Goal: Task Accomplishment & Management: Manage account settings

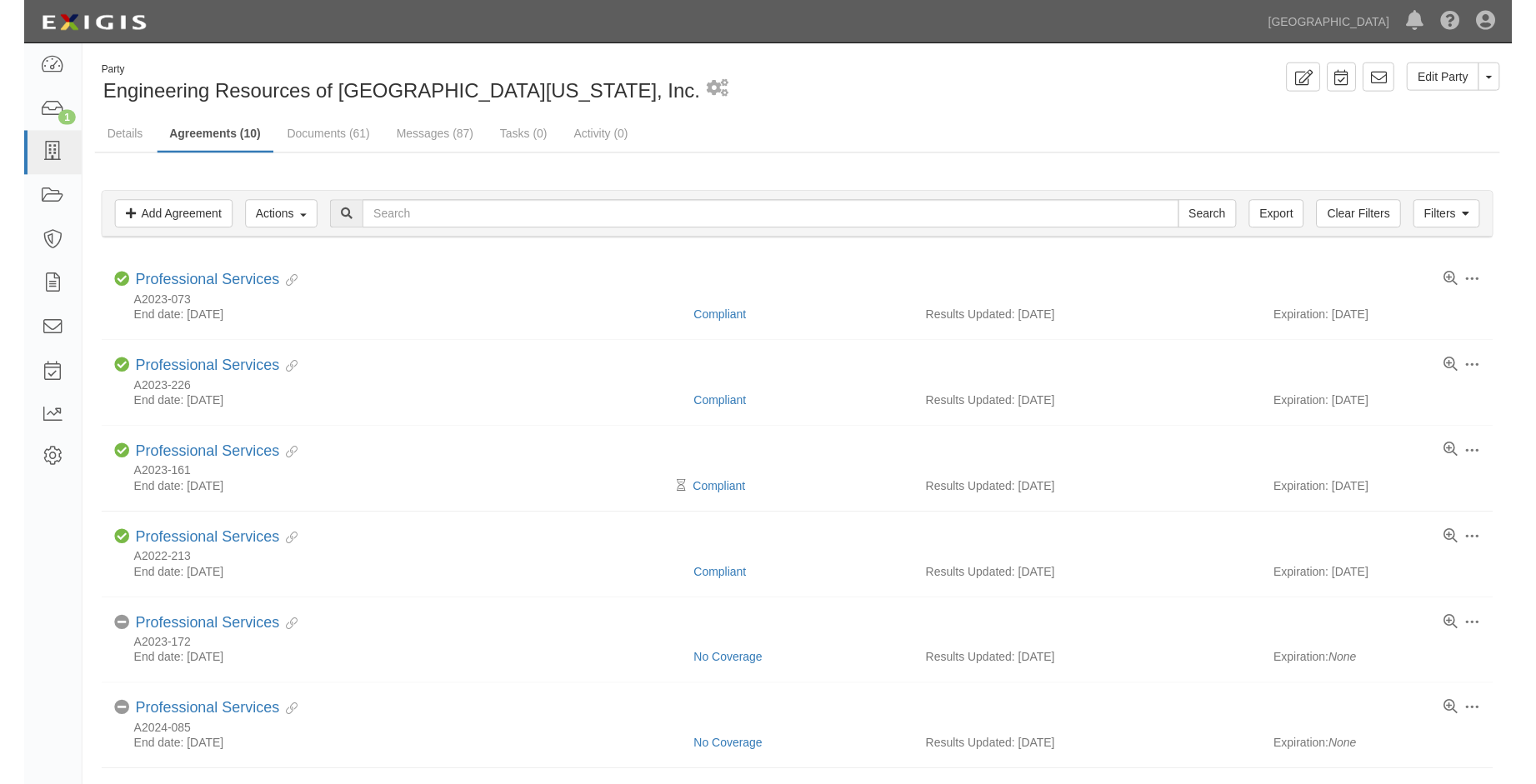
scroll to position [457, 0]
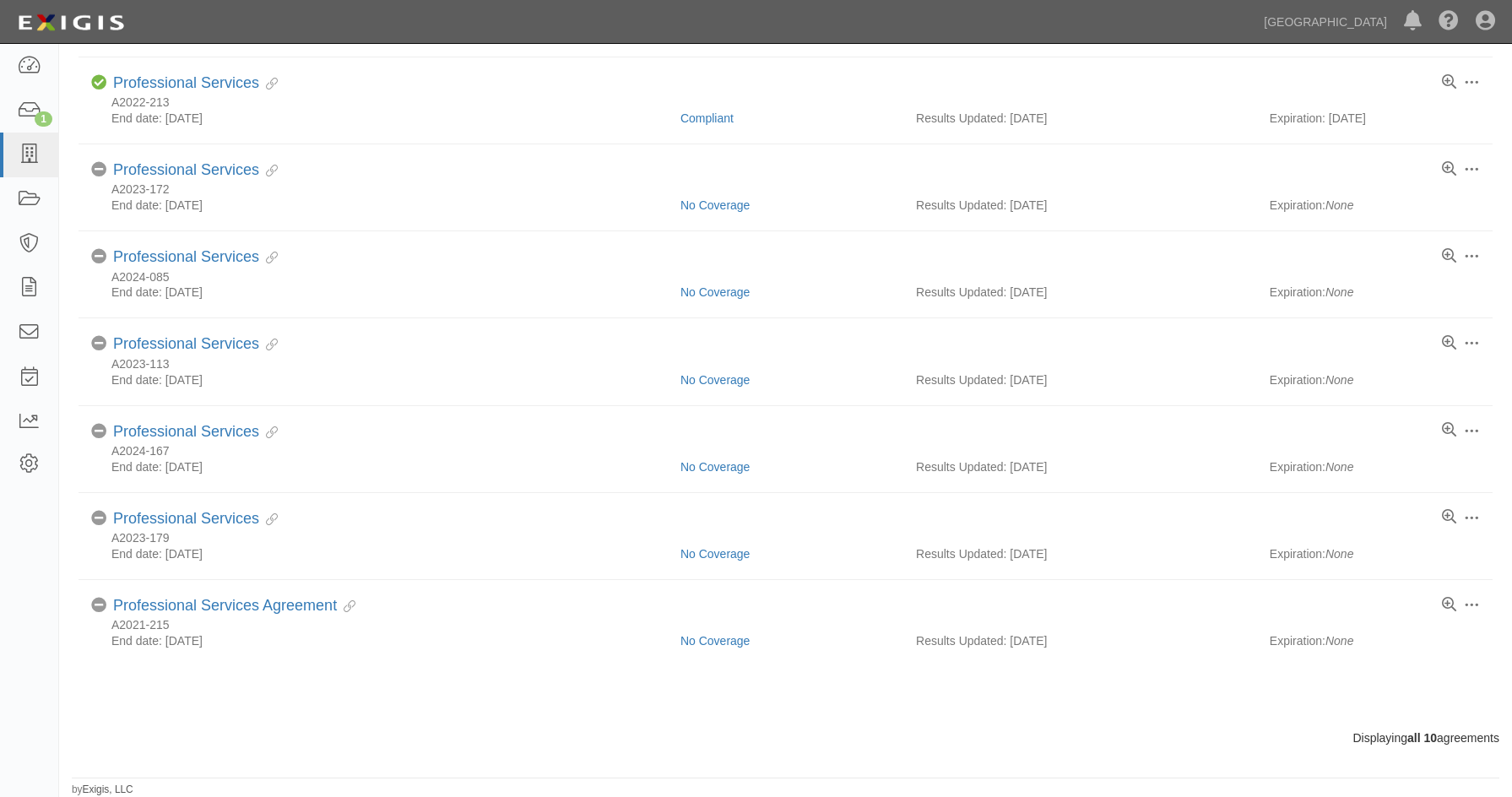
click at [958, 18] on div "Dashboard 1 Inbox Parties Agreements Coverages Documents Messages Tasks Reports…" at bounding box center [755, 21] width 1487 height 43
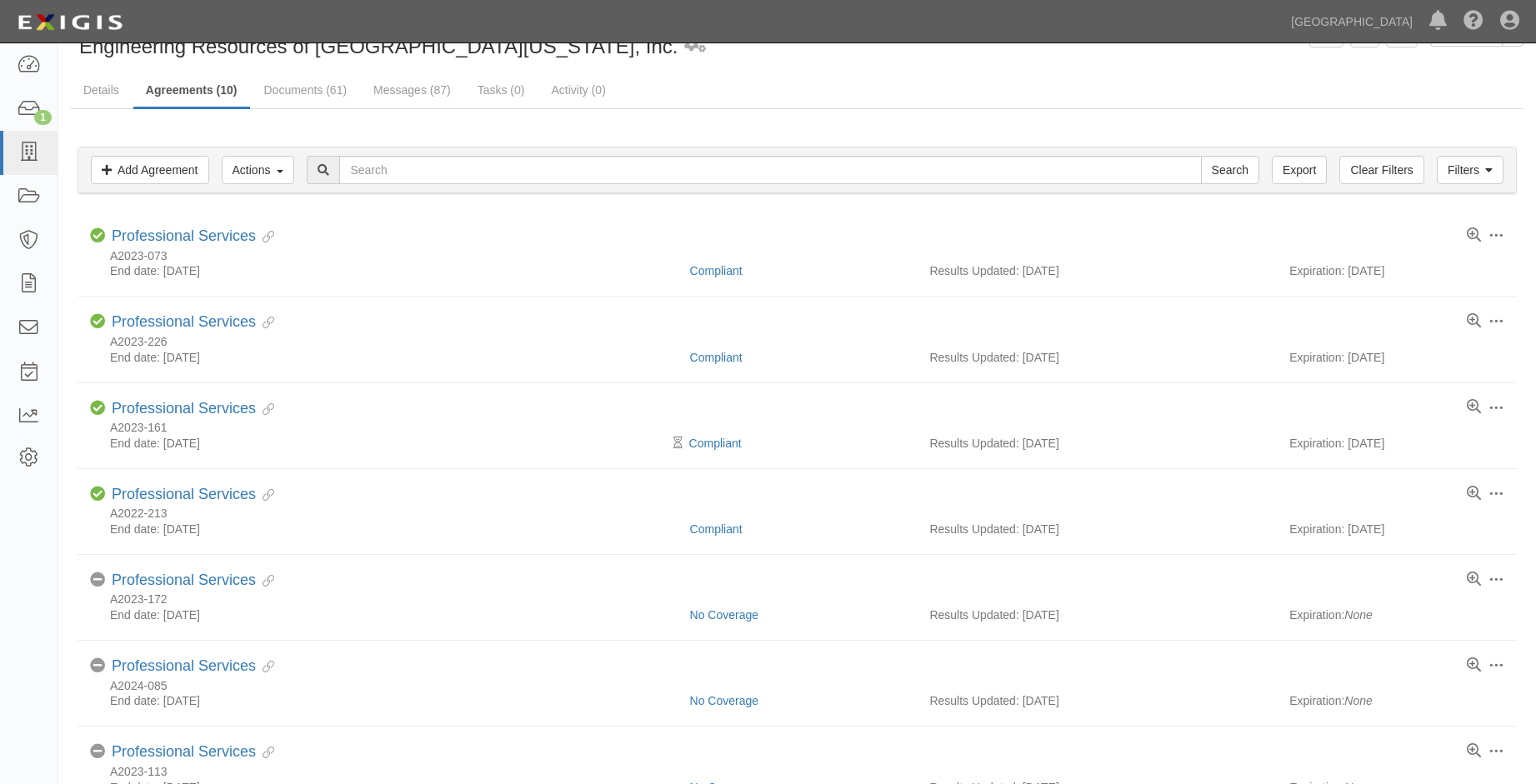
scroll to position [40, 0]
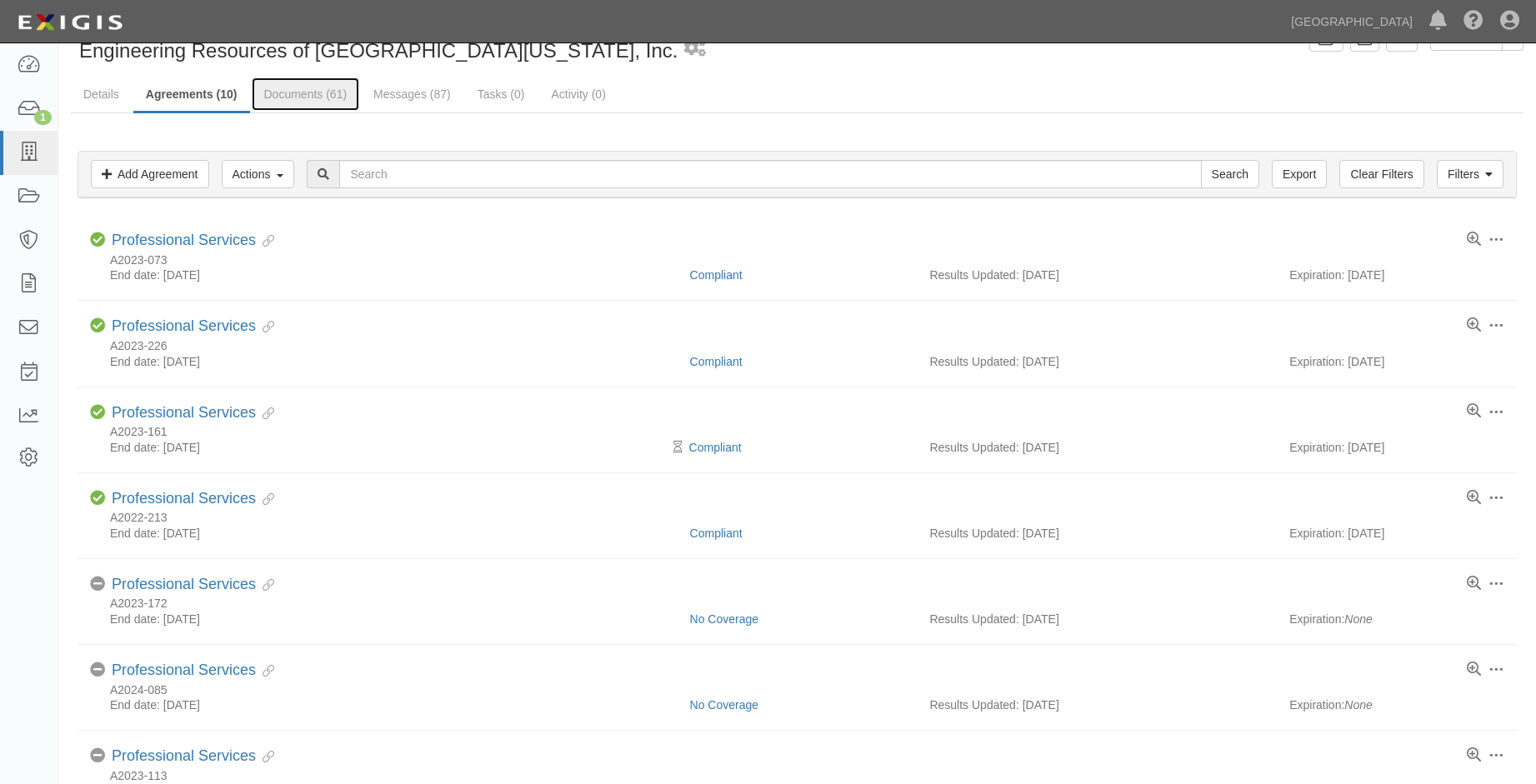
click at [288, 92] on link "Documents (61)" at bounding box center [305, 94] width 108 height 34
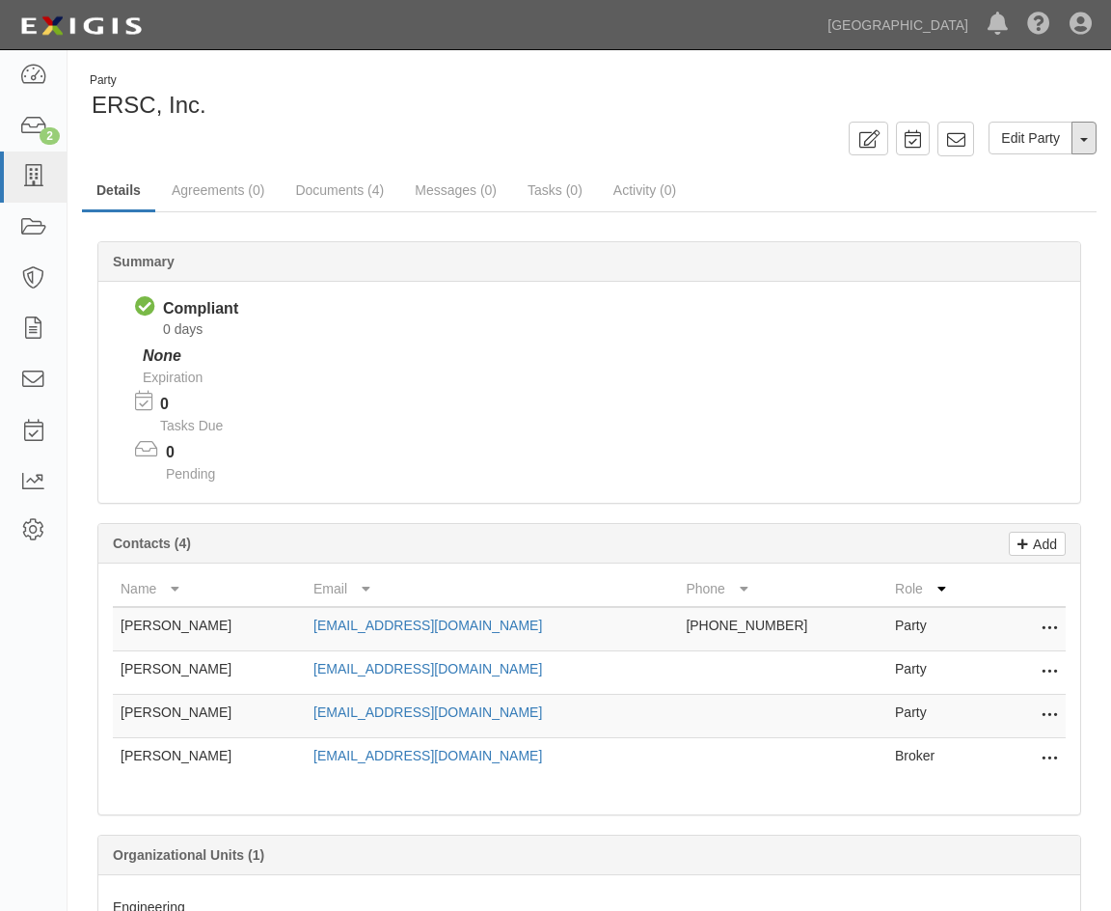
click at [1090, 138] on button "Toggle Party Dropdown" at bounding box center [1084, 138] width 25 height 33
click at [985, 196] on link "Archive Party" at bounding box center [1020, 199] width 152 height 25
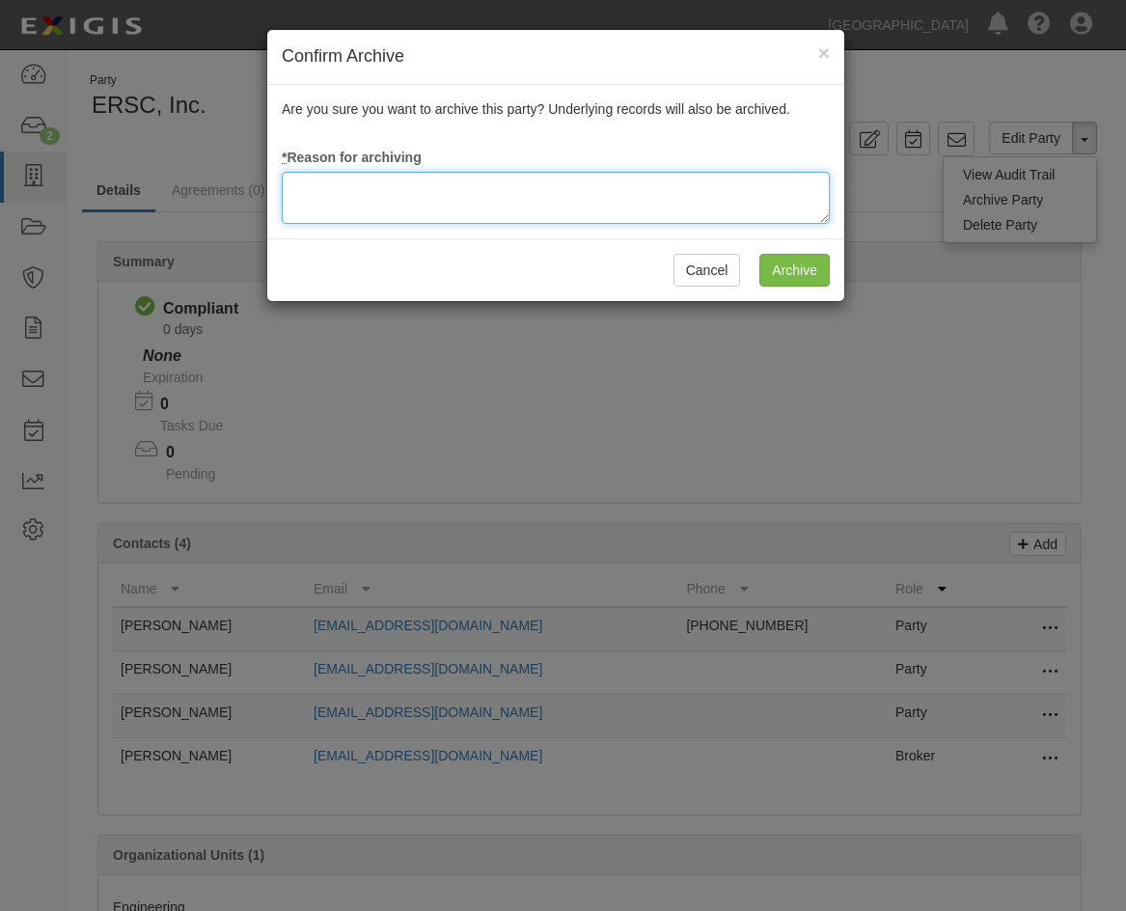
click at [406, 184] on textarea at bounding box center [556, 198] width 548 height 52
type textarea "archived per client."
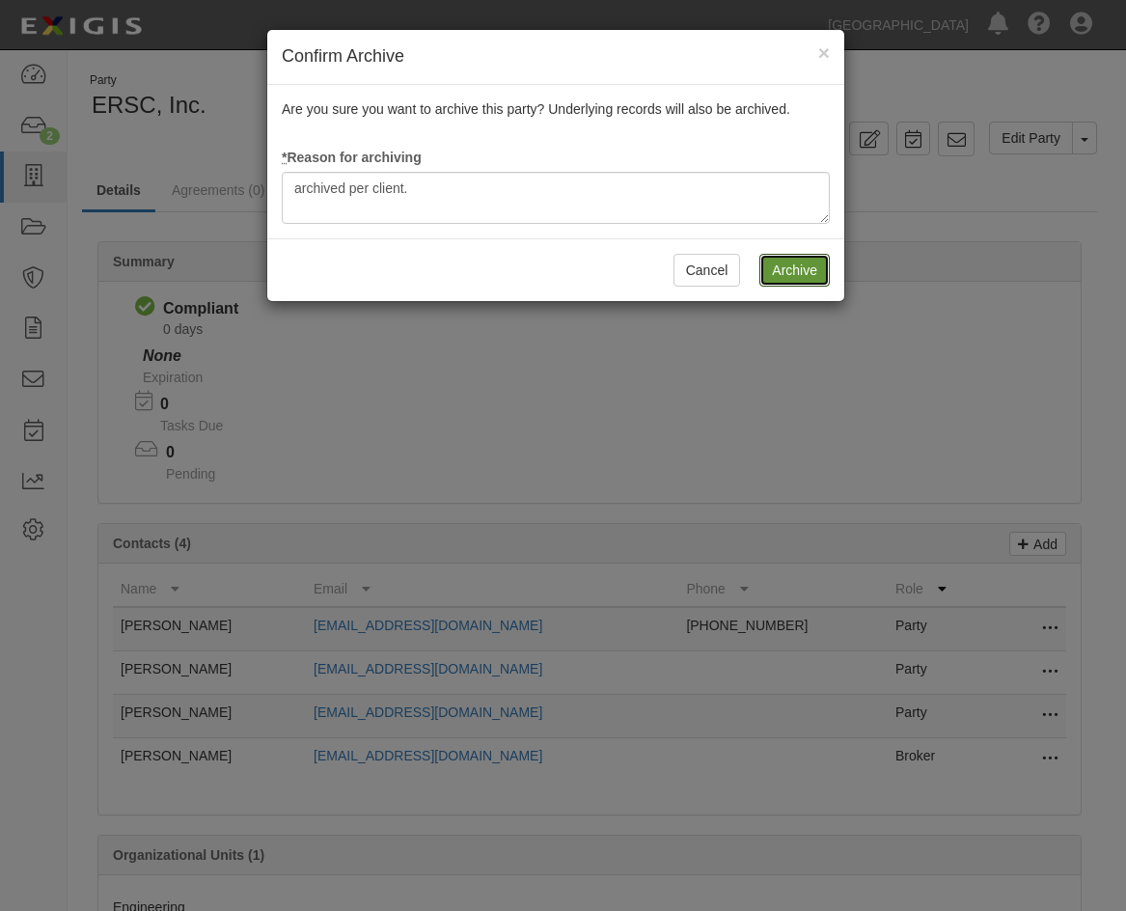
click at [786, 264] on input "Archive" at bounding box center [794, 270] width 70 height 33
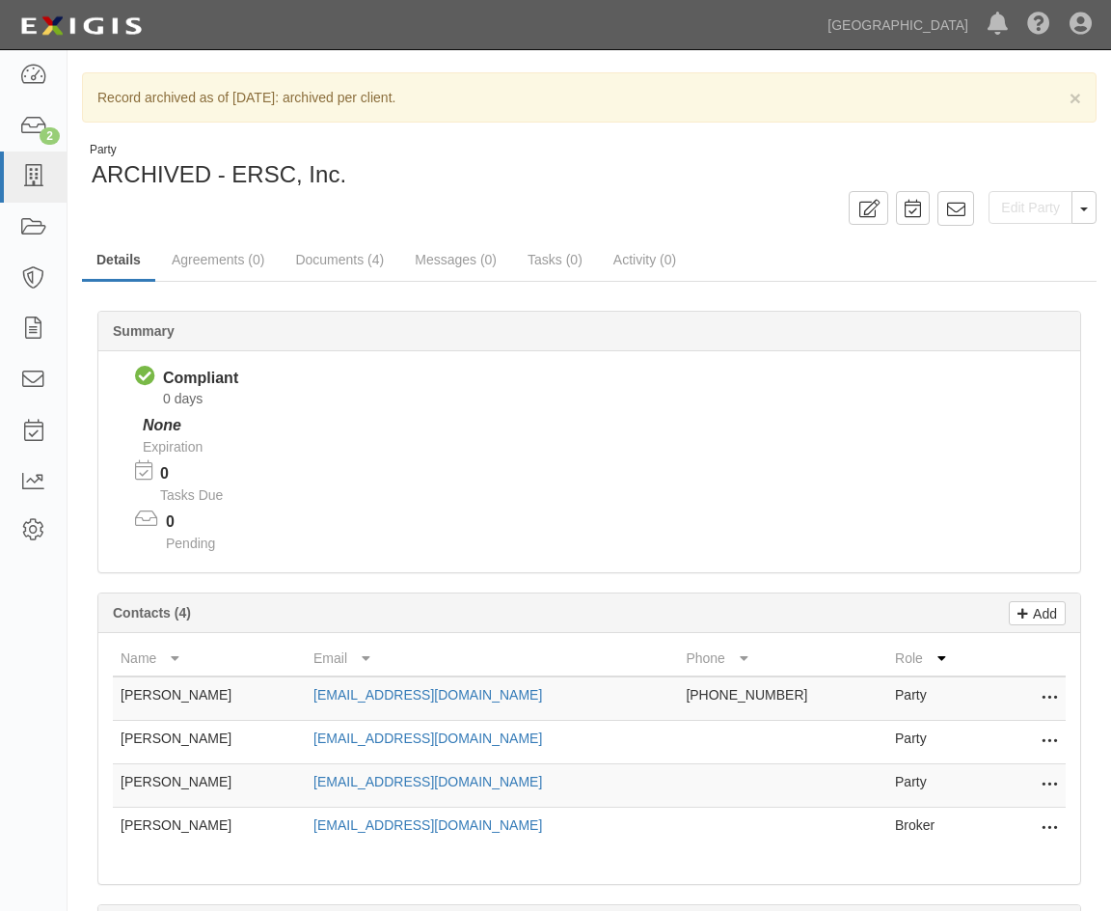
click at [680, 170] on div "Party ARCHIVED - ERSC, Inc." at bounding box center [589, 166] width 1015 height 49
click at [254, 7] on div "Dashboard 2 Inbox Parties Agreements Coverages Documents Messages Tasks Reports…" at bounding box center [555, 24] width 1083 height 49
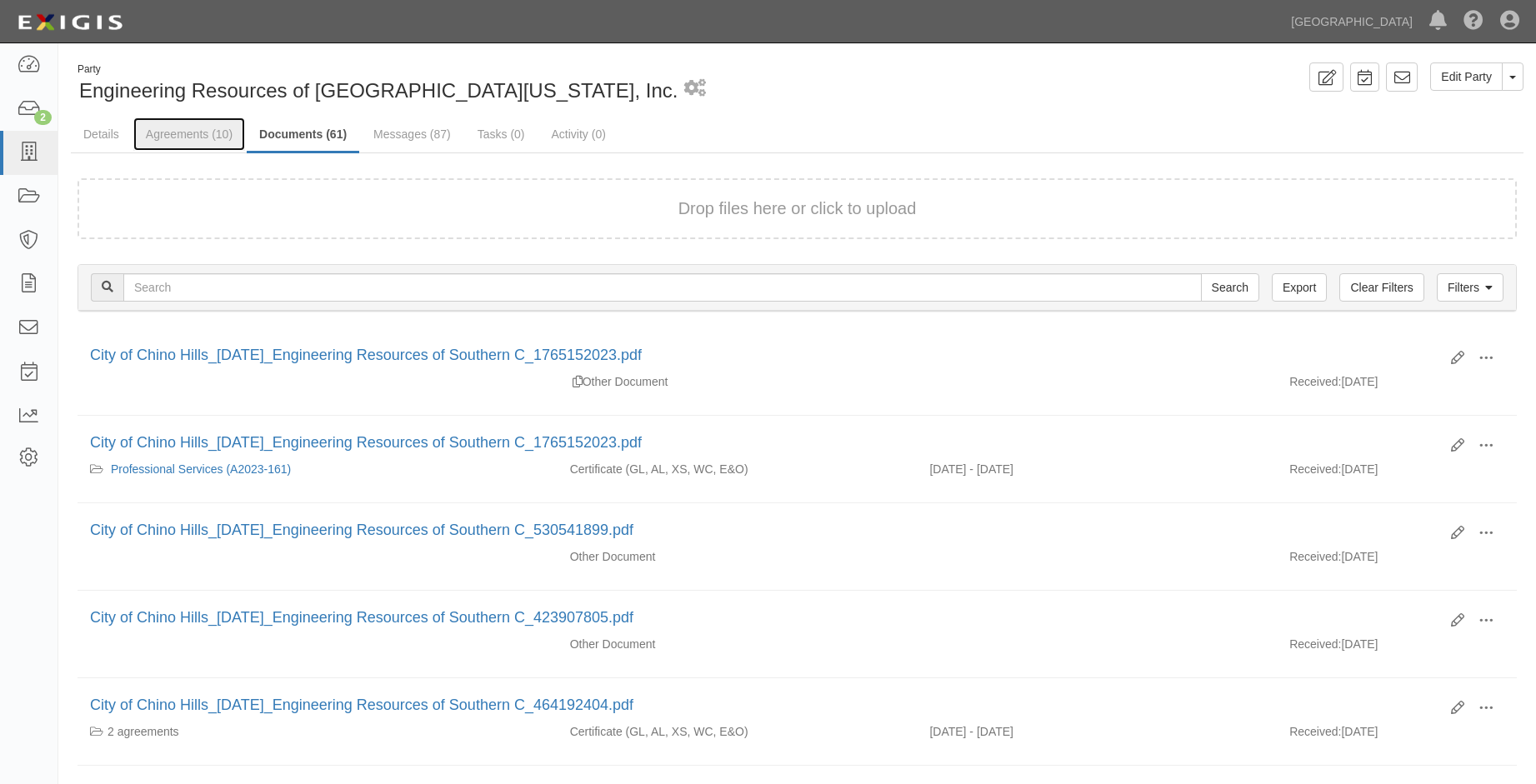
click at [192, 126] on link "Agreements (10)" at bounding box center [188, 134] width 111 height 34
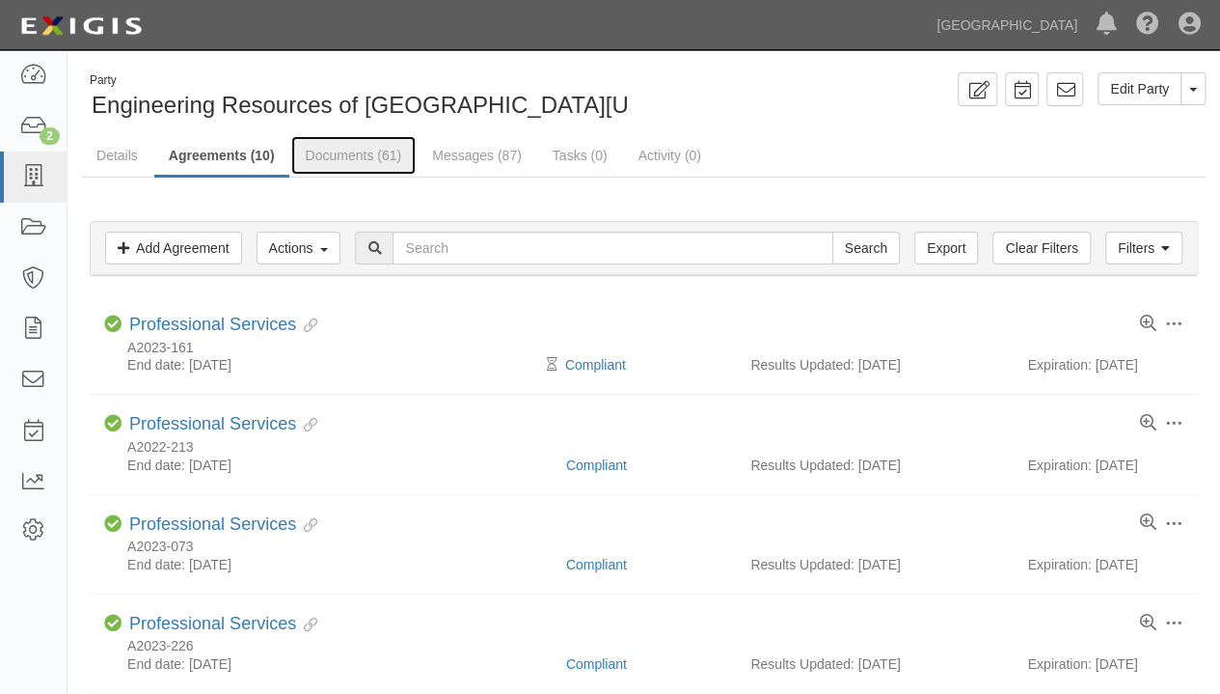
click at [311, 157] on link "Documents (61)" at bounding box center [353, 155] width 125 height 39
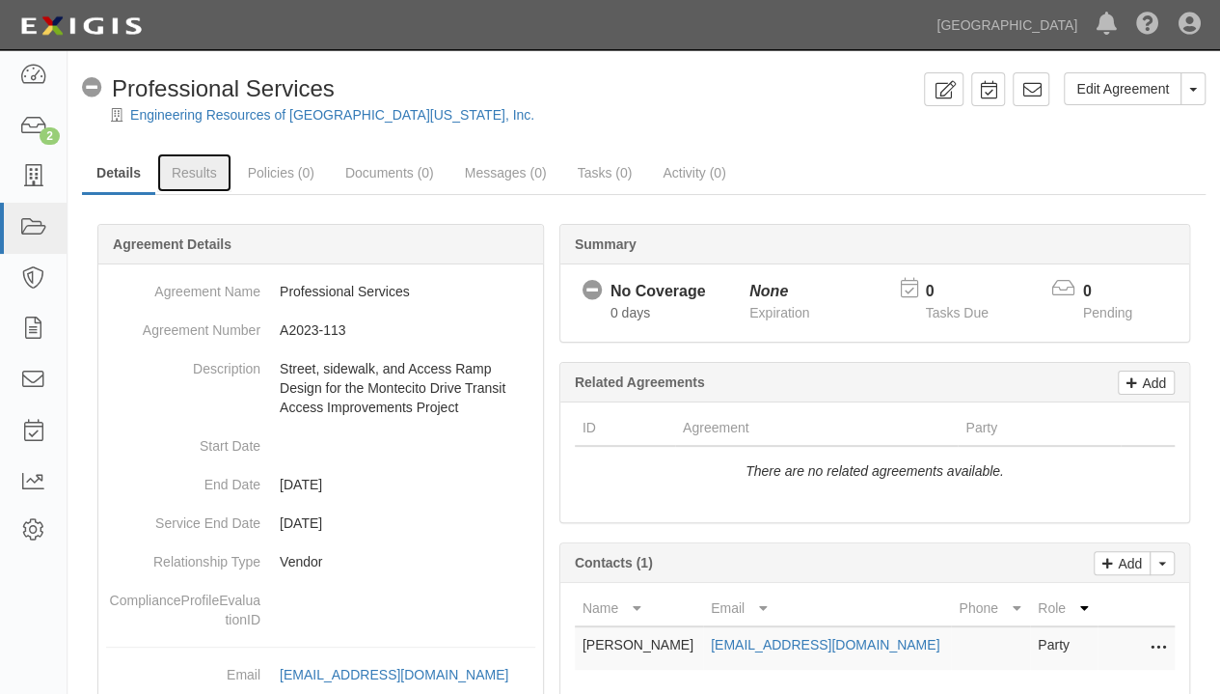
click at [198, 179] on link "Results" at bounding box center [194, 172] width 74 height 39
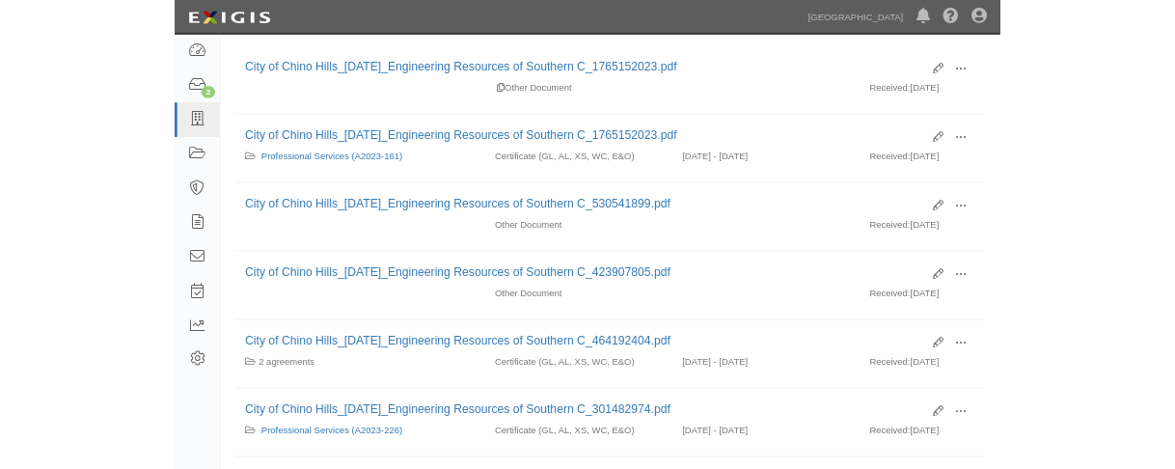
scroll to position [289, 0]
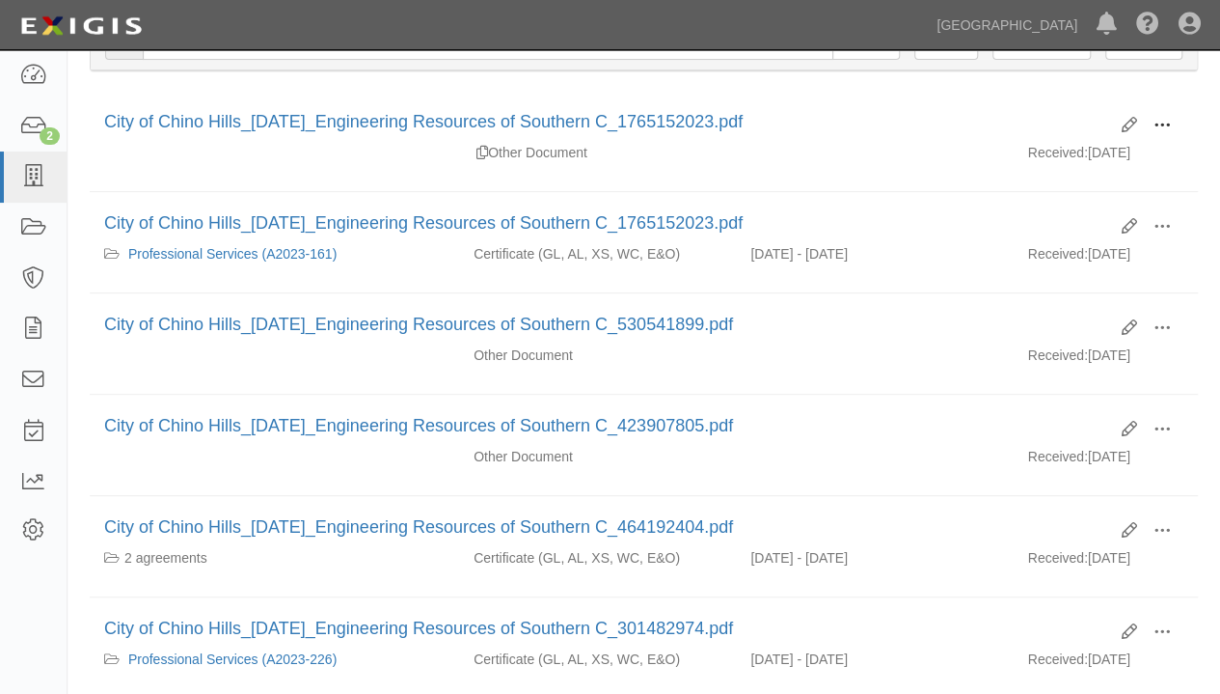
click at [1171, 117] on button at bounding box center [1162, 126] width 42 height 33
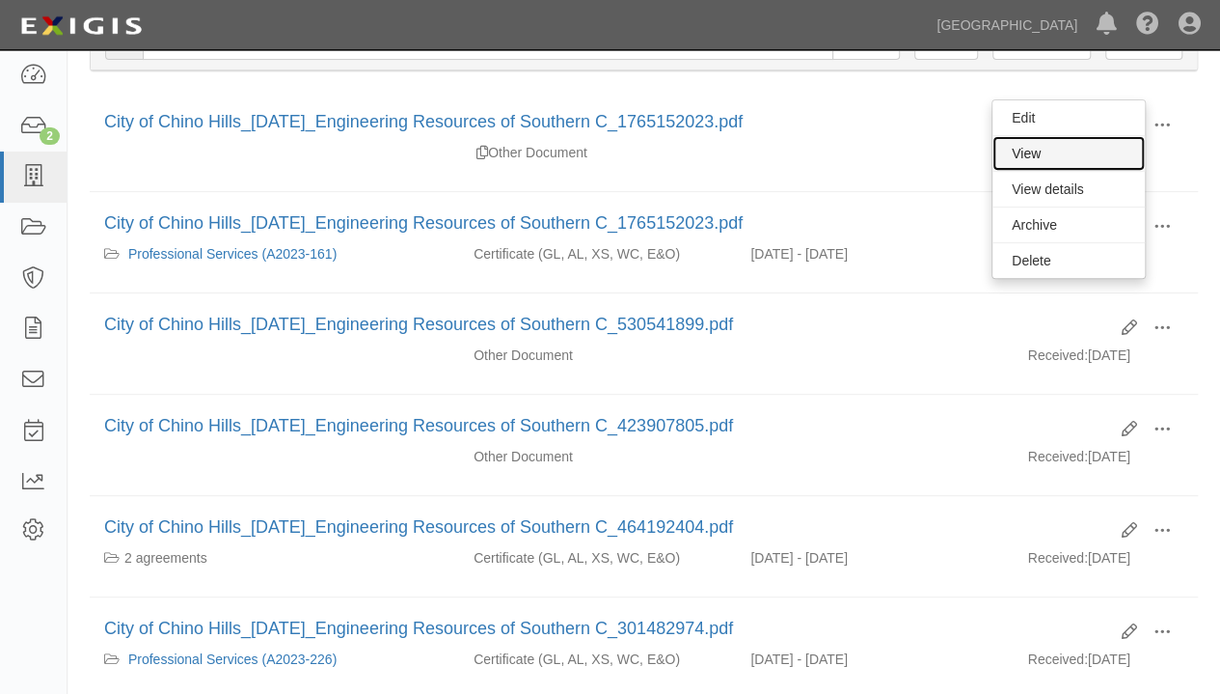
click at [1023, 155] on link "View" at bounding box center [1069, 153] width 152 height 35
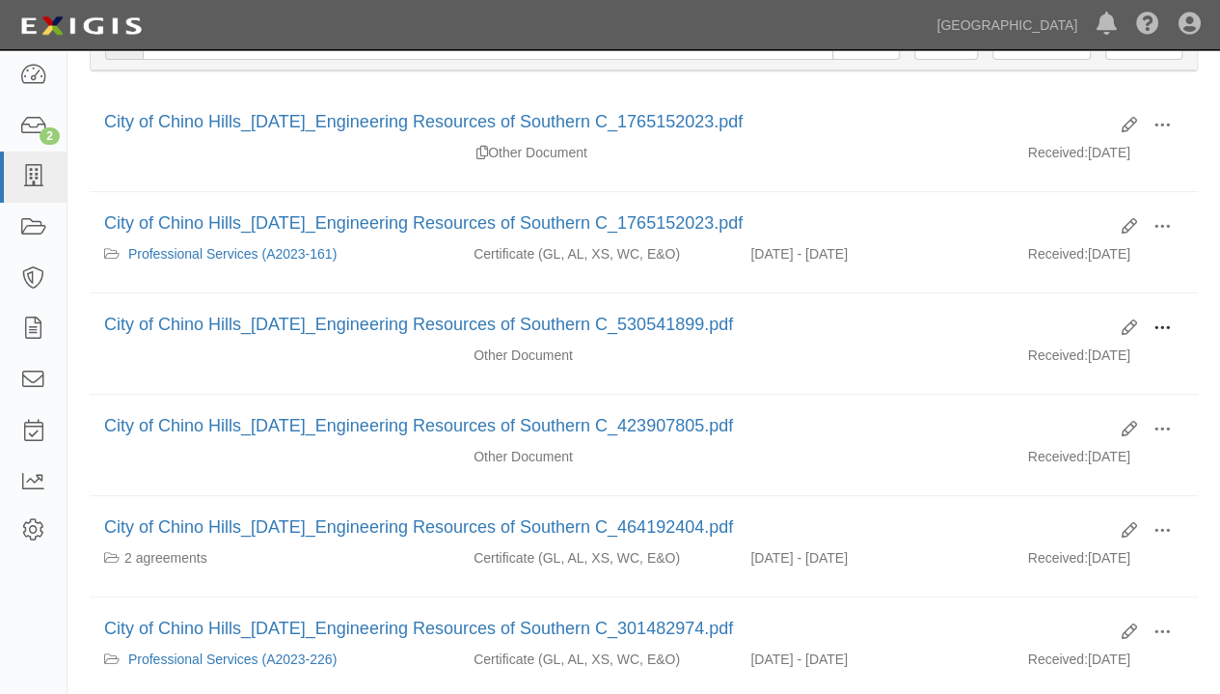
click at [1160, 323] on span at bounding box center [1162, 327] width 17 height 17
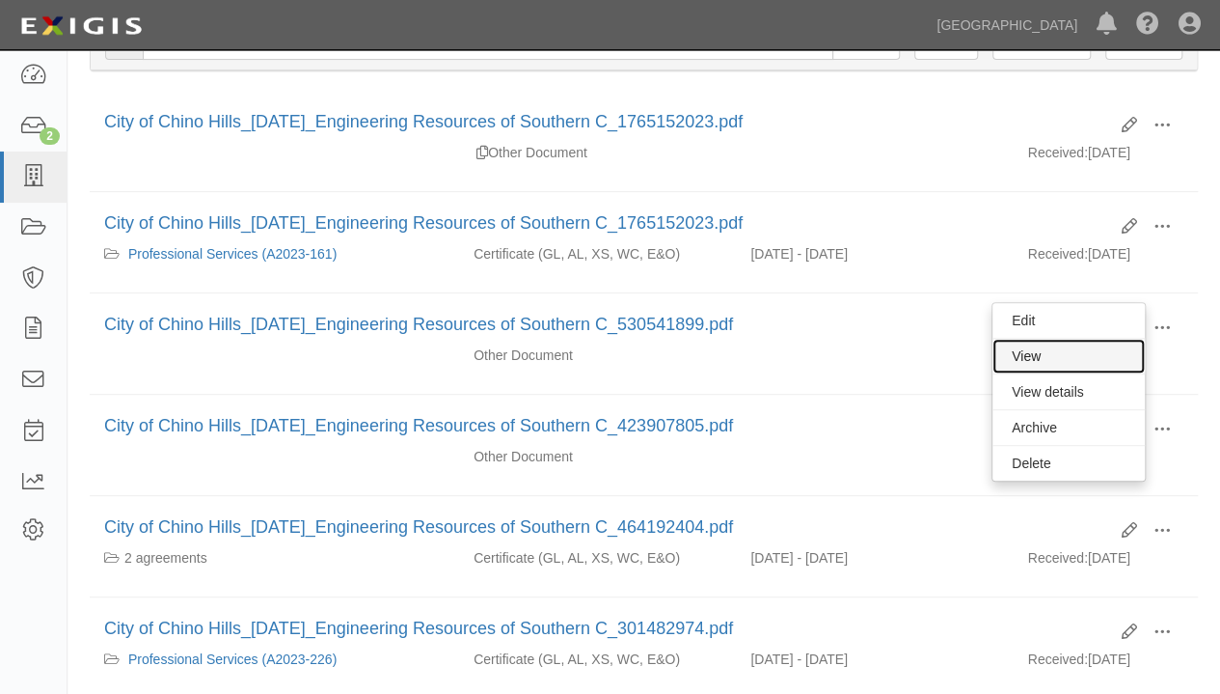
click at [1028, 351] on link "View" at bounding box center [1069, 356] width 152 height 35
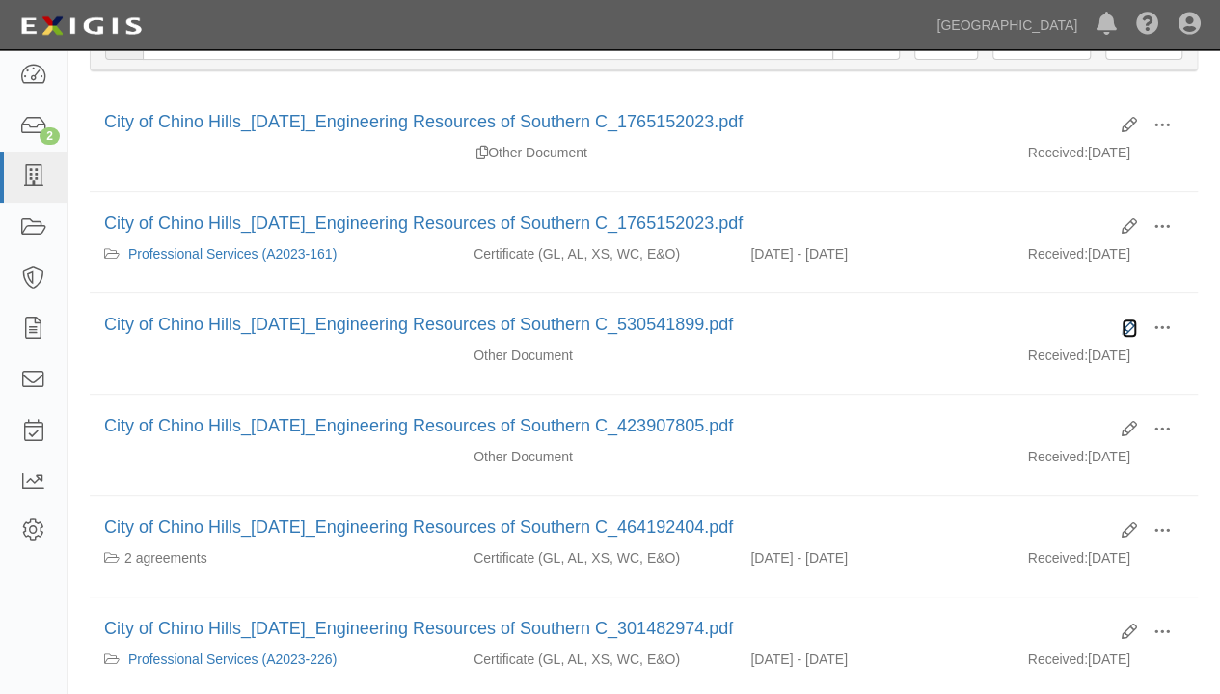
click at [1130, 325] on icon at bounding box center [1129, 327] width 15 height 15
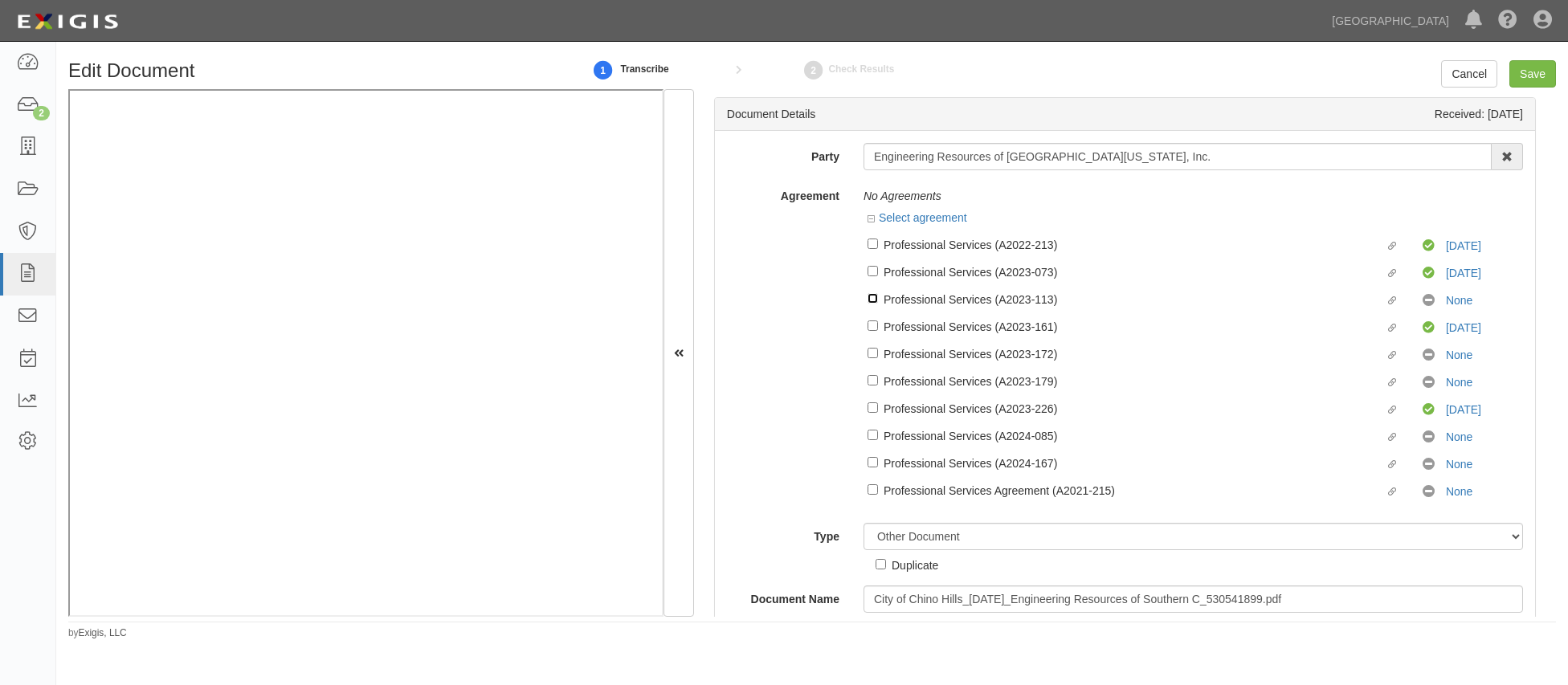
click at [870, 297] on input "Linked agreement Professional Services (A2023-113) Linked agreement" at bounding box center [873, 298] width 11 height 11
checkbox input "true"
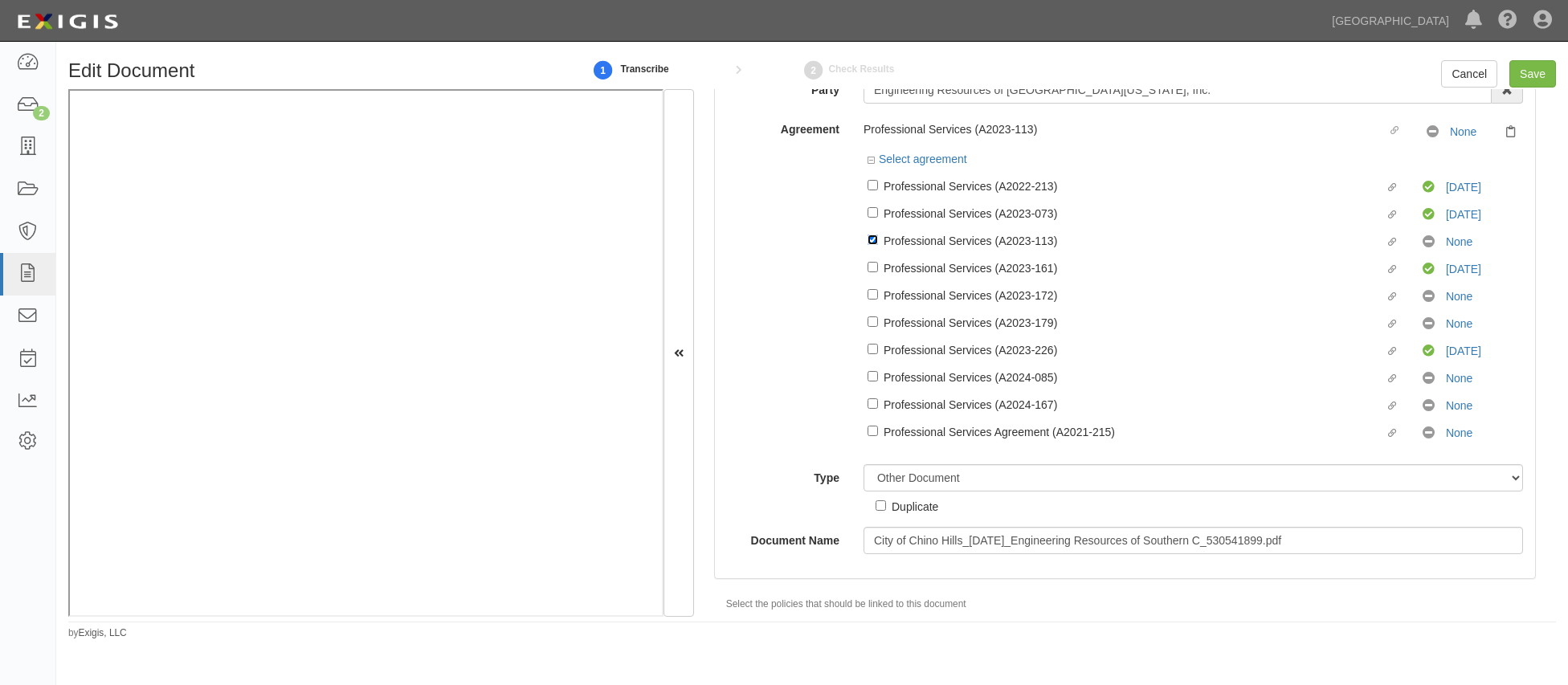
scroll to position [137, 0]
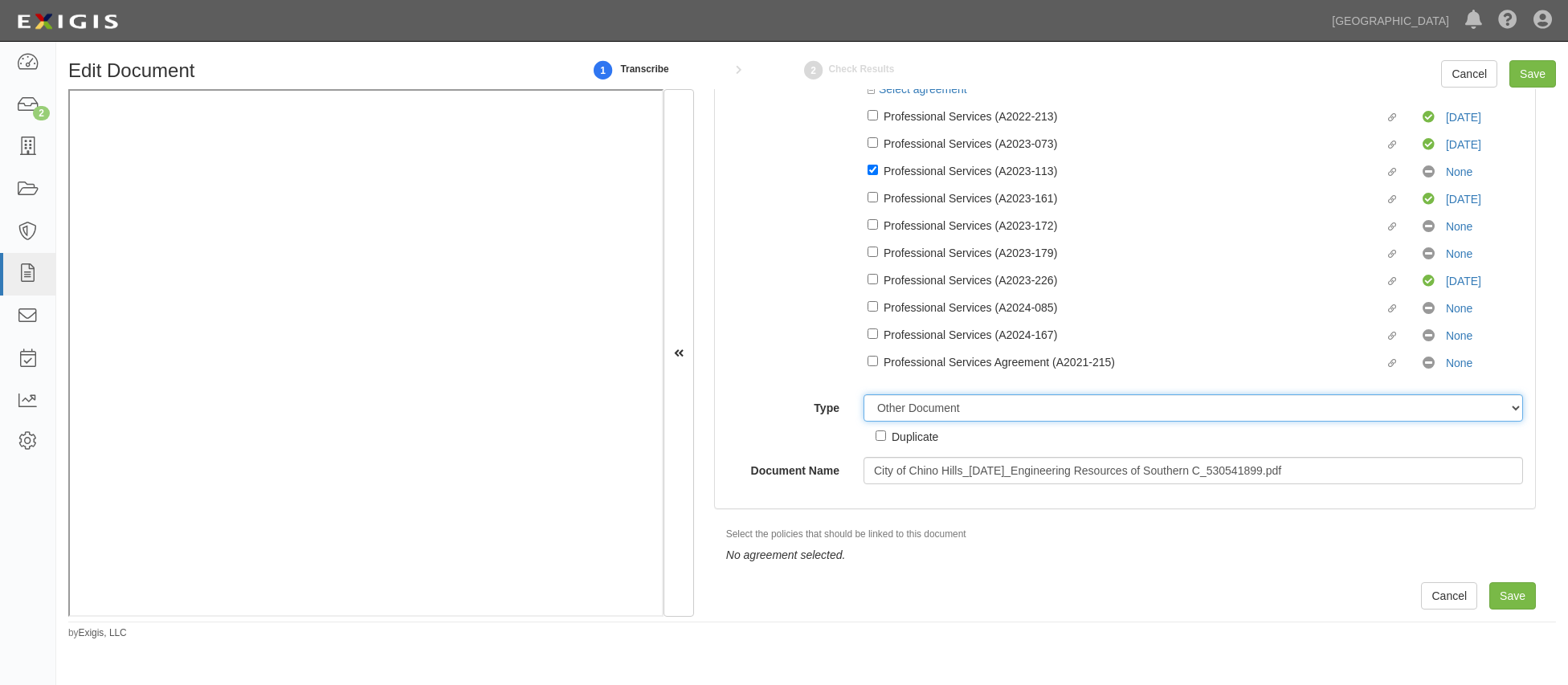
click at [911, 390] on select "Unassigned Binder Cancellation Notice Certificate Contract Endorsement Insuranc…" at bounding box center [1193, 408] width 660 height 27
select select "CertificateDetail"
click at [864, 390] on select "Unassigned Binder Cancellation Notice Certificate Contract Endorsement Insuranc…" at bounding box center [1193, 408] width 660 height 27
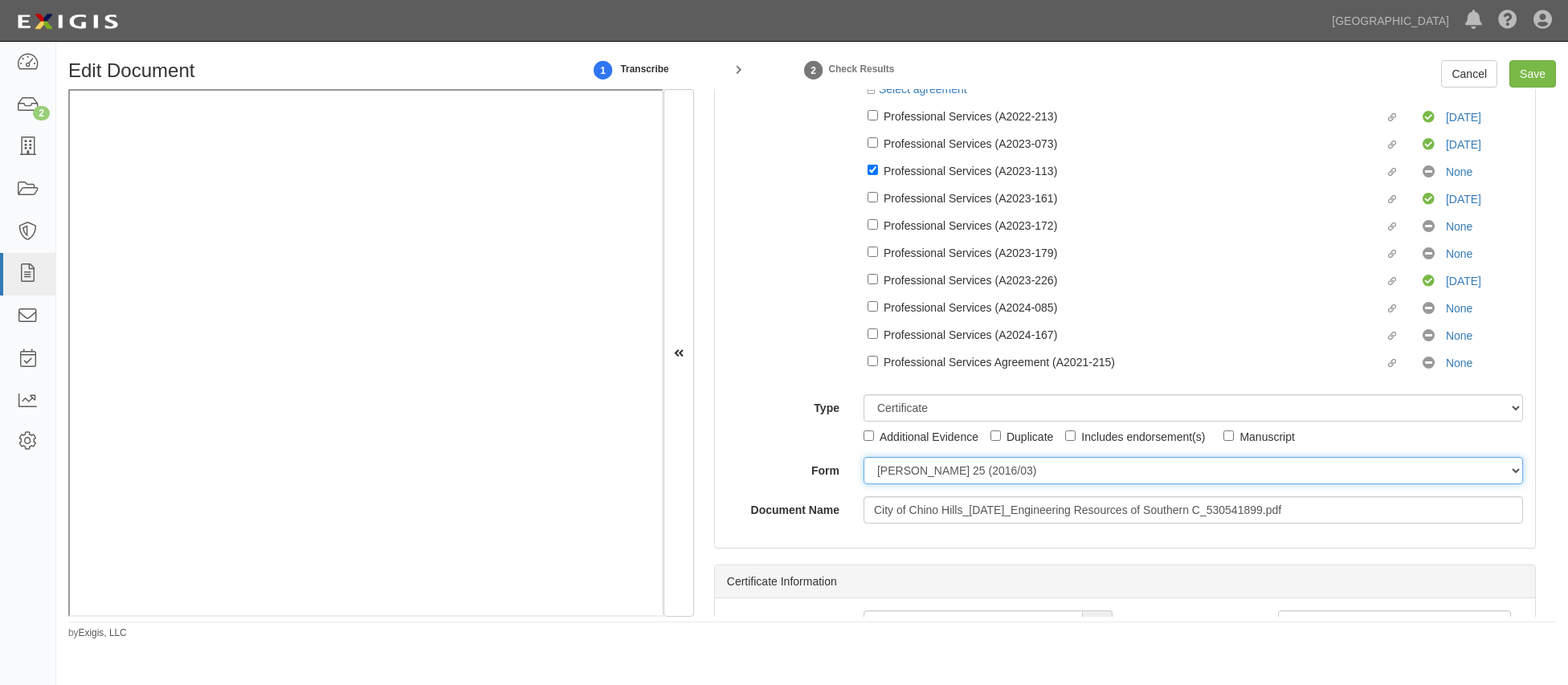
click at [877, 390] on select "ACORD 25 (2016/03) ACORD 101 ACORD 855 NY (2014/05) General" at bounding box center [1193, 470] width 660 height 27
select select "GeneralFormDetail"
click at [864, 390] on select "ACORD 25 (2016/03) ACORD 101 ACORD 855 NY (2014/05) General" at bounding box center [1193, 470] width 660 height 27
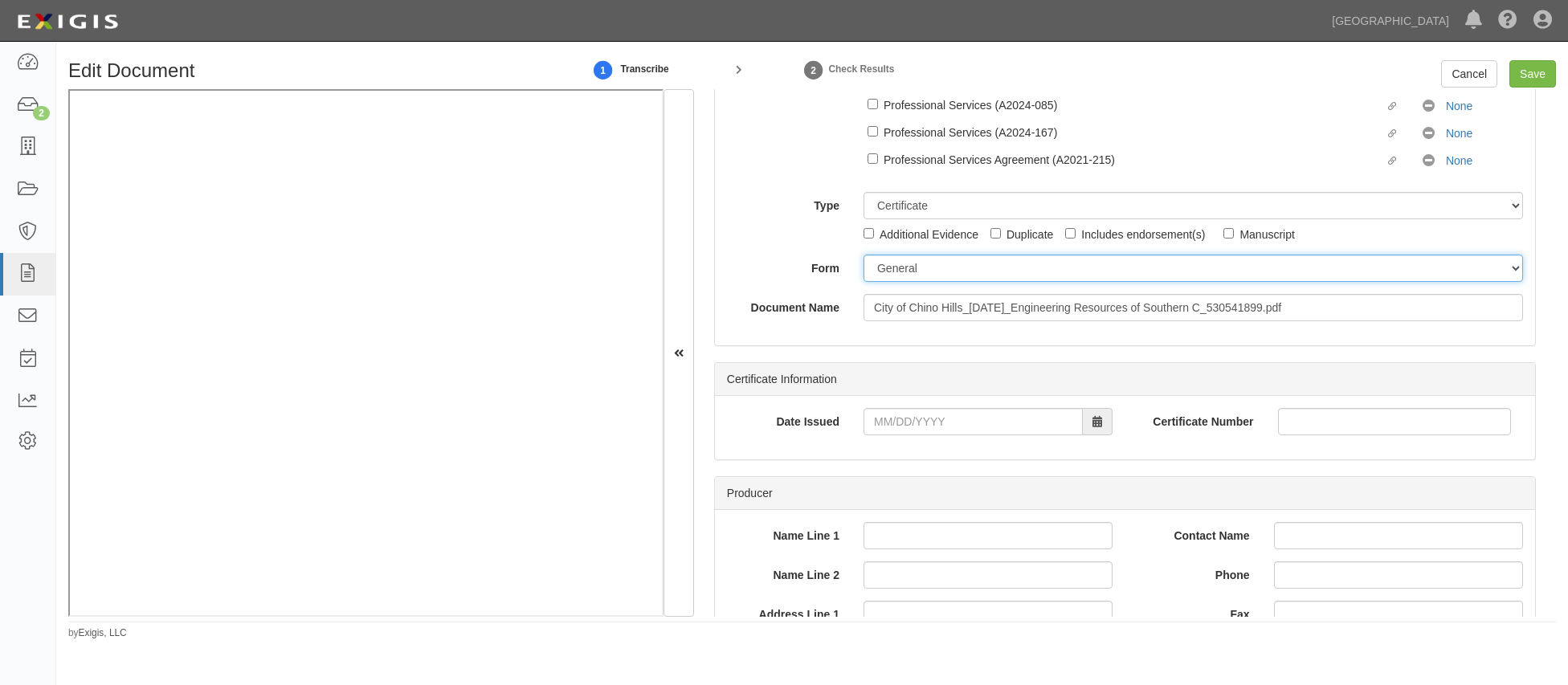
scroll to position [458, 0]
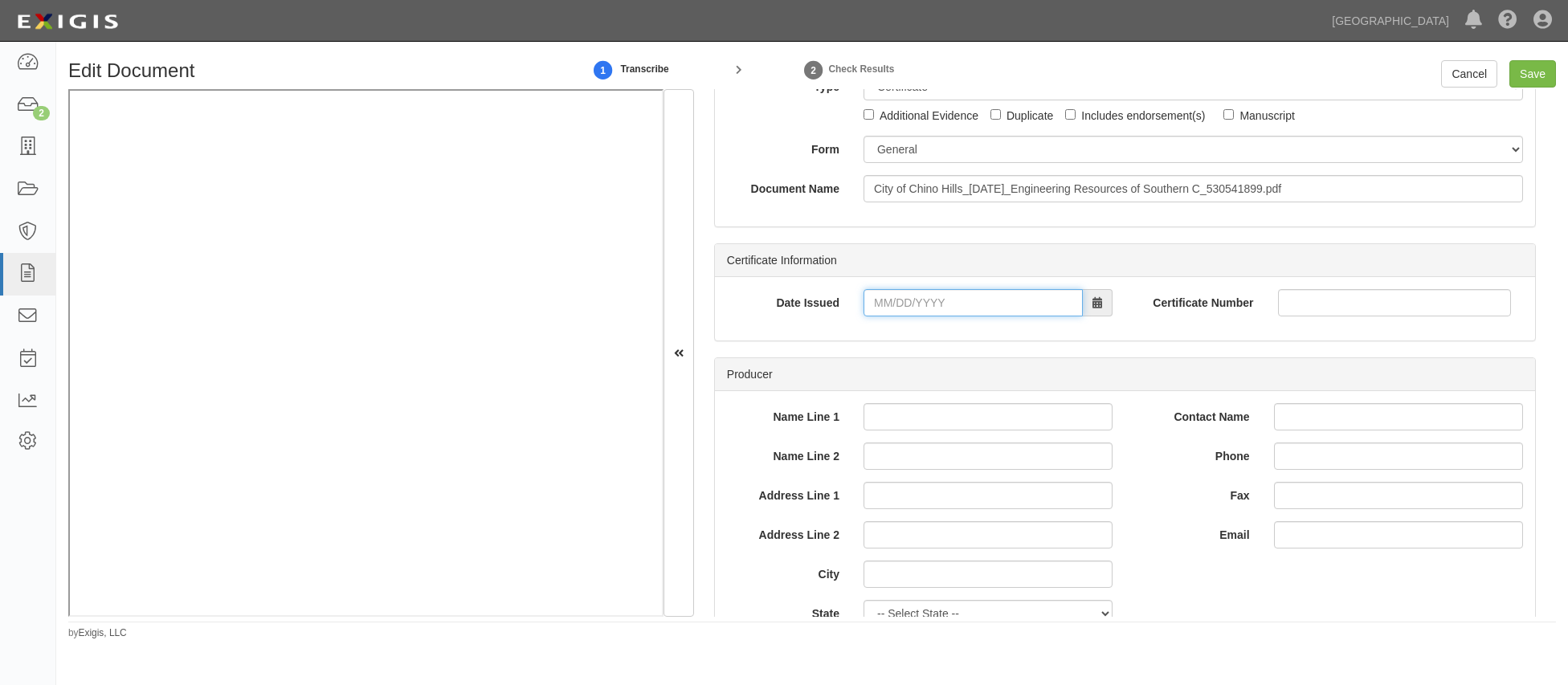
drag, startPoint x: 892, startPoint y: 316, endPoint x: 704, endPoint y: 315, distance: 188.0
click at [892, 316] on input "Date Issued" at bounding box center [973, 302] width 219 height 27
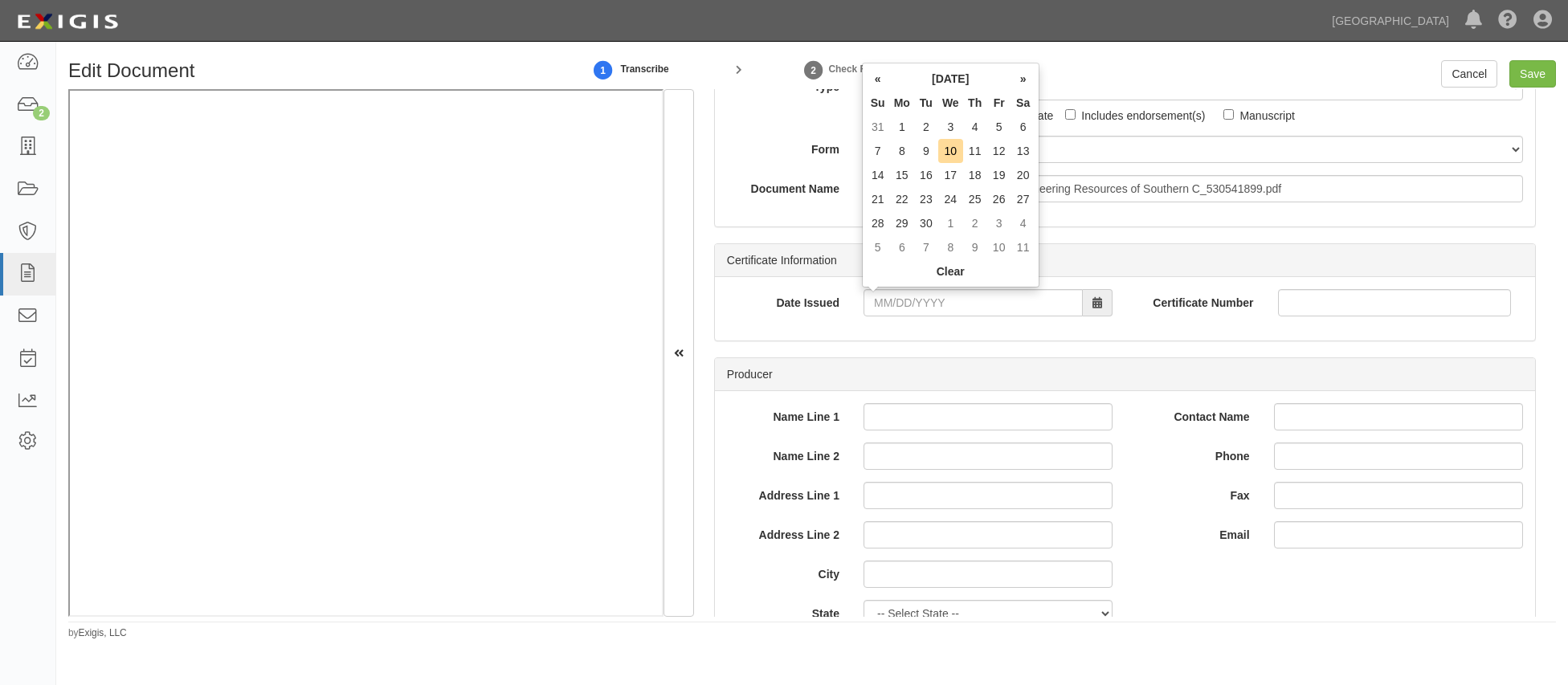
click at [879, 81] on th "«" at bounding box center [878, 78] width 24 height 24
click at [881, 219] on td "24" at bounding box center [878, 223] width 24 height 24
type input "08/24/2025"
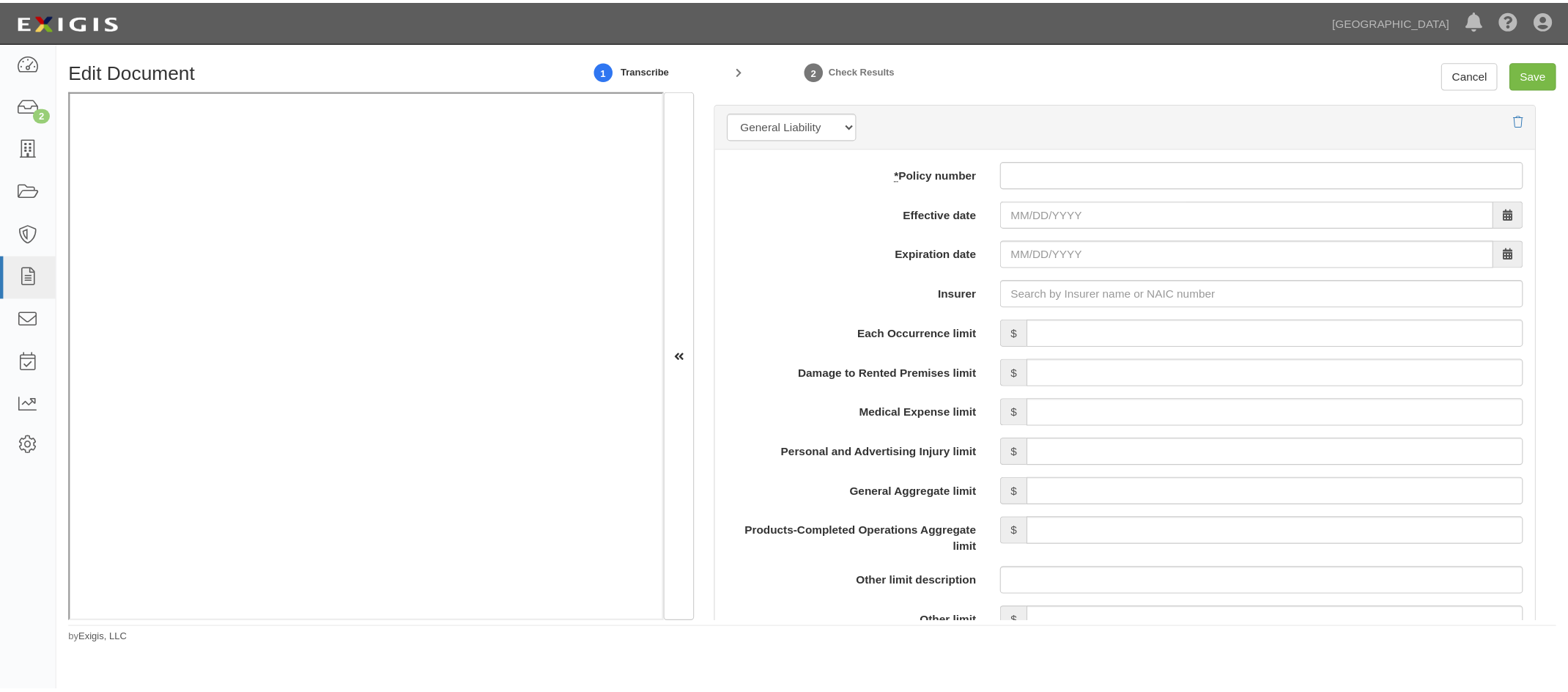
scroll to position [1297, 0]
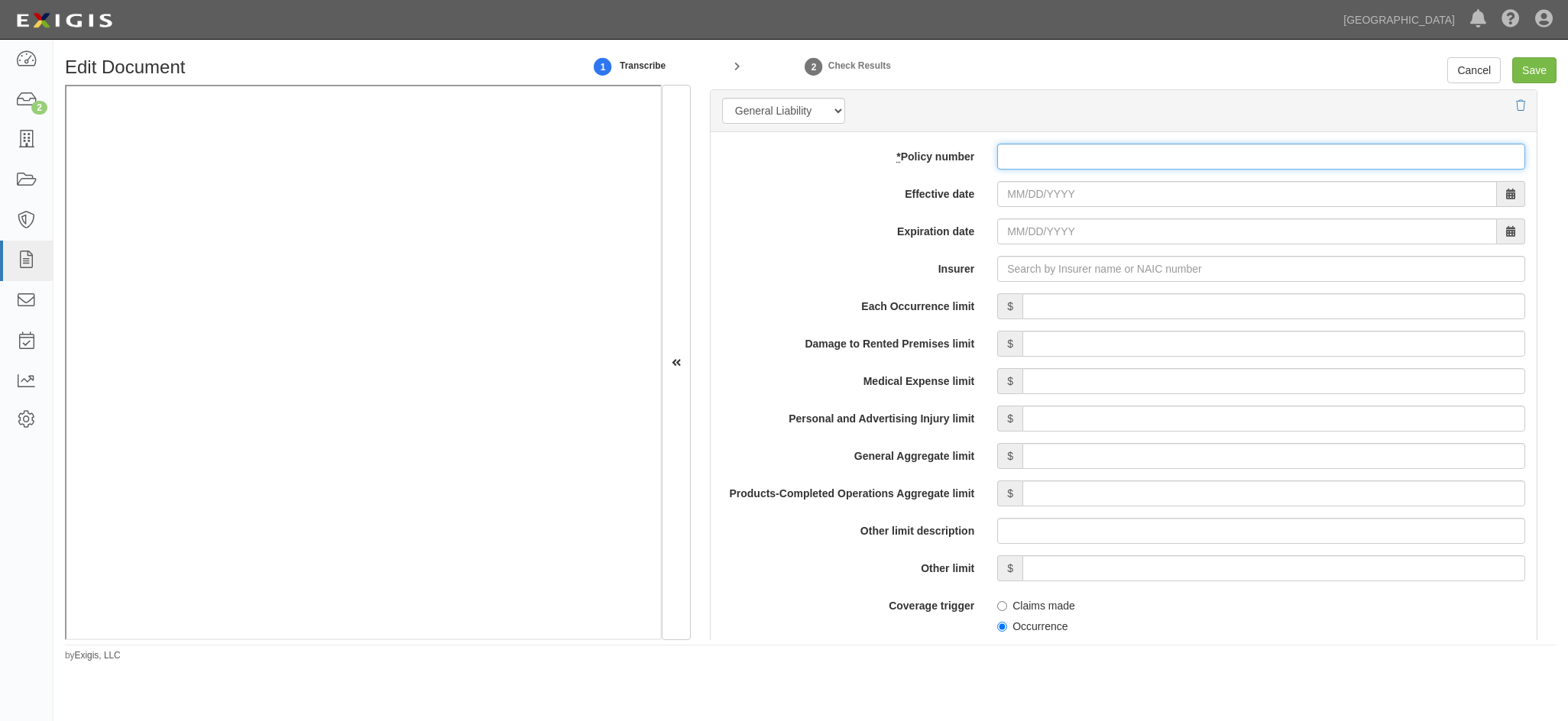
click at [930, 157] on input "* Policy number" at bounding box center [1261, 156] width 528 height 26
paste input "6802H222963"
type input "6802H222963"
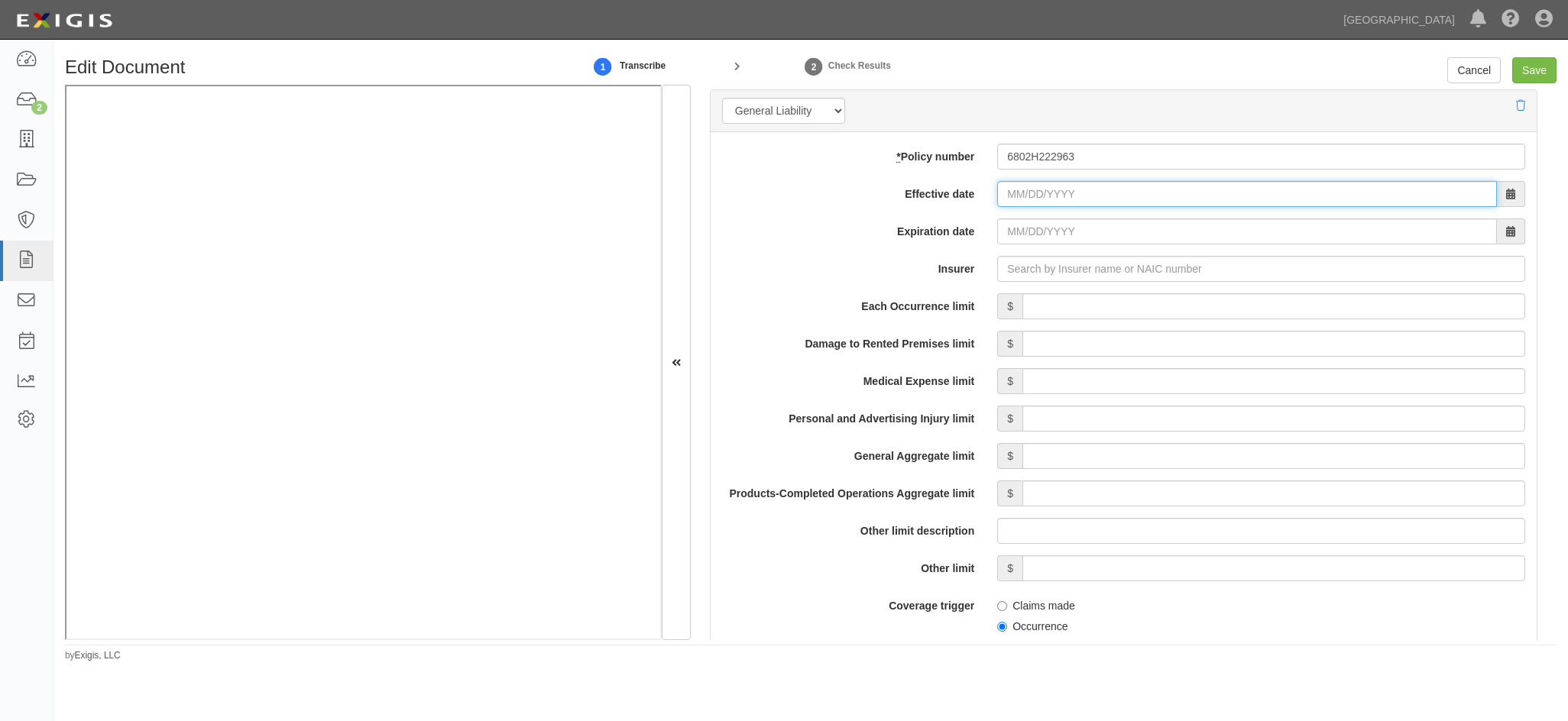
click at [930, 189] on input "Effective date" at bounding box center [1246, 194] width 500 height 26
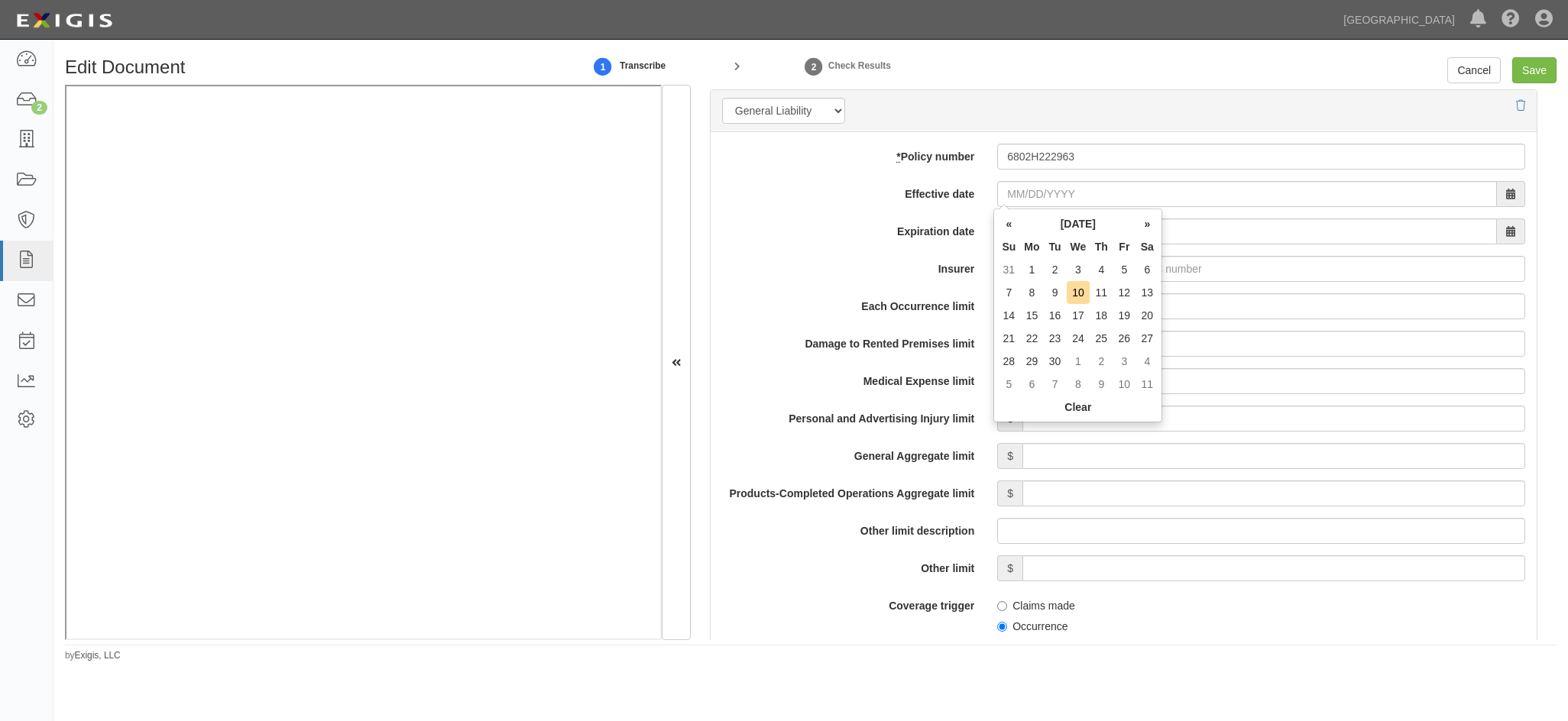
click at [930, 272] on td "1" at bounding box center [1031, 269] width 23 height 23
type input "09/01/2025"
type input "09/01/2026"
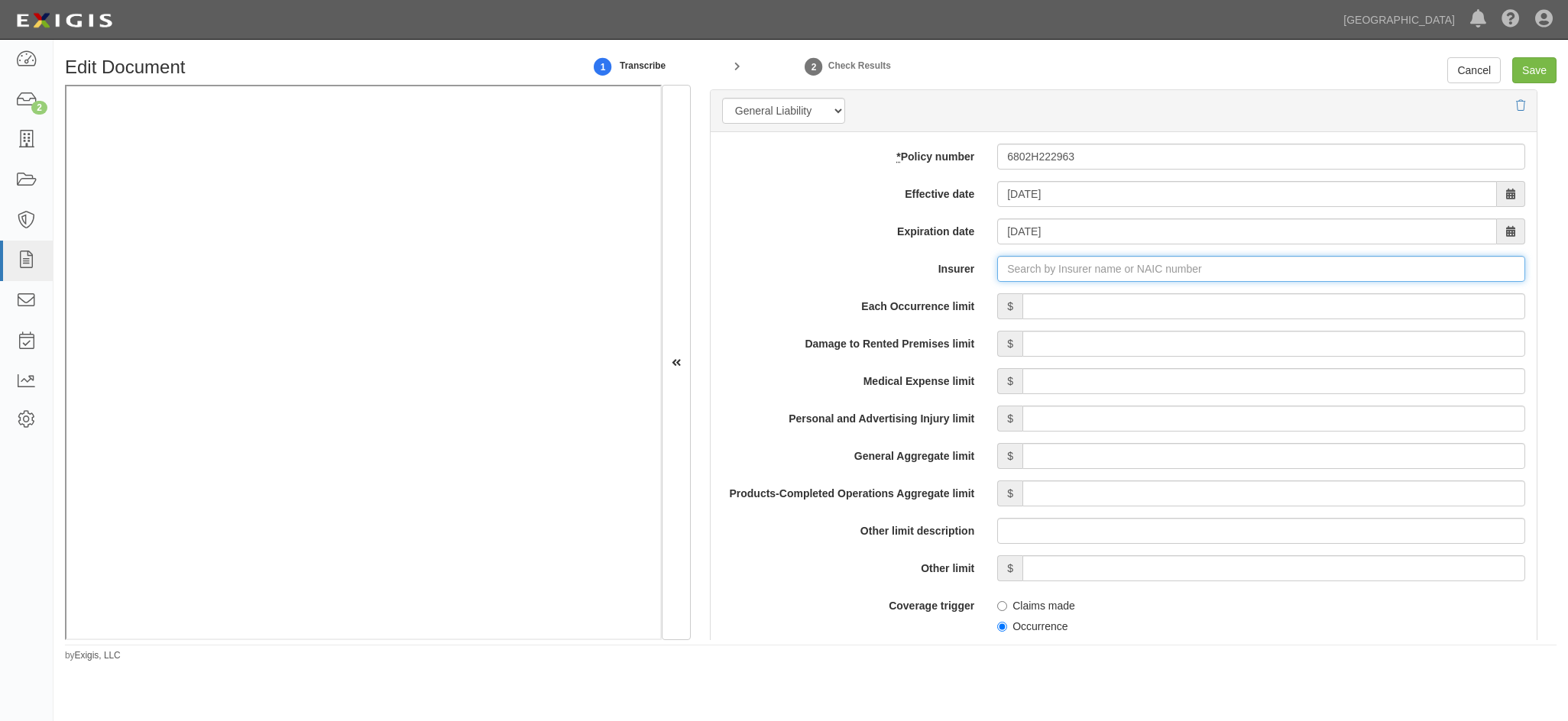
click at [930, 271] on input "Insurer" at bounding box center [1261, 268] width 528 height 26
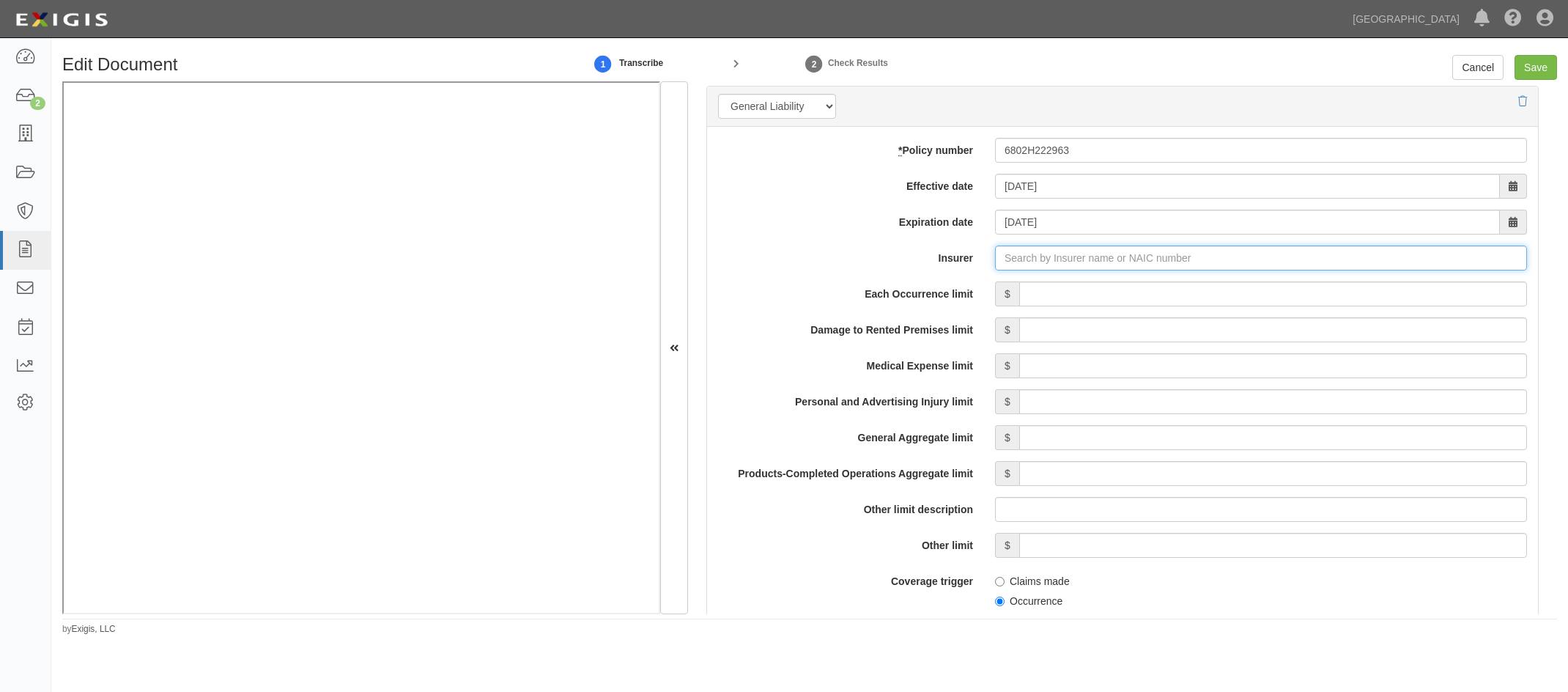
click at [891, 258] on input "Insurer" at bounding box center [1260, 258] width 532 height 25
type input "21st Century Advantage Insurance Company (25232) NR Rating"
type input "2"
click at [891, 289] on div "Travelers Property Casualty Co of Amer ( 25674 ) A++ XV Rating" at bounding box center [1101, 286] width 402 height 19
type input "Travelers Property Casualty Co of Amer (25674) A++ XV Rating"
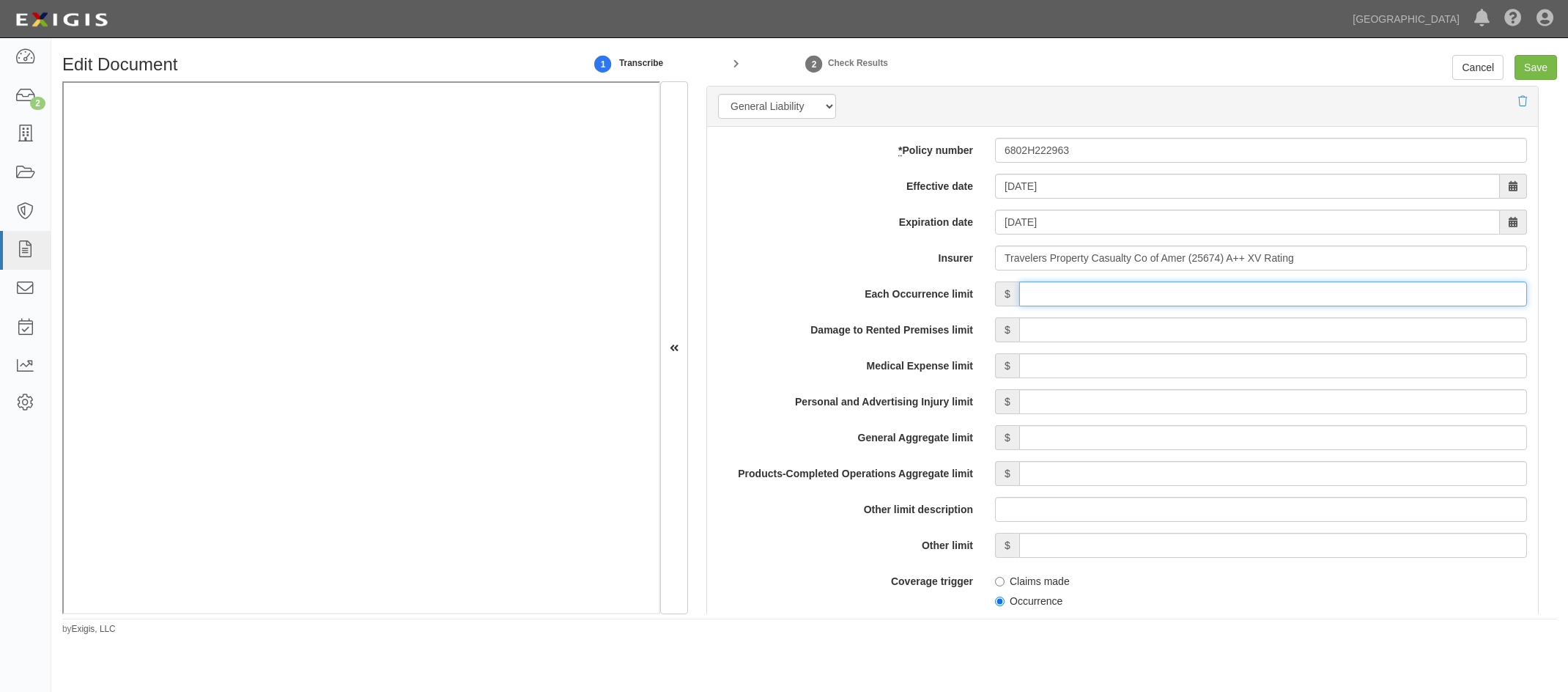
click at [891, 292] on input "Each Occurrence limit" at bounding box center [1273, 293] width 508 height 25
type input "1,000,000"
click at [891, 330] on input "Damage to Rented Premises limit" at bounding box center [1273, 330] width 508 height 25
type input "1,000,000"
click at [891, 355] on input "Medical Expense limit" at bounding box center [1273, 365] width 508 height 25
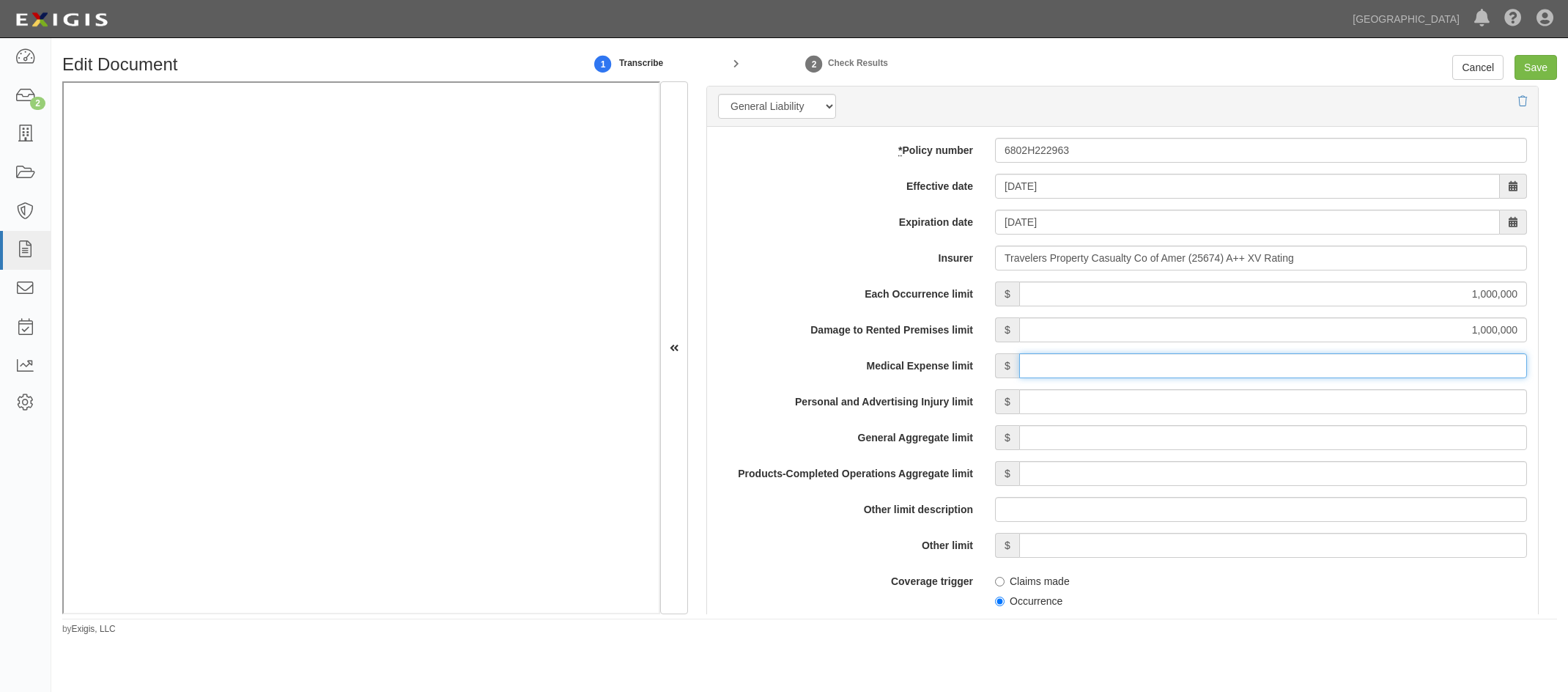
type input "10,000"
click at [891, 355] on input "Personal and Advertising Injury limit" at bounding box center [1273, 401] width 508 height 25
type input "1,000,000"
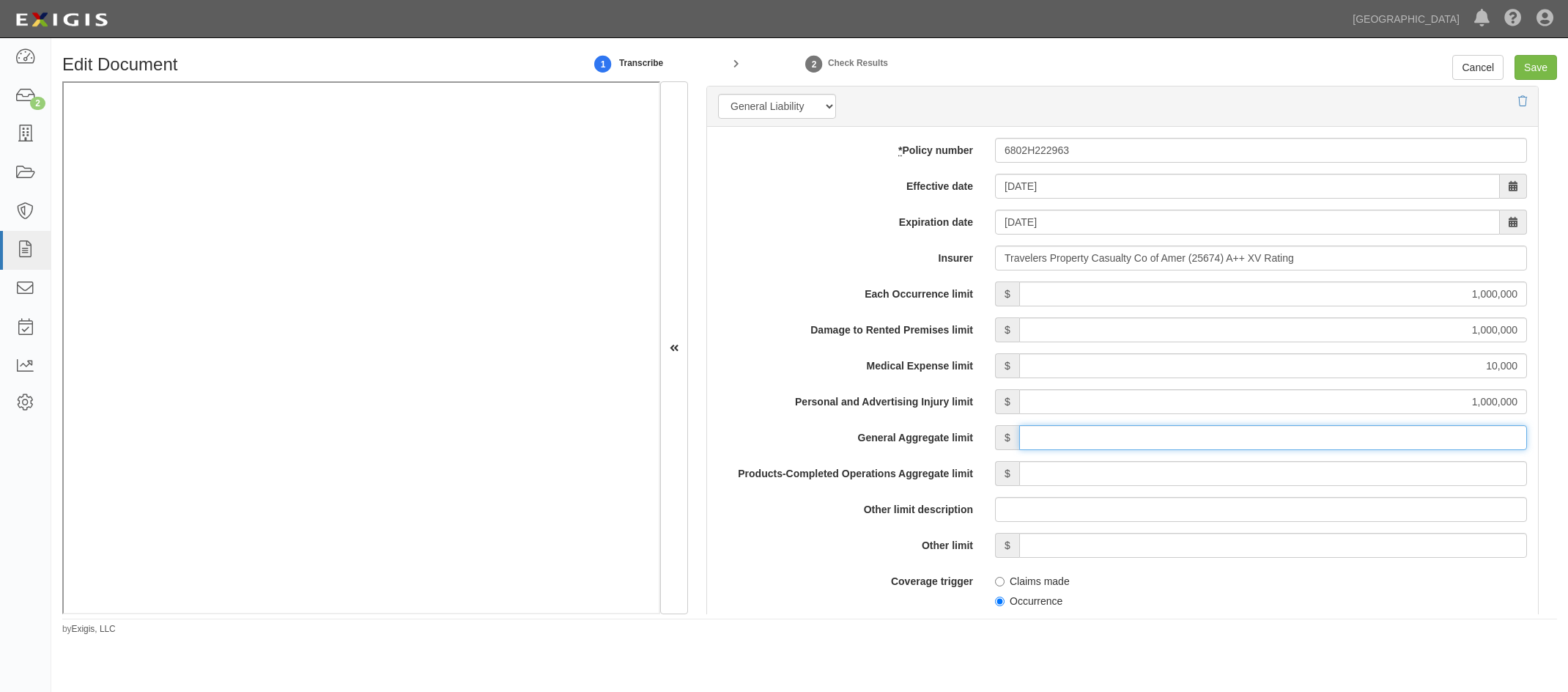
click at [891, 355] on input "General Aggregate limit" at bounding box center [1273, 438] width 508 height 25
type input "2,000,000"
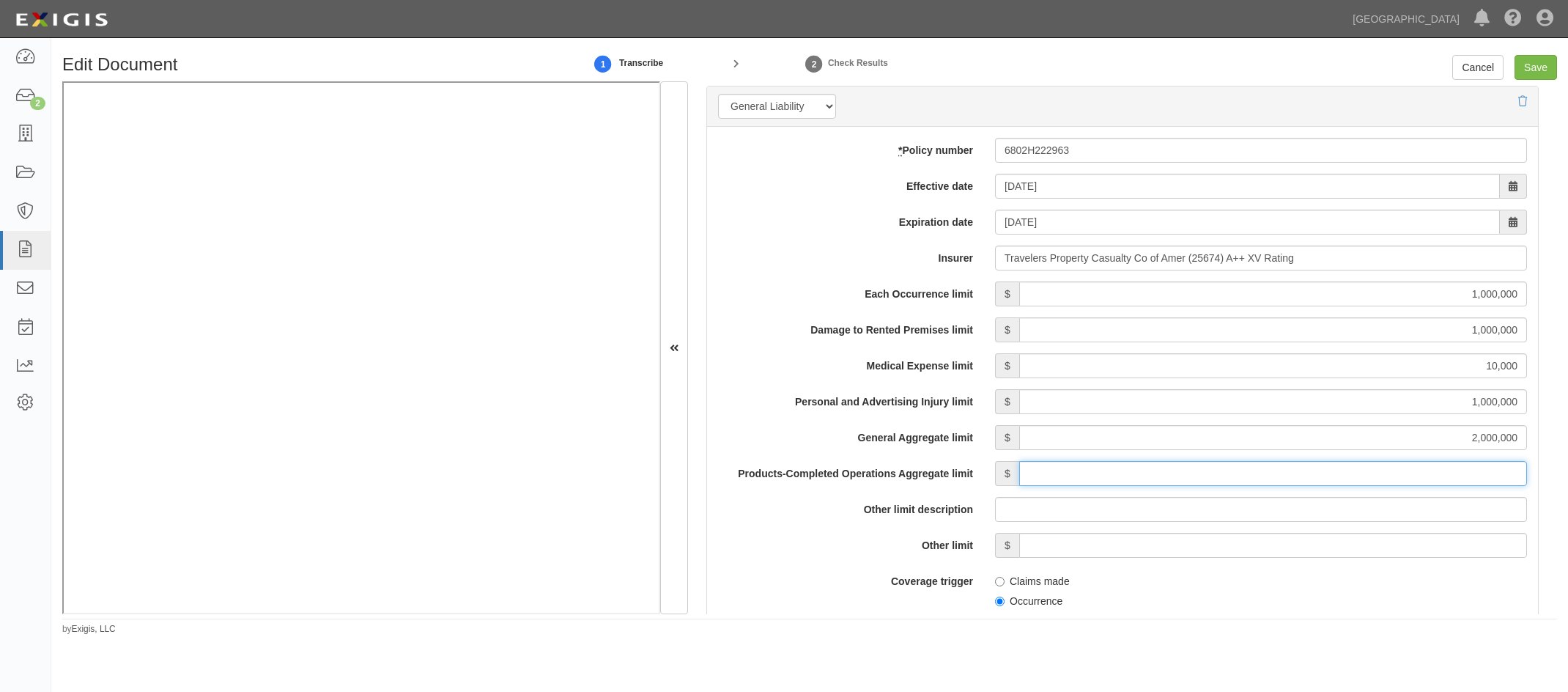
click at [891, 355] on input "Products-Completed Operations Aggregate limit" at bounding box center [1273, 473] width 508 height 25
type input "2,000,000"
click at [762, 355] on div "Each Occurrence limit $ 1,000,000 Damage to Rented Premises limit $ 1,000,000 M…" at bounding box center [1122, 629] width 809 height 697
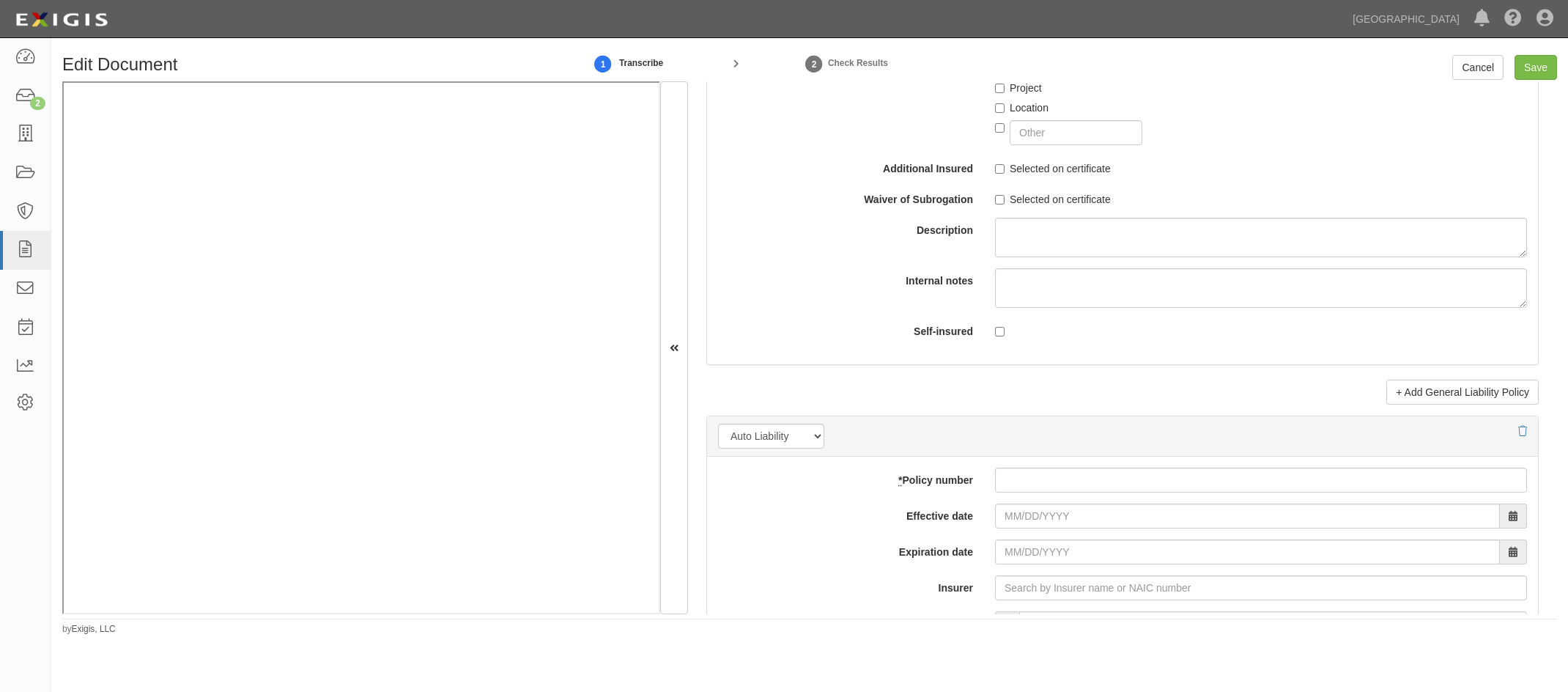
scroll to position [1957, 0]
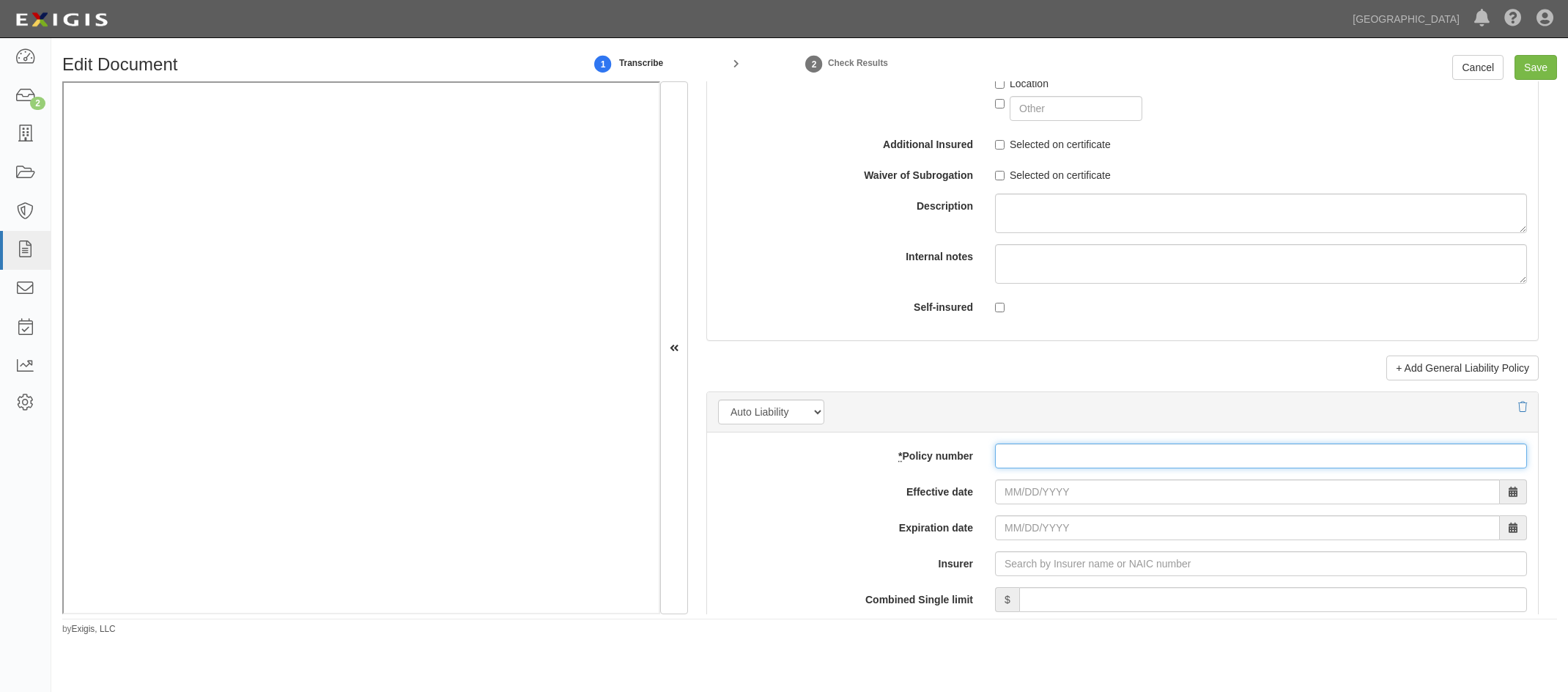
click at [891, 355] on input "* Policy number" at bounding box center [1260, 456] width 532 height 25
paste input "6802H222963"
type input "6802H222963"
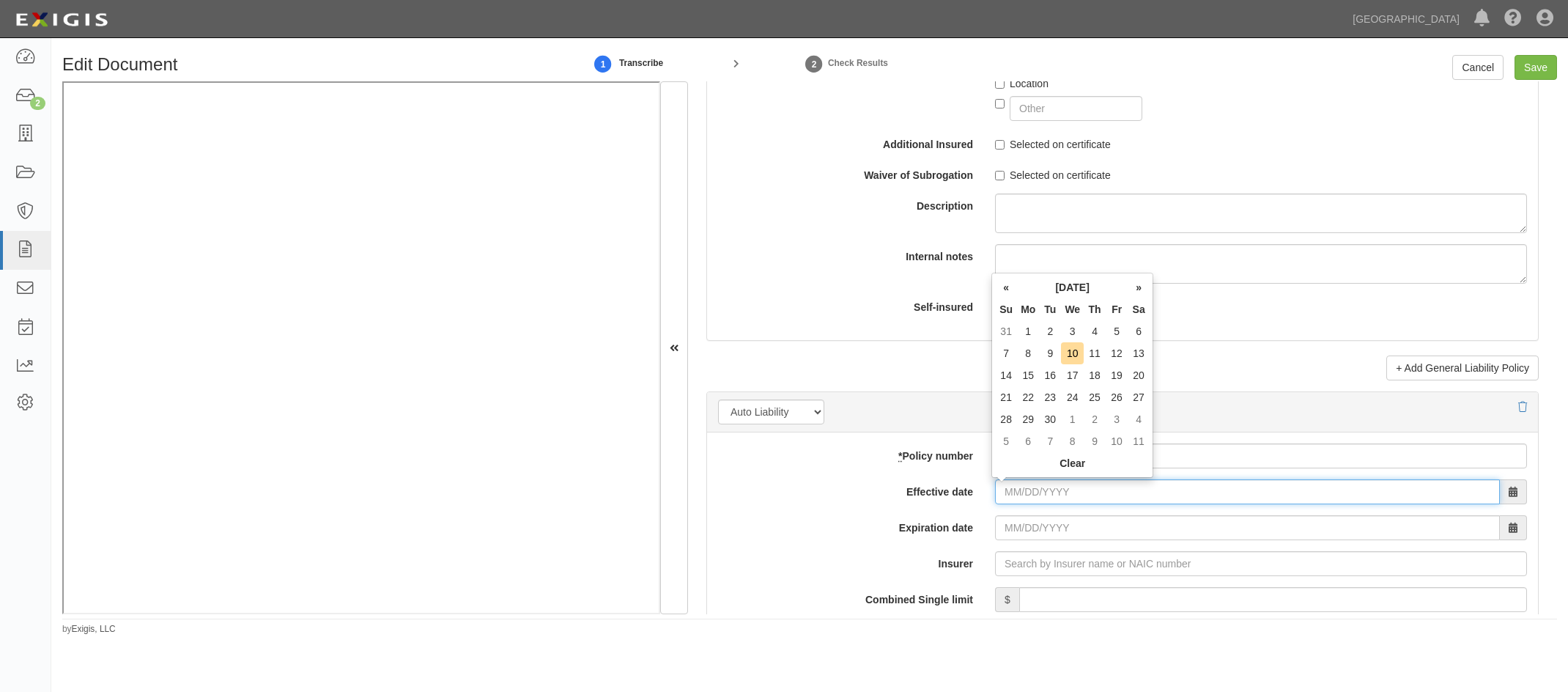
click at [891, 355] on input "Effective date" at bounding box center [1247, 491] width 505 height 25
click at [891, 324] on td "1" at bounding box center [1027, 331] width 22 height 22
type input "09/01/2025"
type input "[DATE]"
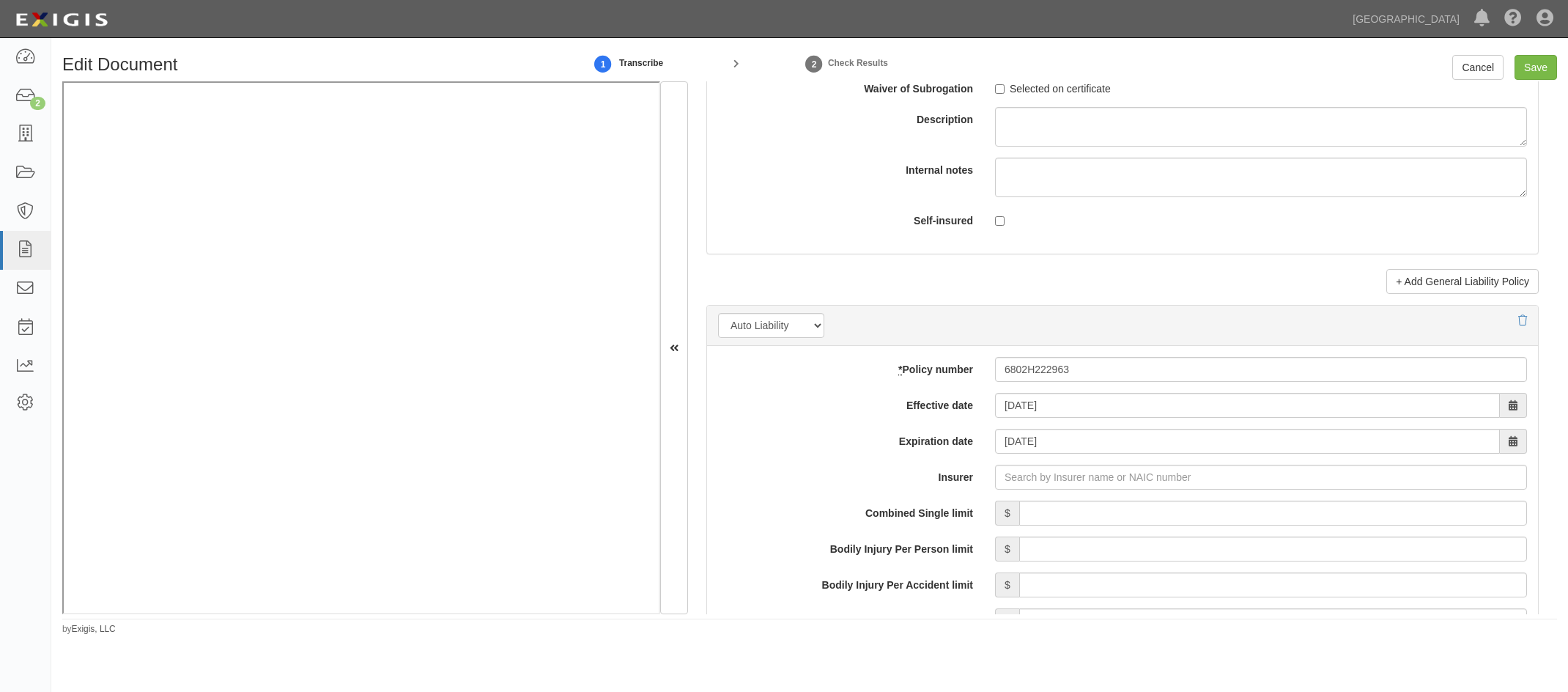
scroll to position [2103, 0]
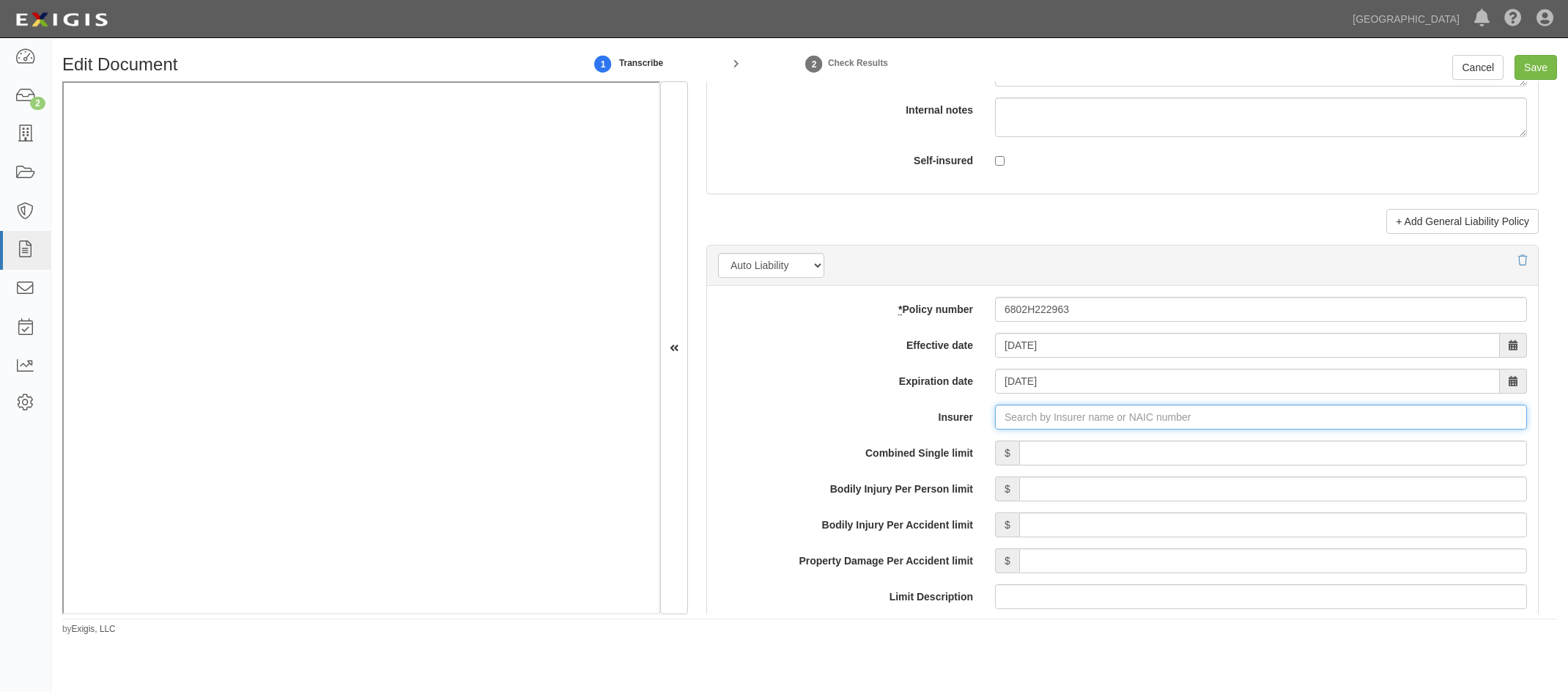
click at [891, 355] on input "Insurer" at bounding box center [1260, 417] width 532 height 25
type input "21st Century Advantage Insurance Company (25232) NR Rating"
type input "2"
click at [891, 355] on div "Travelers Property Casualty Co of Amer ( 25674 ) A++ XV Rating" at bounding box center [1101, 444] width 402 height 19
type input "Travelers Property Casualty Co of Amer (25674) A++ XV Rating"
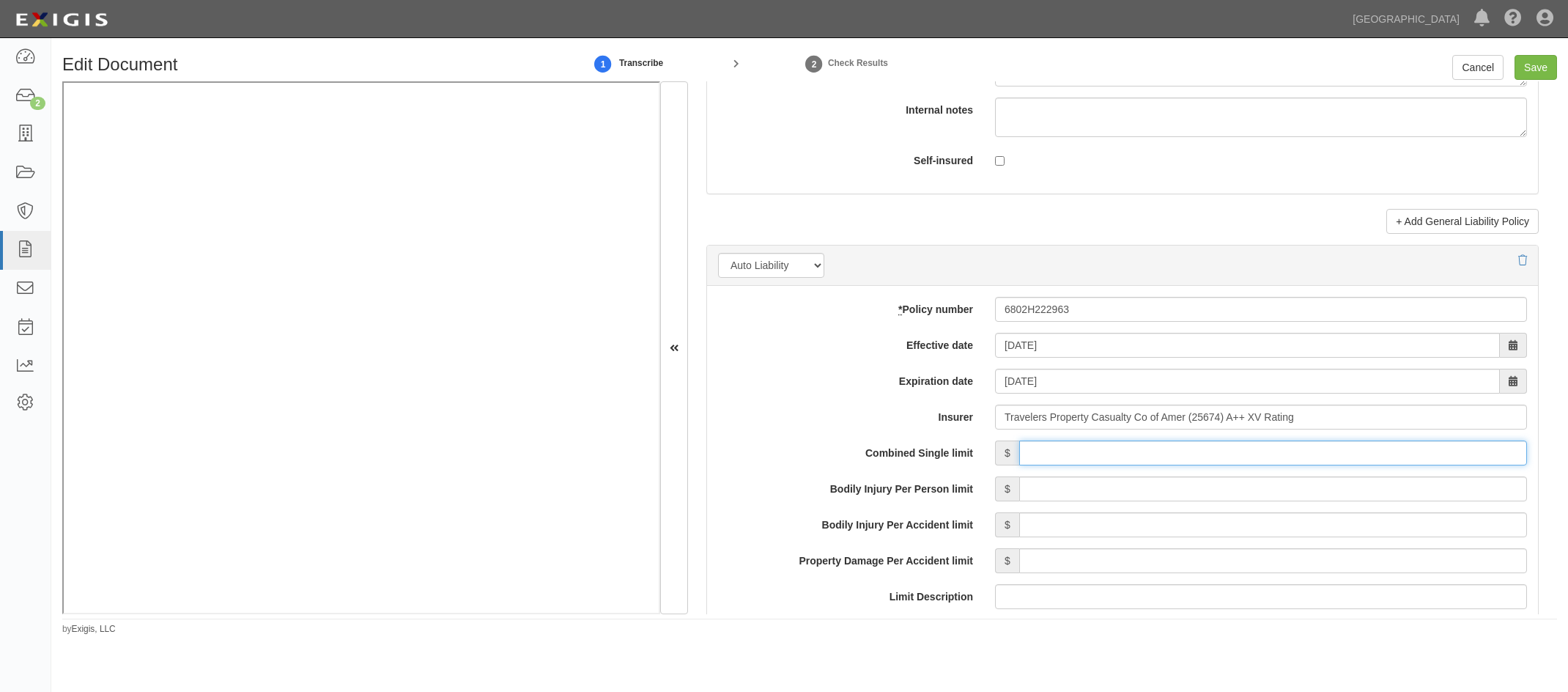
click at [891, 355] on input "Combined Single limit" at bounding box center [1273, 453] width 508 height 25
type input "1,000,000"
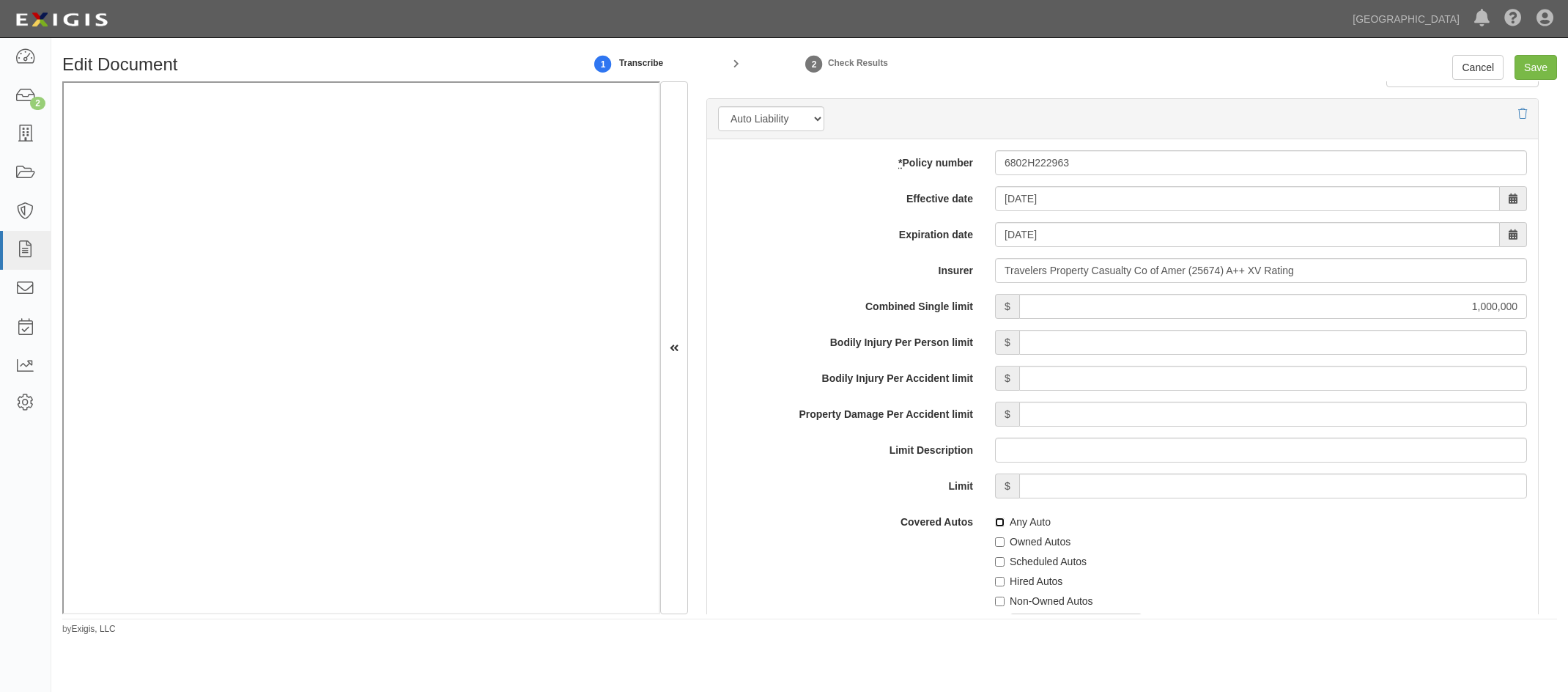
click at [891, 355] on input "Any Auto" at bounding box center [999, 522] width 10 height 10
checkbox input "true"
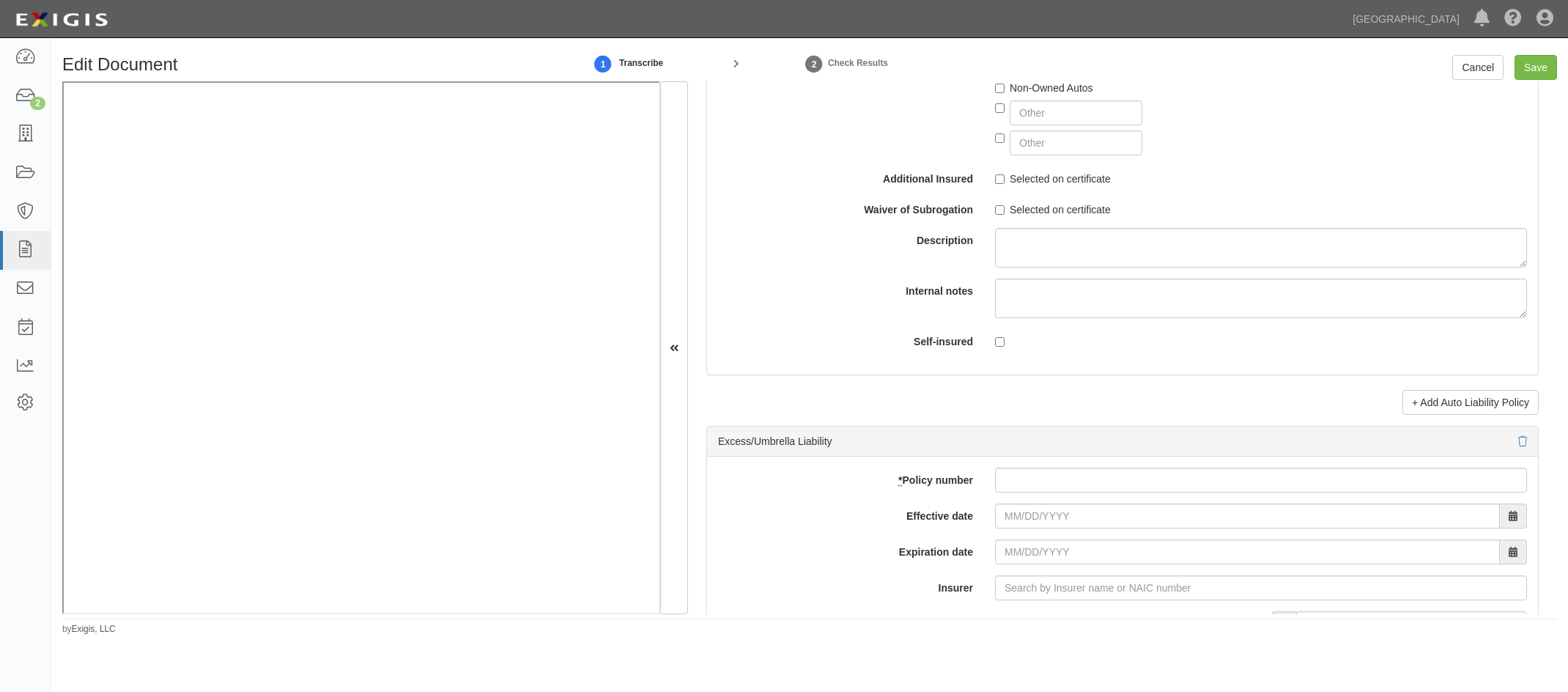
scroll to position [2909, 0]
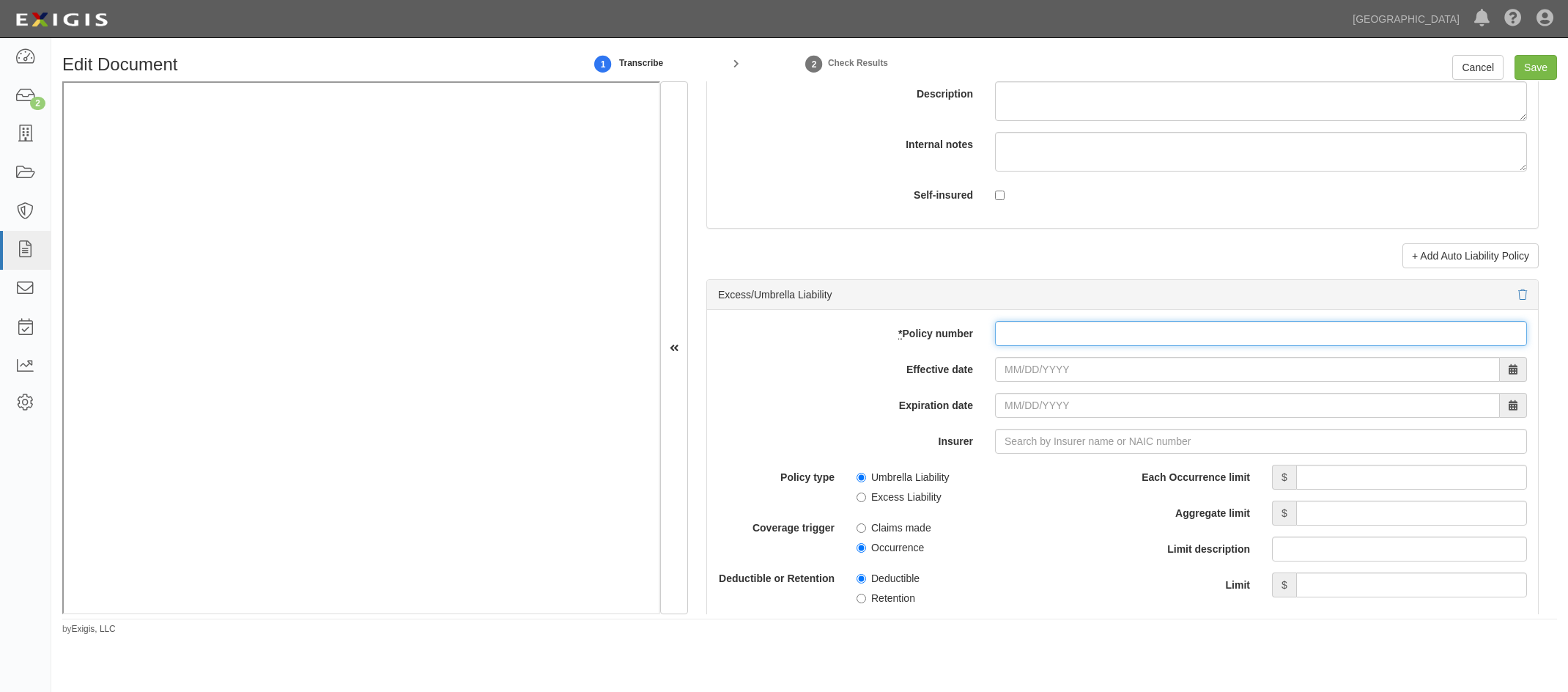
click at [891, 343] on input "* Policy number" at bounding box center [1260, 333] width 532 height 25
paste input "CUP7181Y504"
type input "CUP7181Y504"
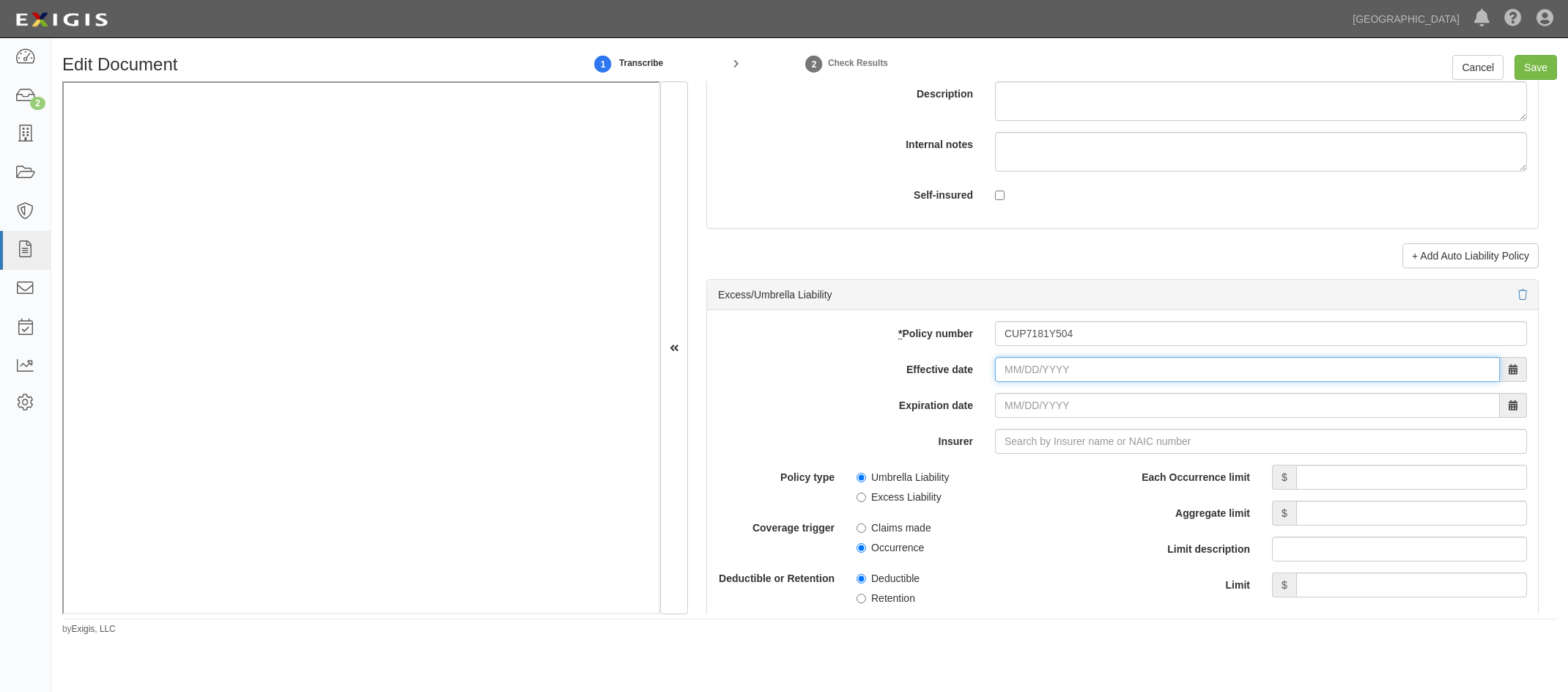
click at [891, 355] on input "Effective date" at bounding box center [1247, 369] width 505 height 25
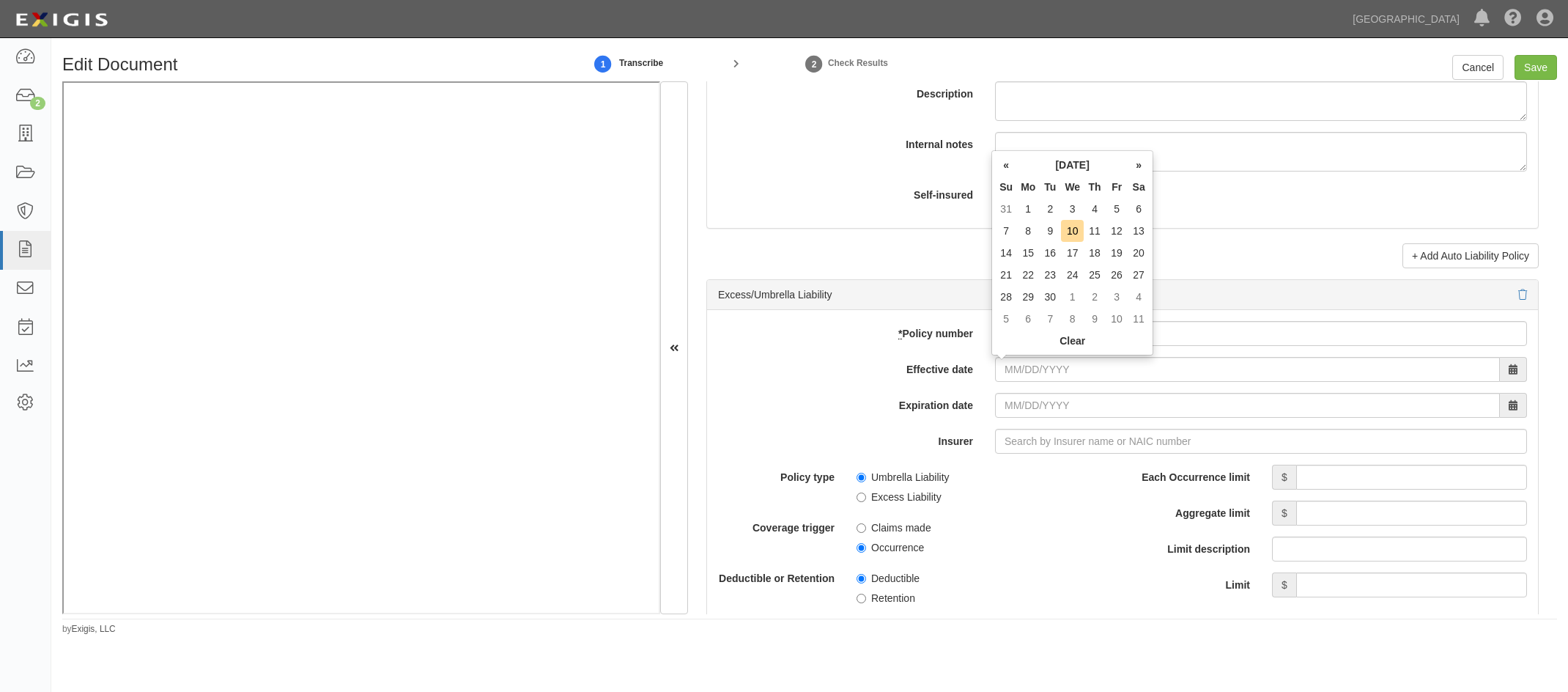
click at [891, 203] on td "1" at bounding box center [1027, 208] width 22 height 22
type input "09/01/2025"
type input "[DATE]"
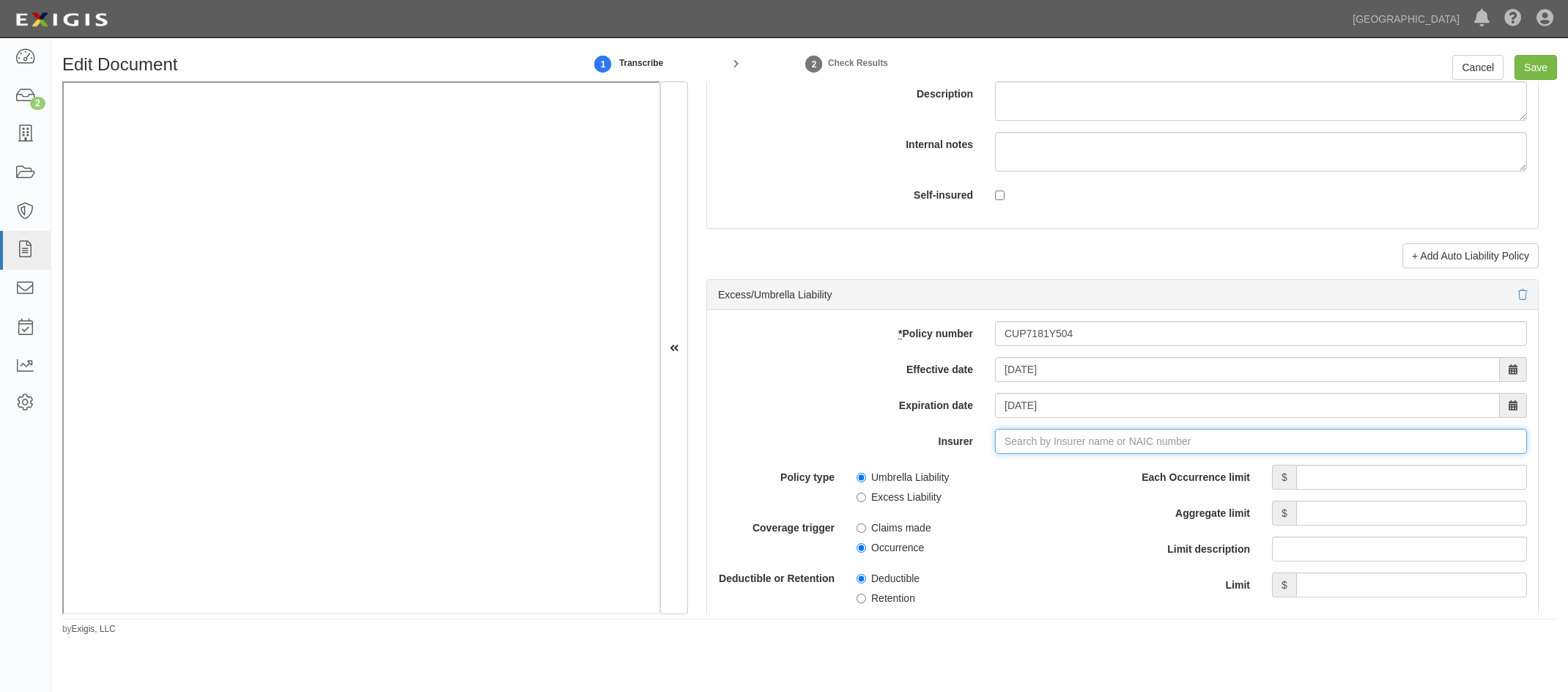
click at [891, 355] on input "Insurer" at bounding box center [1260, 441] width 532 height 25
type input "21st Century Advantage Insurance Company (25232) NR Rating"
type input "2"
click at [891, 355] on div "Travelers Property Casualty Co of Amer ( 25674 ) A++ XV Rating" at bounding box center [1101, 469] width 402 height 19
type input "Travelers Property Casualty Co of Amer (25674) A++ XV Rating"
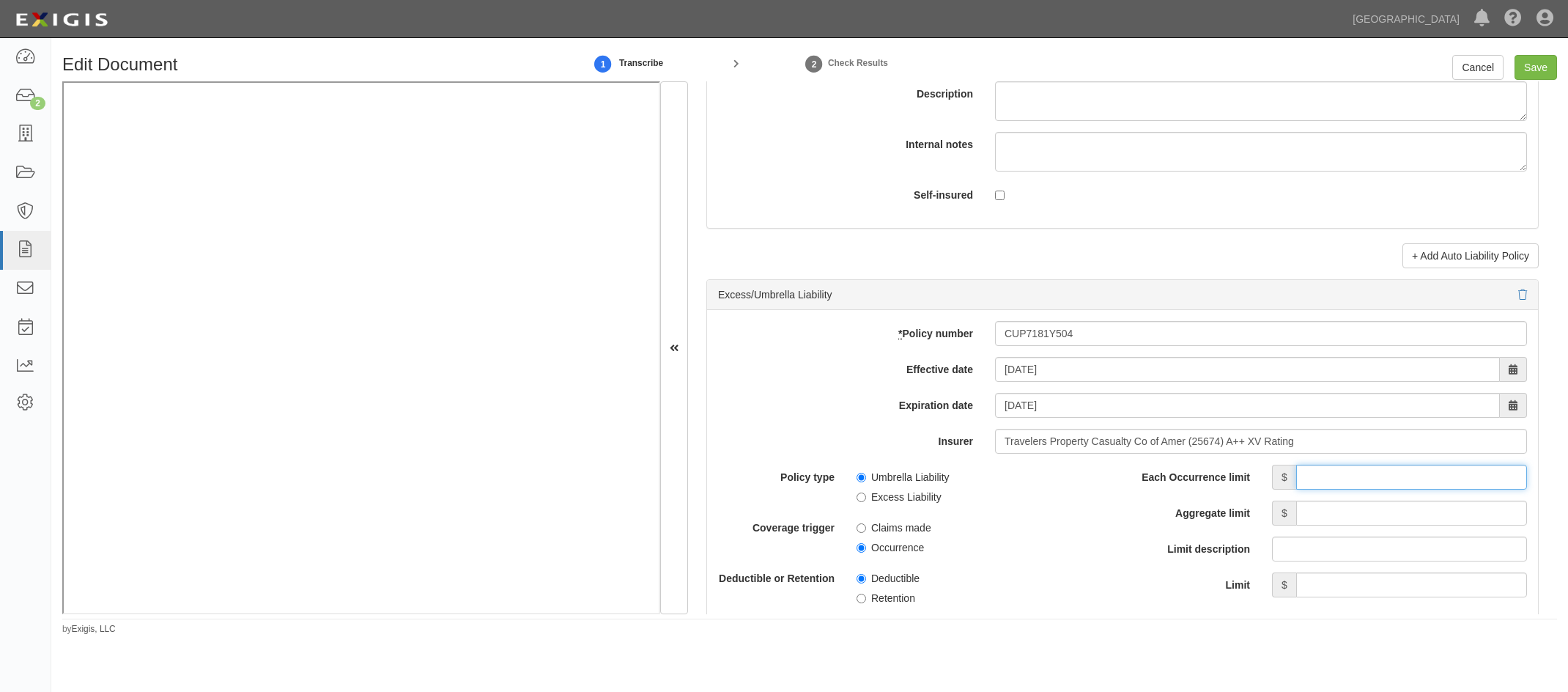
click at [891, 355] on input "Each Occurrence limit" at bounding box center [1412, 477] width 231 height 25
type input "5,000,000"
click at [891, 355] on input "Aggregate limit" at bounding box center [1412, 513] width 231 height 25
type input "5,000,000"
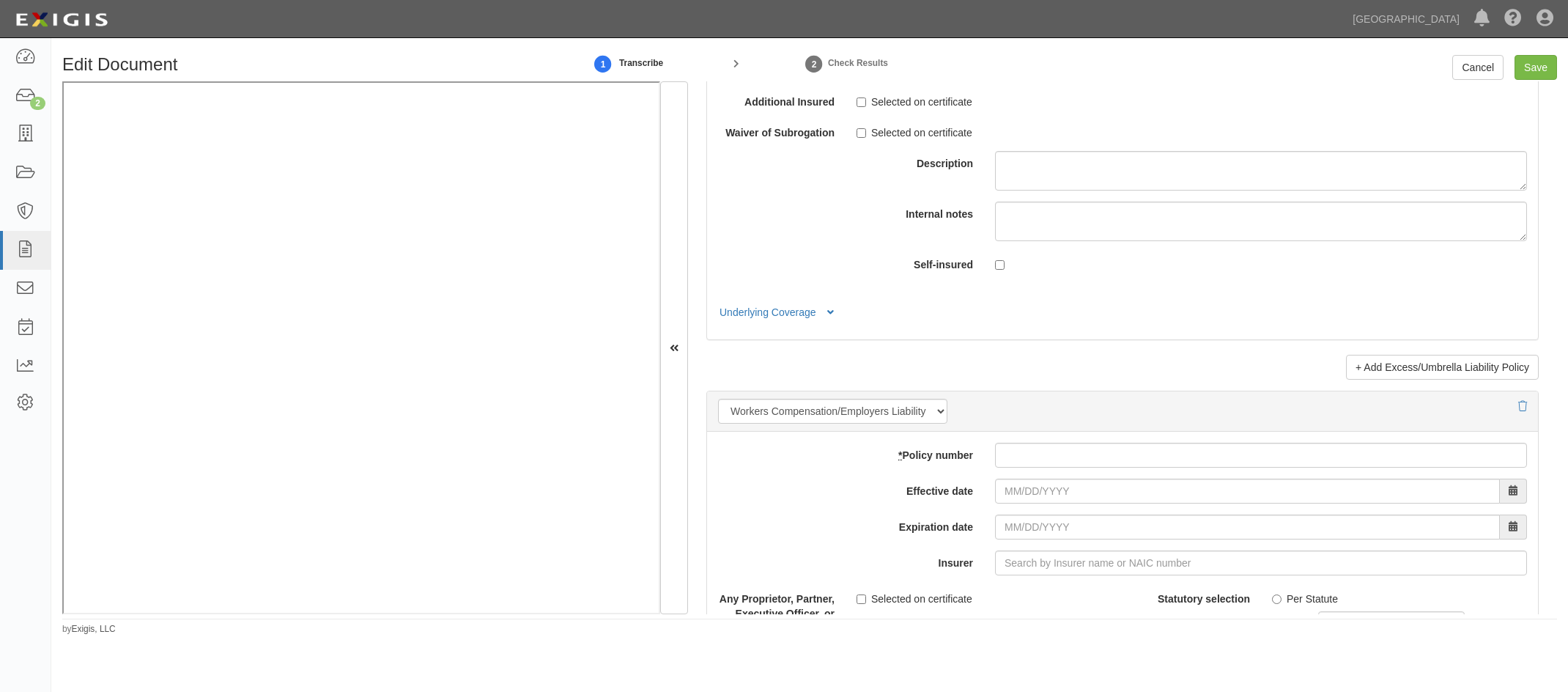
scroll to position [3349, 0]
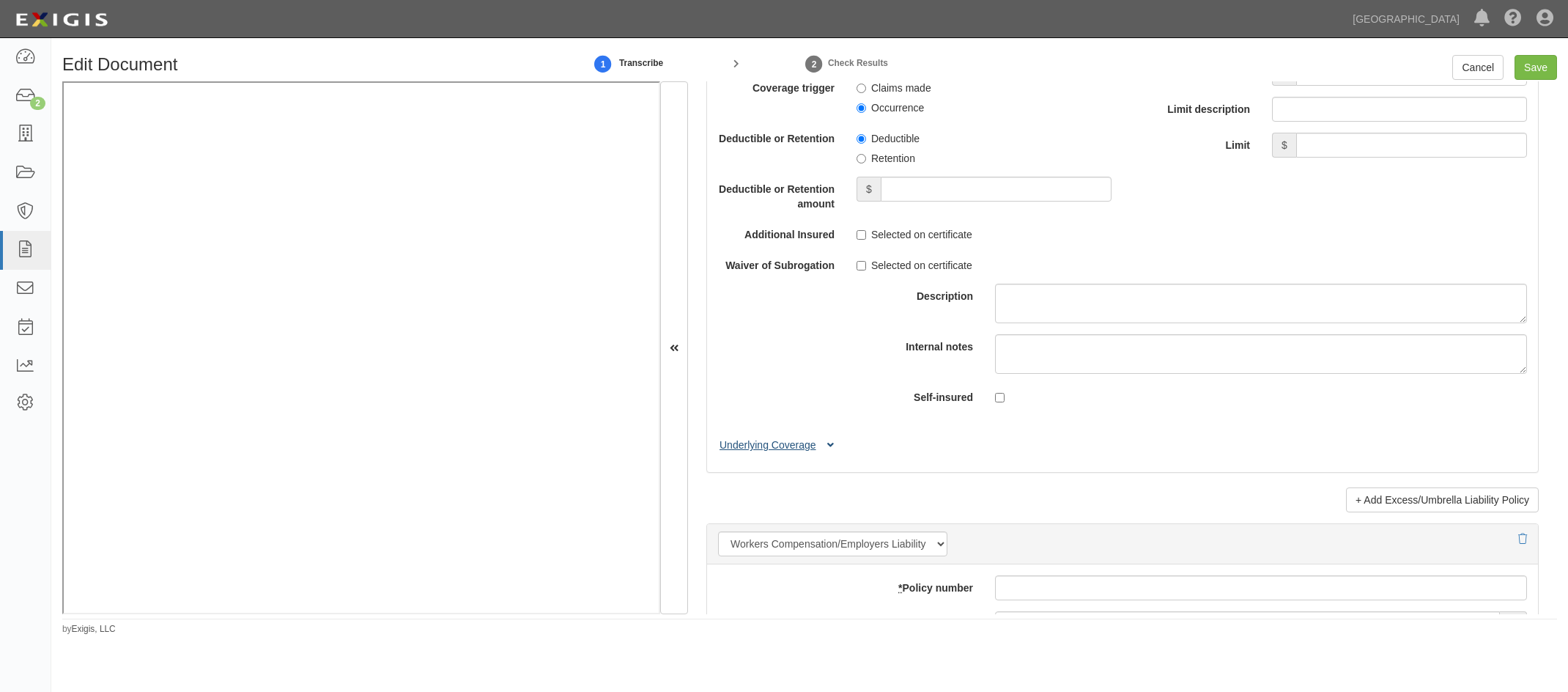
click at [754, 355] on button "Underlying Coverage" at bounding box center [779, 445] width 121 height 15
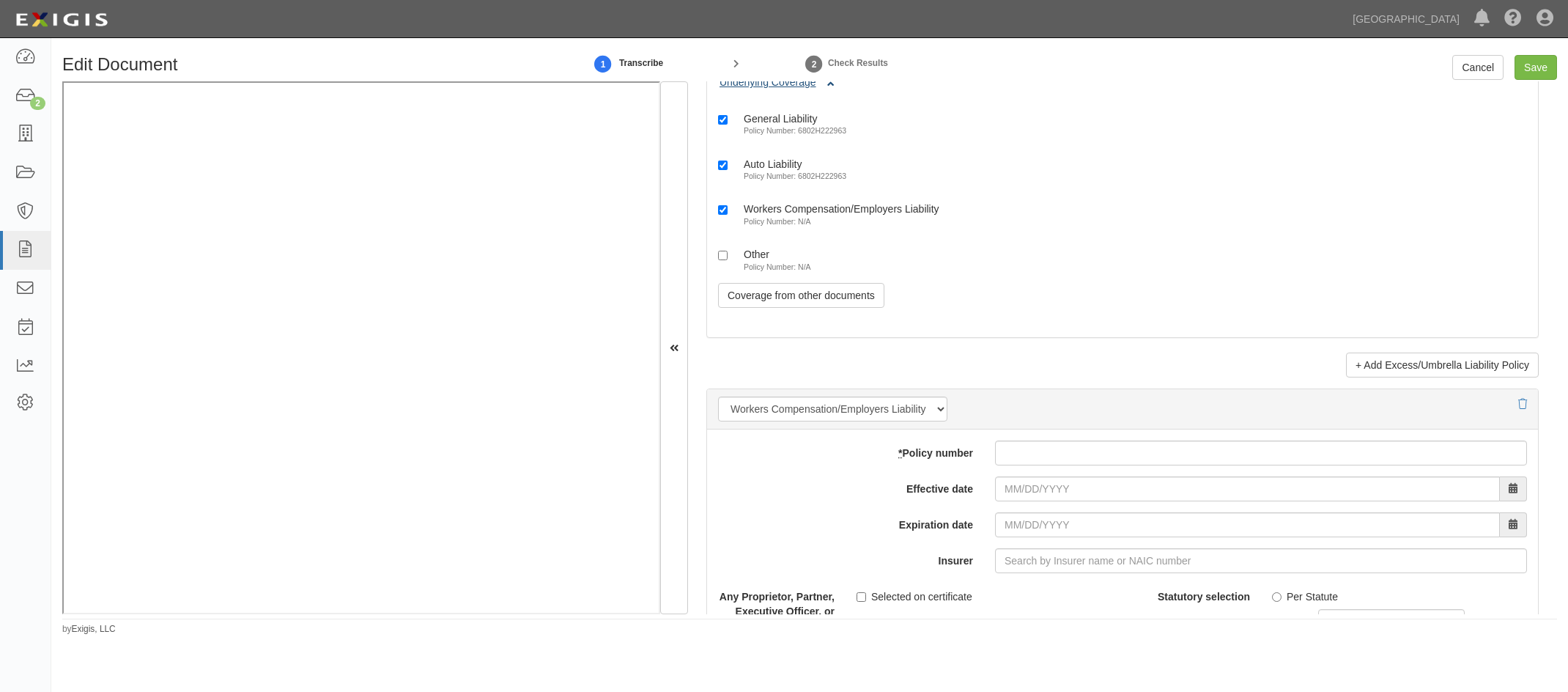
scroll to position [3863, 0]
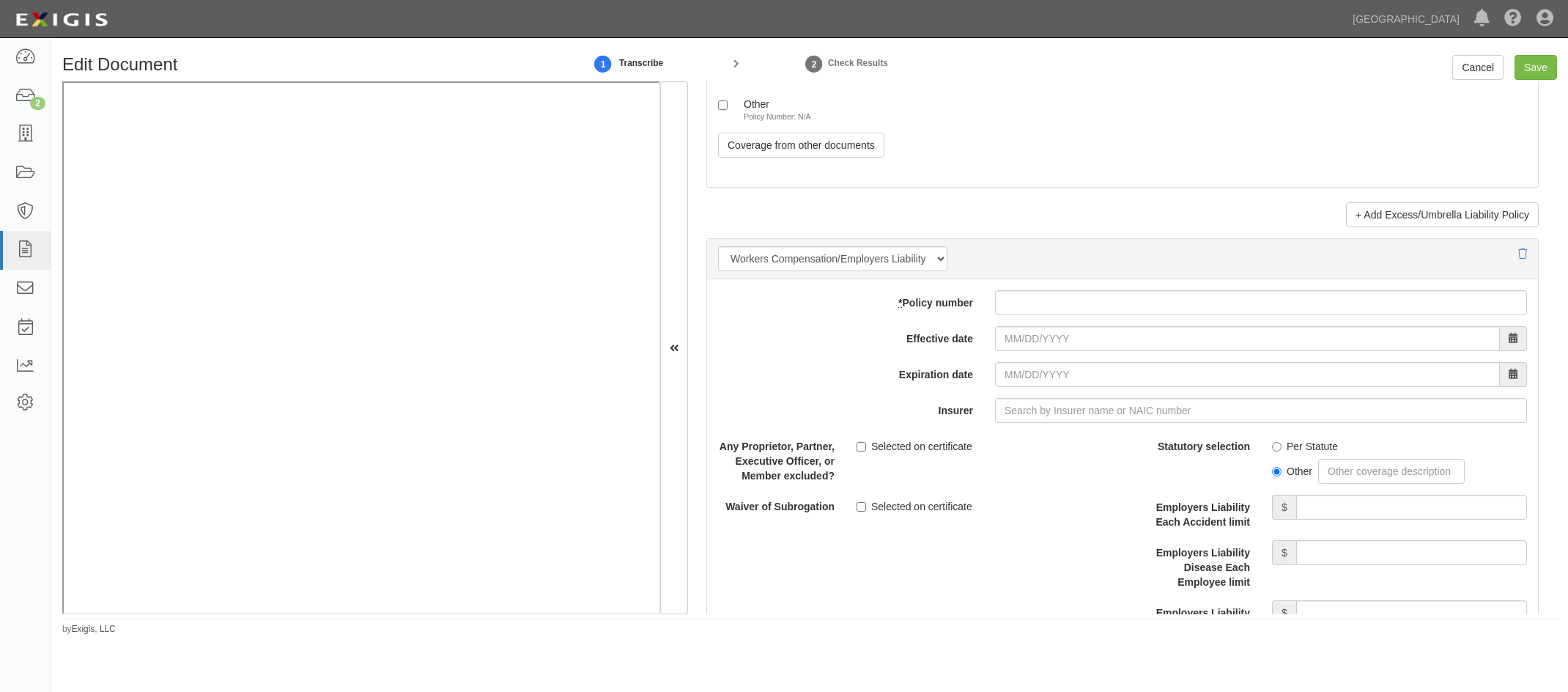
click at [891, 316] on div "add update renew This new policy will be added This new policy will update exis…" at bounding box center [1122, 536] width 831 height 513
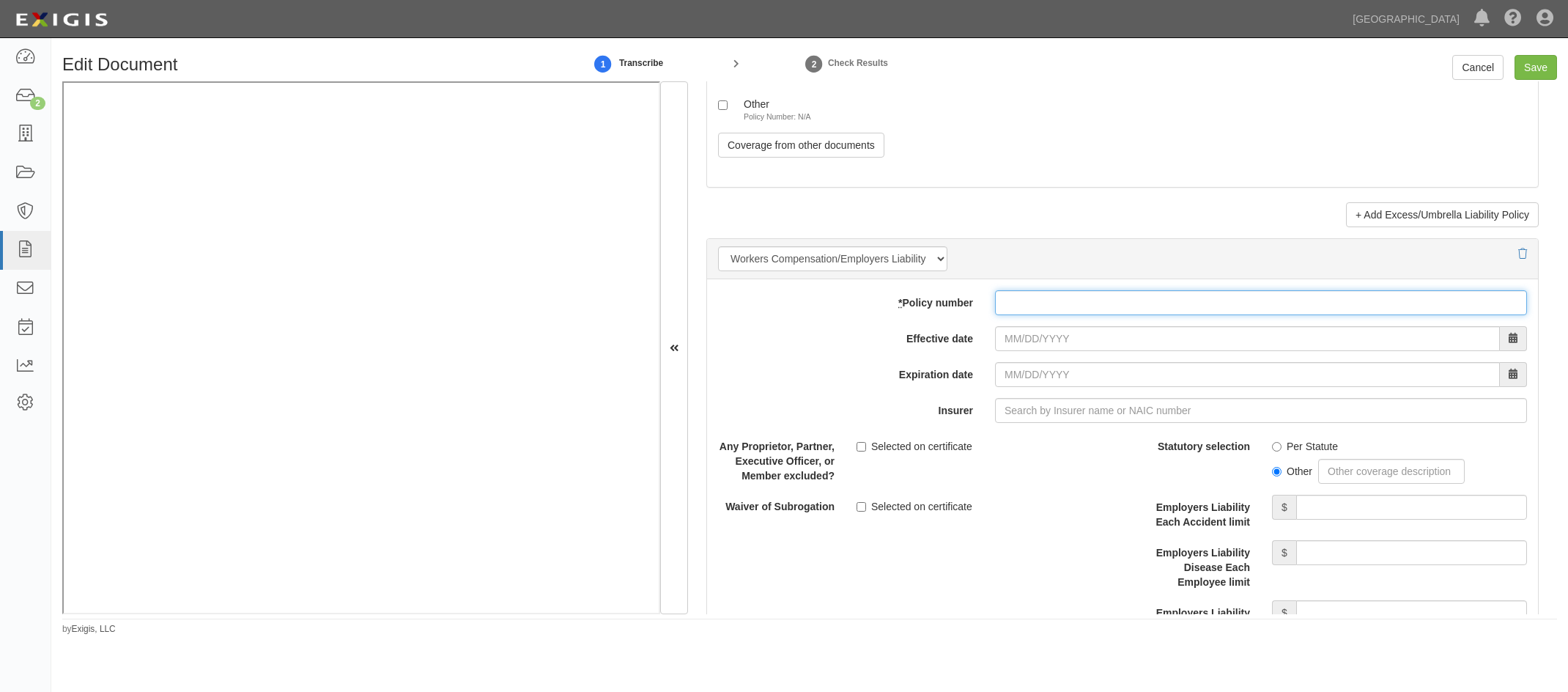
click at [891, 306] on input "* Policy number" at bounding box center [1260, 302] width 532 height 25
paste input "72WEGGG6371"
type input "72WEGGG6371"
click at [891, 337] on input "Effective date" at bounding box center [1247, 338] width 505 height 25
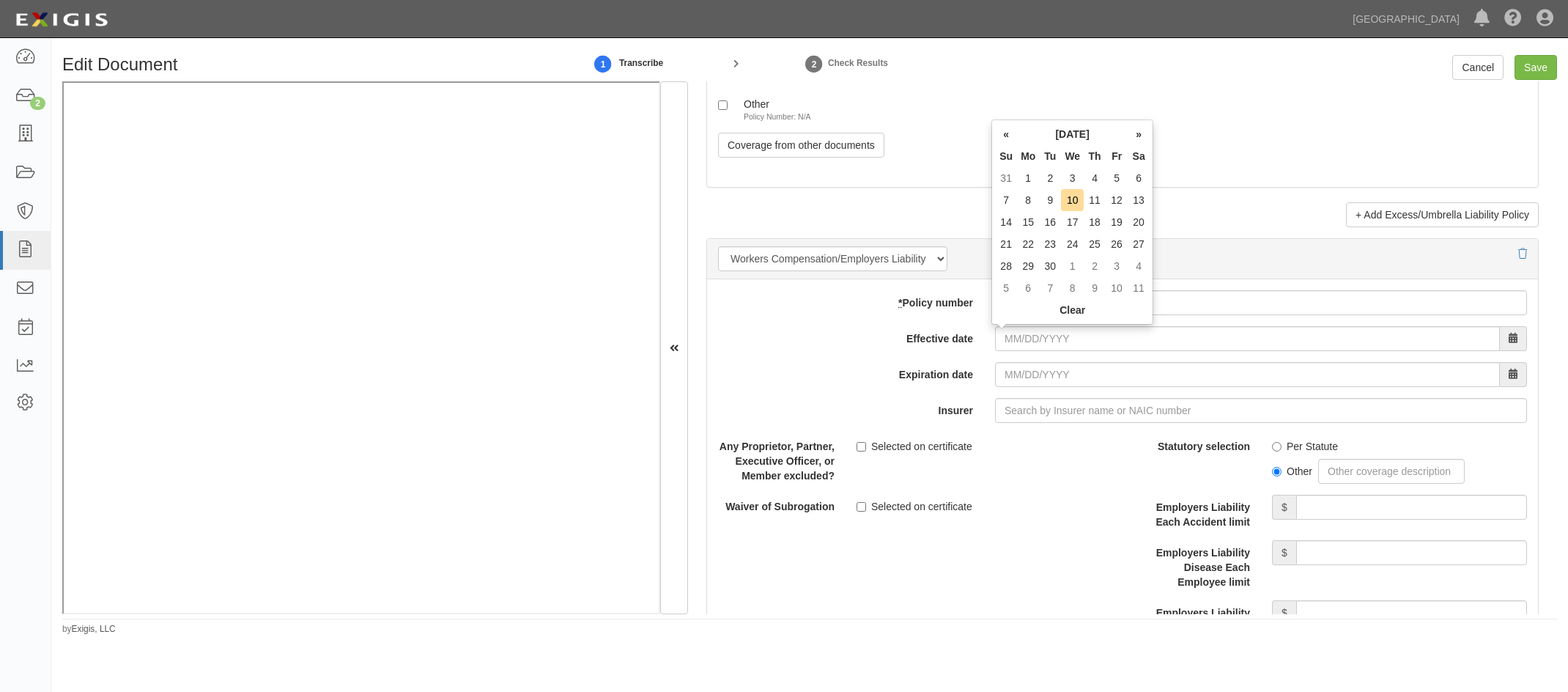
click at [891, 176] on td "1" at bounding box center [1027, 178] width 22 height 22
type input "09/01/2025"
type input "[DATE]"
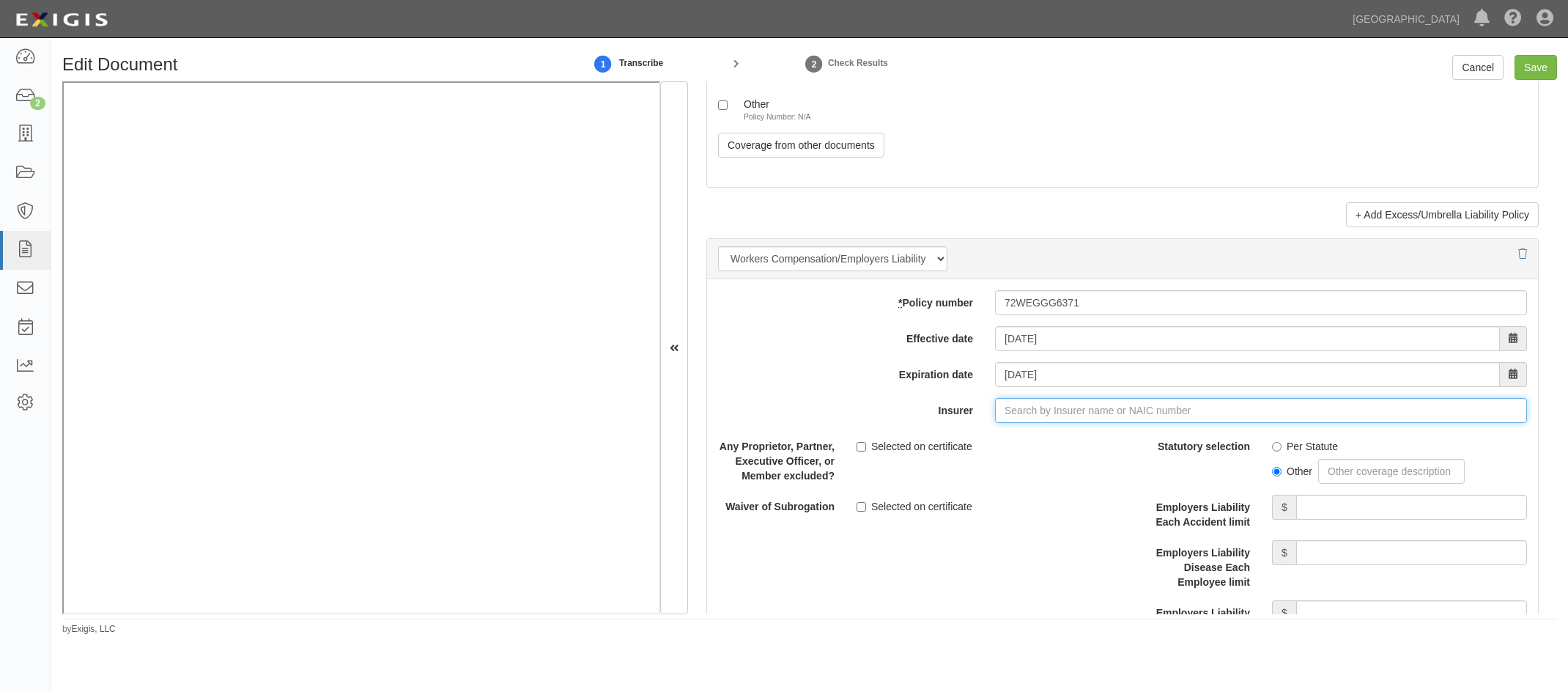
drag, startPoint x: 1014, startPoint y: 416, endPoint x: 1009, endPoint y: 427, distance: 12.1
click at [891, 355] on input "Insurer" at bounding box center [1260, 410] width 532 height 25
type input "21st Century Advantage Insurance Company (25232) NR Rating"
type input "2"
click at [891, 355] on div "Hartford Casualty Insurance Company ( 29424 ) A+ XV Rating" at bounding box center [1053, 438] width 306 height 19
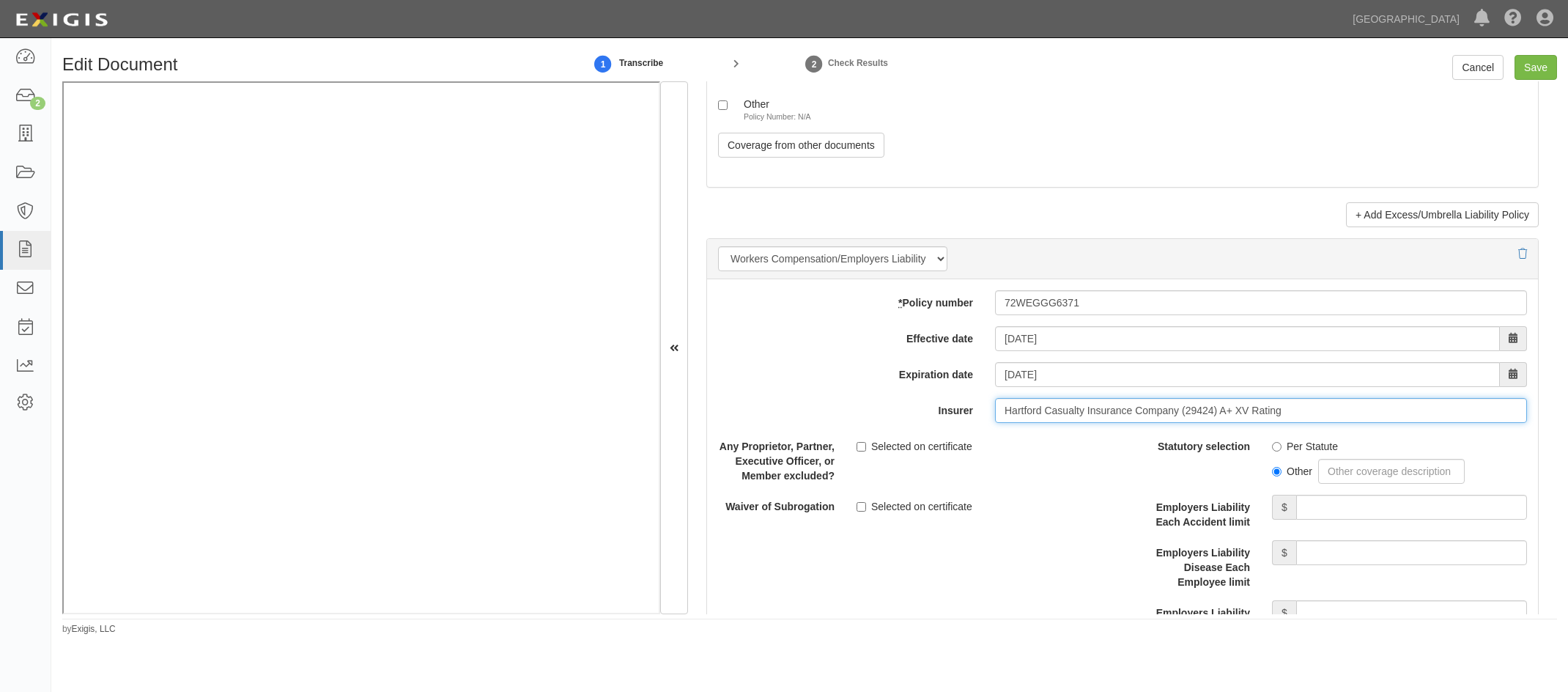
type input "Hartford Casualty Insurance Company (29424) A+ XV Rating"
click at [891, 355] on input "Per Statute" at bounding box center [1276, 447] width 10 height 10
radio input "true"
click at [891, 355] on input "Employers Liability Each Accident limit" at bounding box center [1412, 507] width 231 height 25
type input "1,000,000"
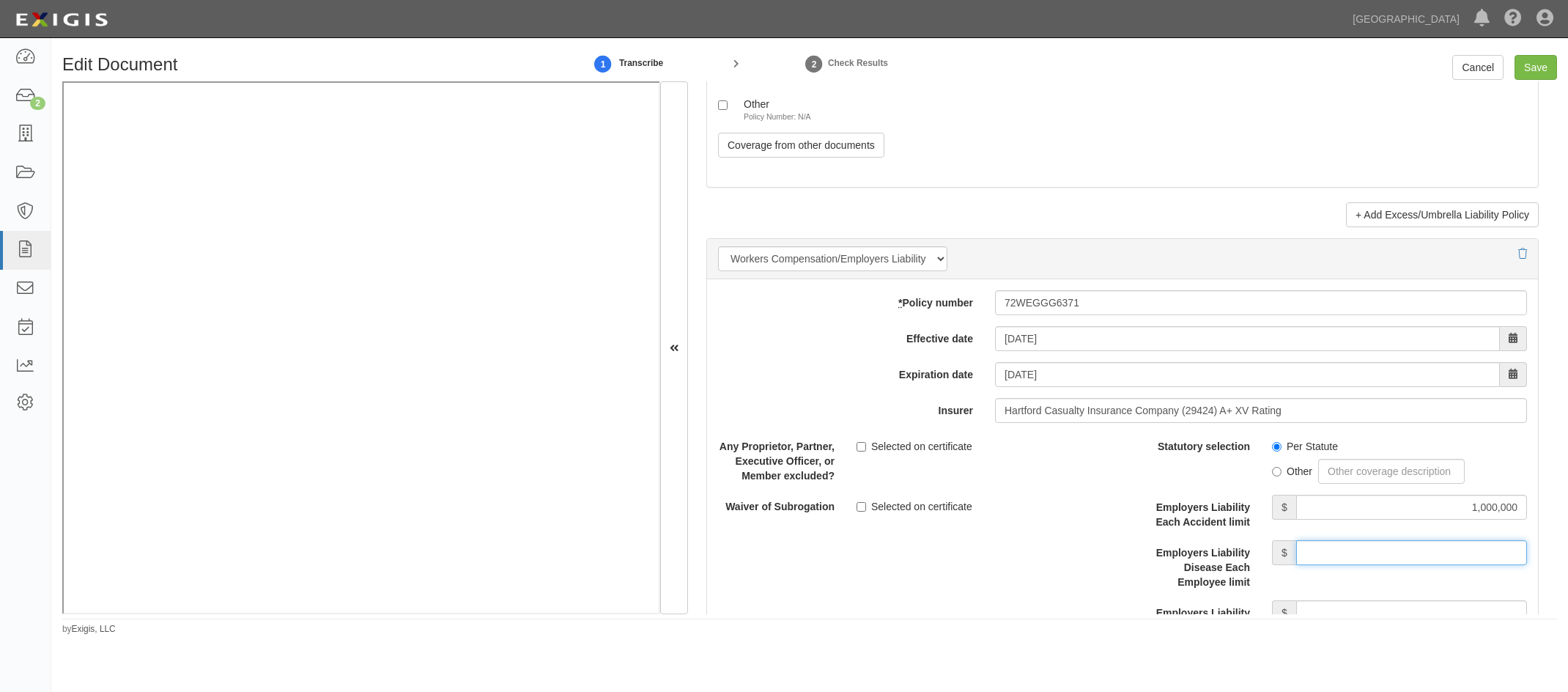
click at [891, 355] on input "Employers Liability Disease Each Employee limit" at bounding box center [1412, 552] width 231 height 25
type input "1,000,000"
click at [891, 355] on div "Description" at bounding box center [1122, 559] width 853 height 251
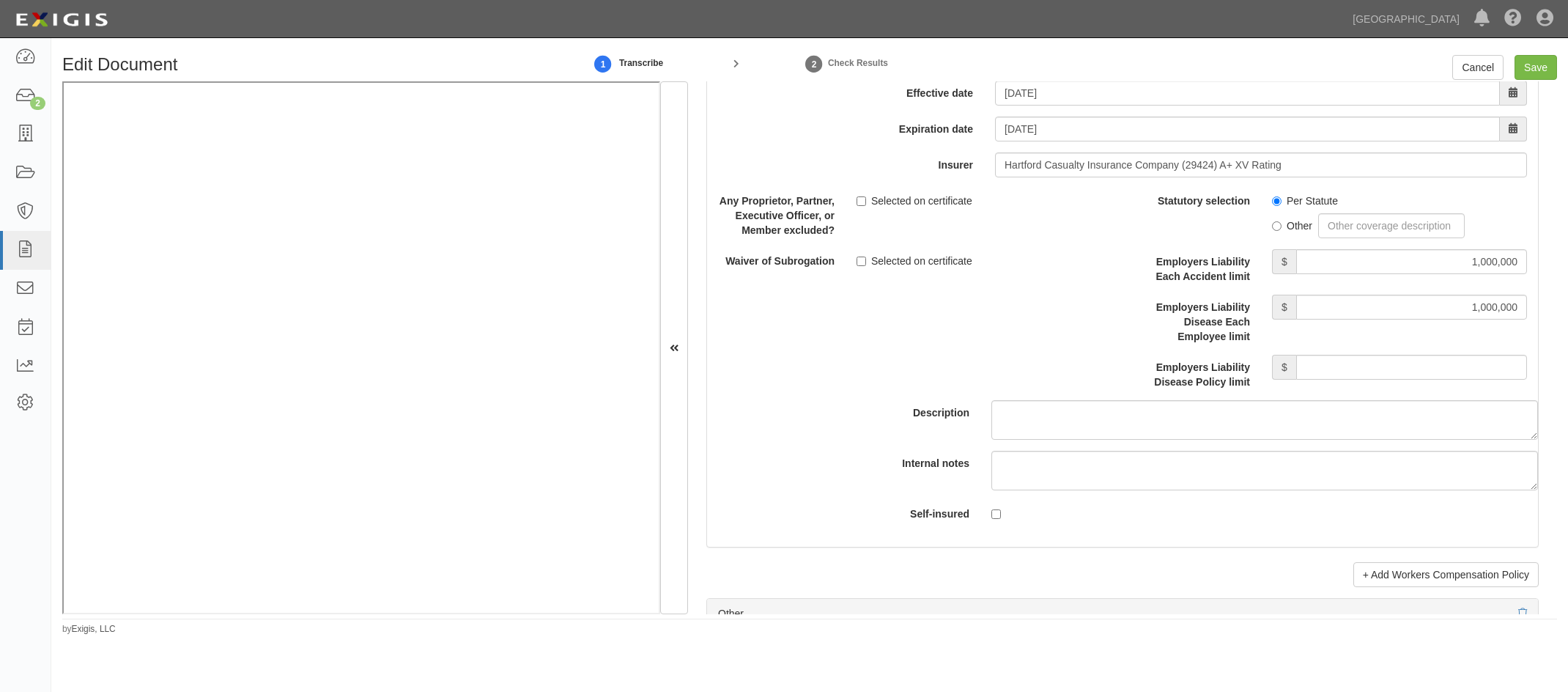
scroll to position [4155, 0]
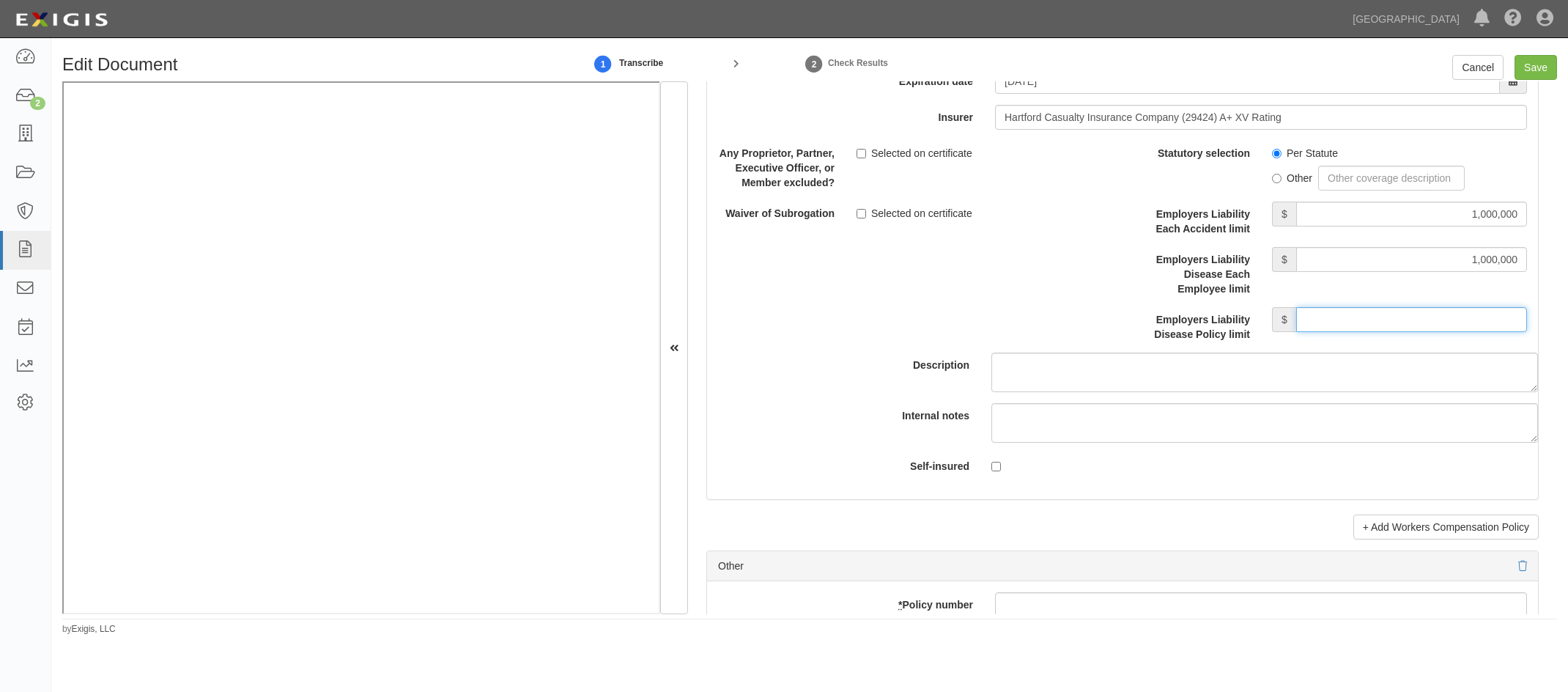
click at [891, 321] on input "Employers Liability Disease Policy limit" at bounding box center [1412, 319] width 231 height 25
type input "1,000,000"
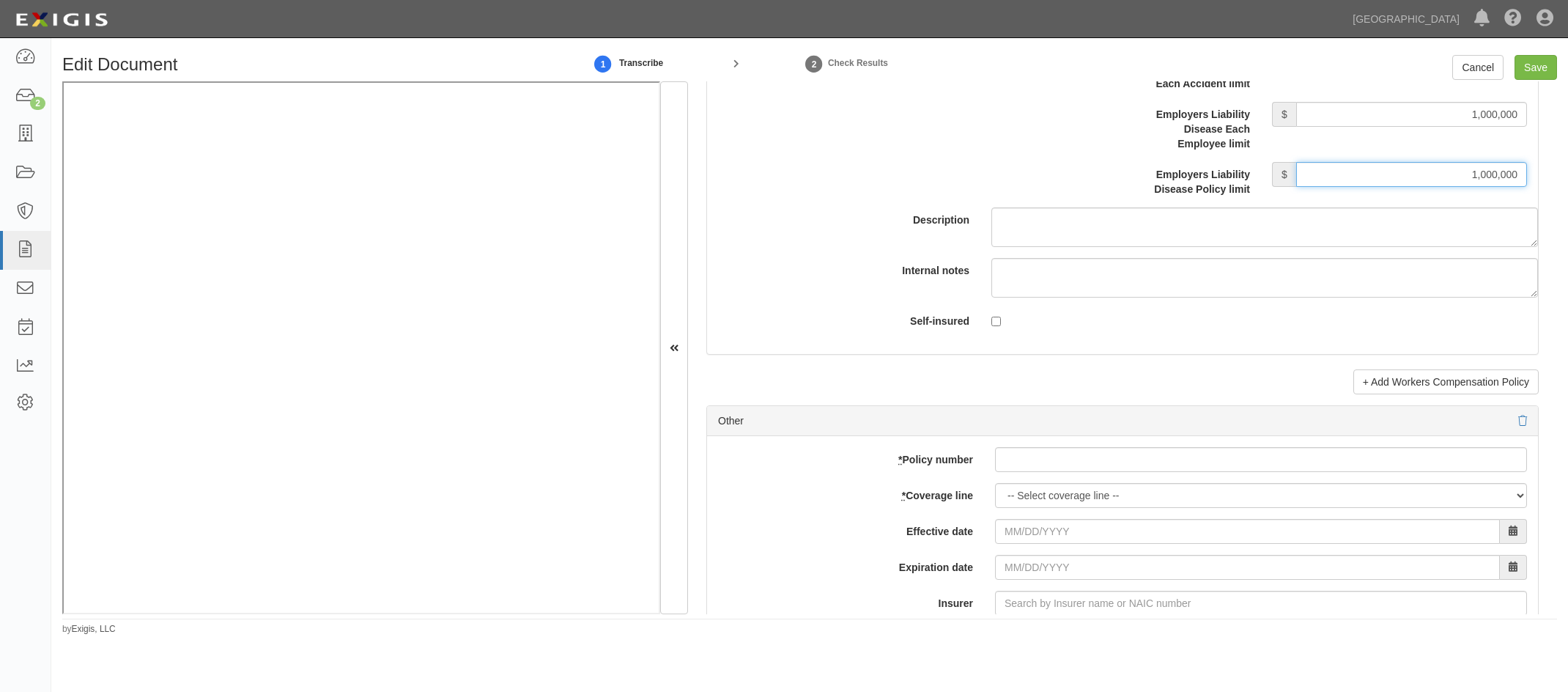
scroll to position [4448, 0]
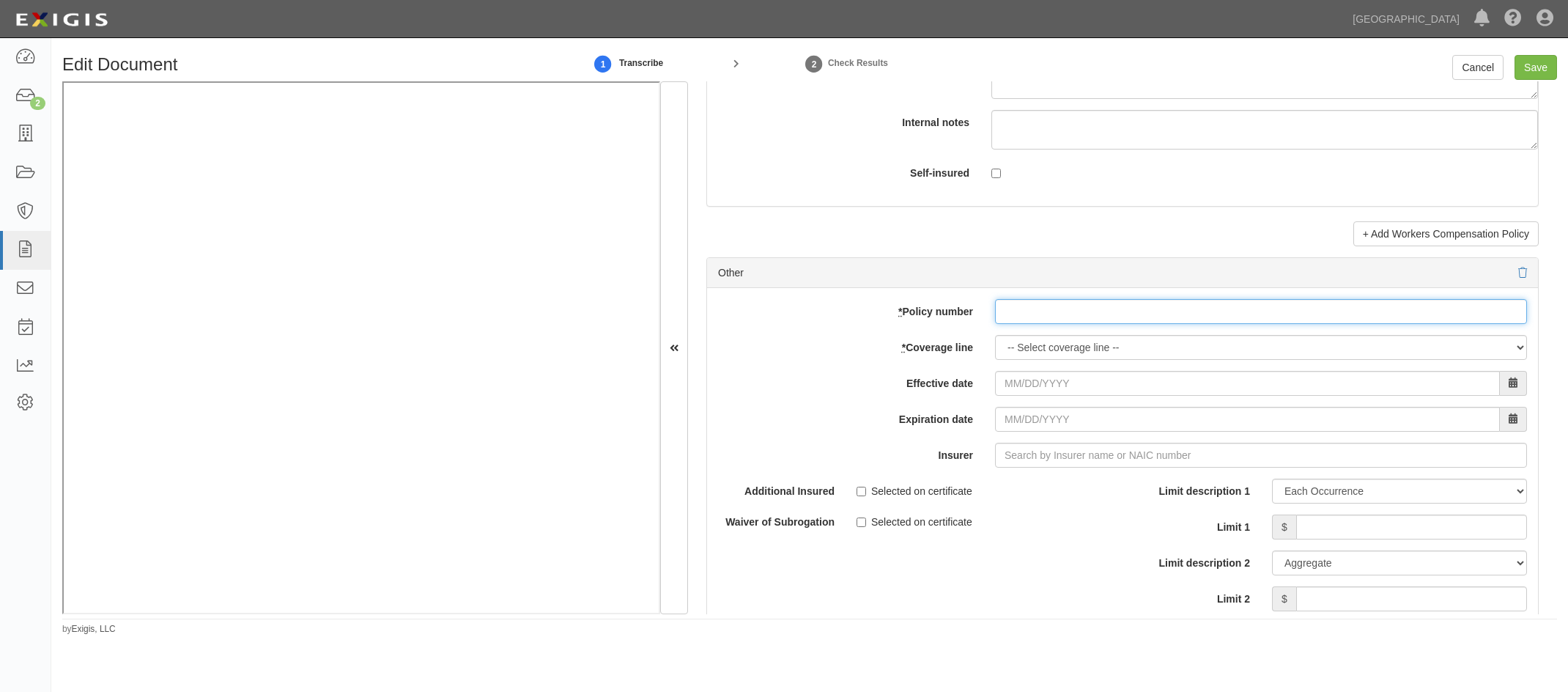
click at [891, 311] on input "* Policy number" at bounding box center [1260, 311] width 532 height 25
paste input "AEC909024106"
type input "AEC909024106"
click at [891, 349] on select "-- Select coverage line -- Asbestos Abatement Auto Physical Damage Boiler & Mac…" at bounding box center [1260, 347] width 532 height 25
select select "26"
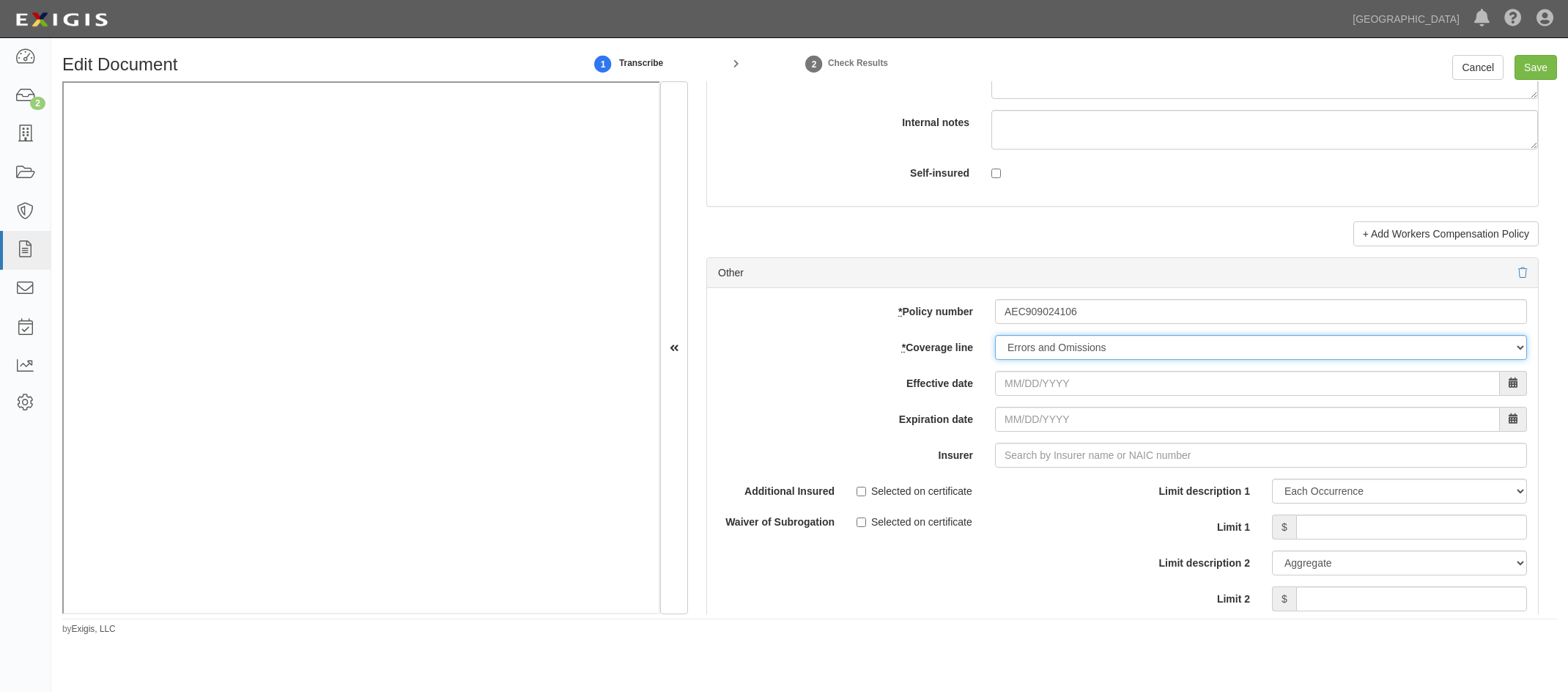
click at [891, 335] on select "-- Select coverage line -- Asbestos Abatement Auto Physical Damage Boiler & Mac…" at bounding box center [1260, 347] width 532 height 25
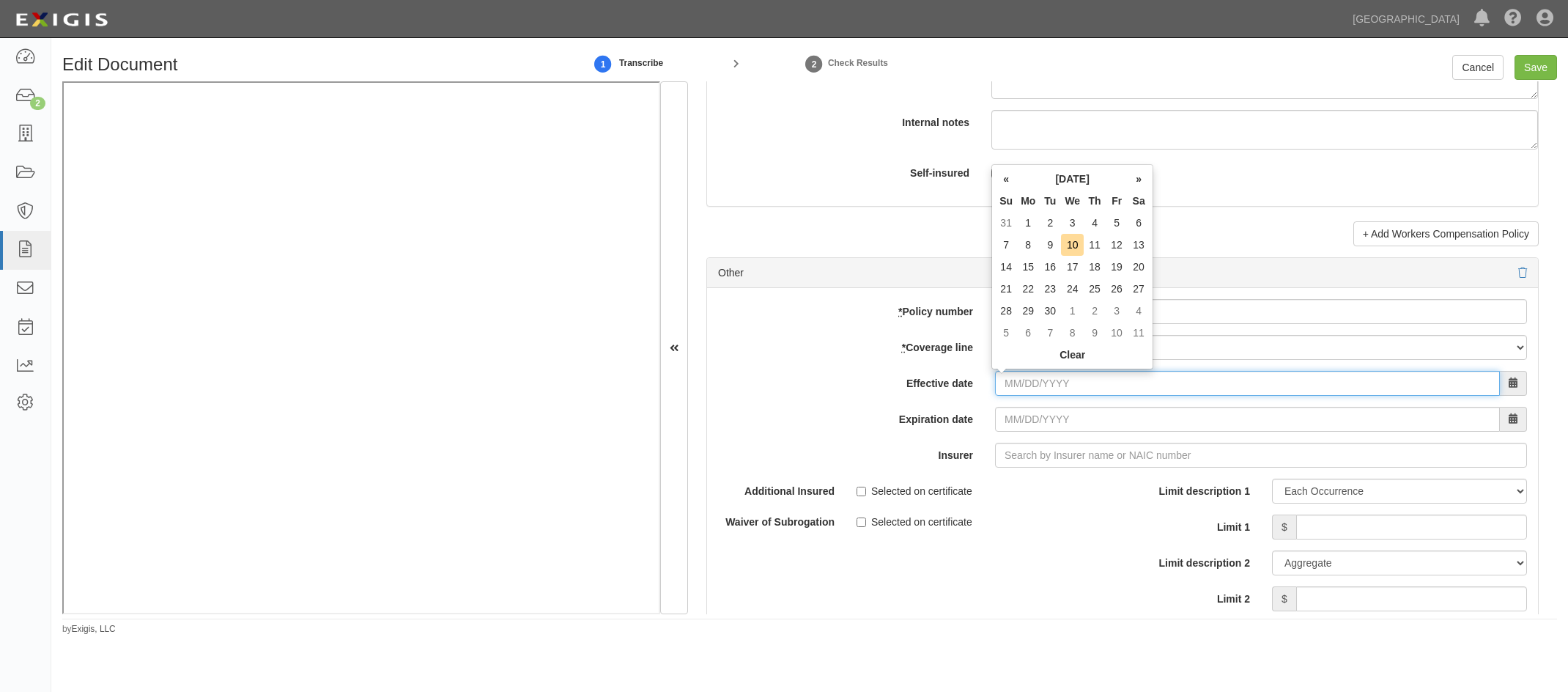
click at [891, 355] on input "Effective date" at bounding box center [1247, 383] width 505 height 25
drag, startPoint x: 1031, startPoint y: 220, endPoint x: 1025, endPoint y: 247, distance: 27.7
click at [891, 220] on td "1" at bounding box center [1027, 223] width 22 height 22
type input "09/01/2025"
type input "[DATE]"
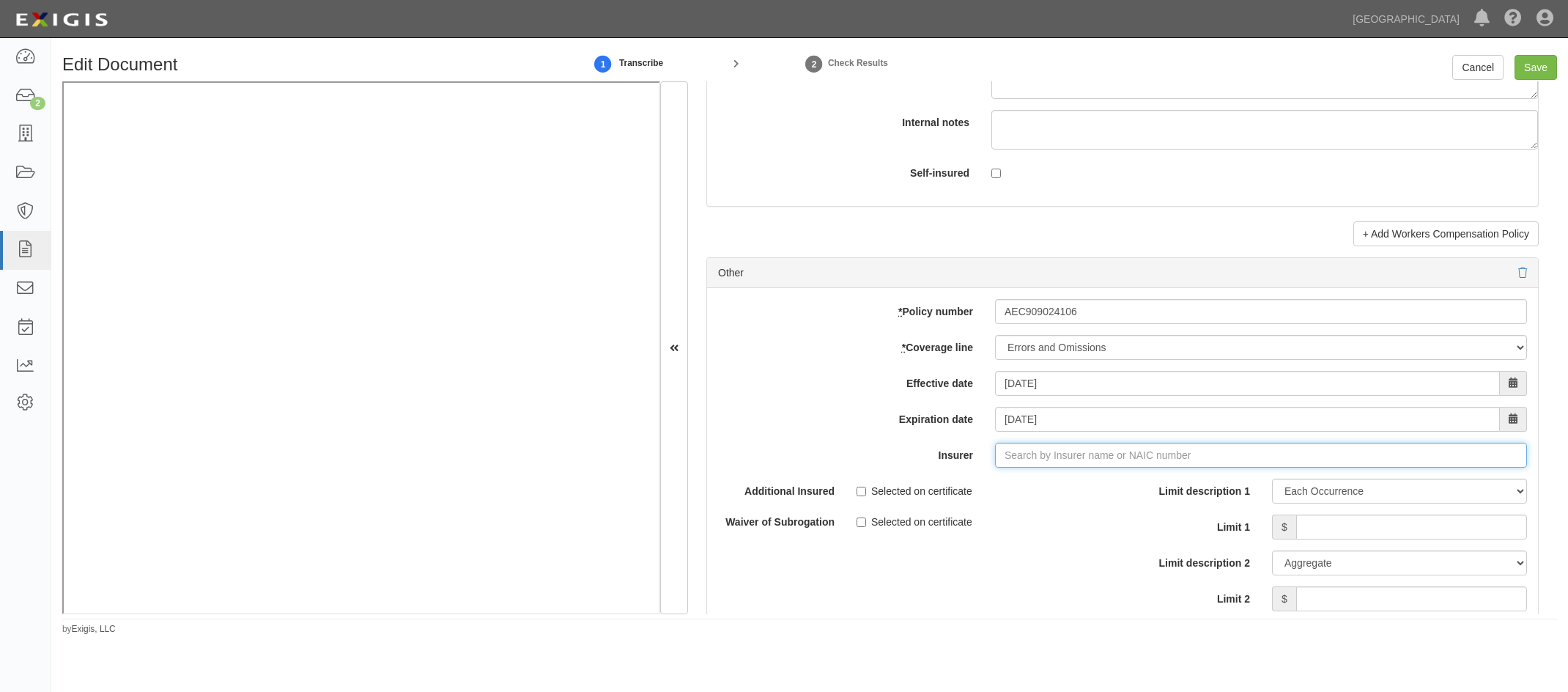
click at [891, 355] on input "Insurer" at bounding box center [1260, 455] width 532 height 25
click at [891, 355] on div "Berkley Insurance Company ( 32603 ) A+ XV Rating" at bounding box center [1030, 482] width 260 height 19
type input "Berkley Insurance Company (32603) A+ XV Rating"
click at [891, 355] on input "Limit 1" at bounding box center [1412, 526] width 231 height 25
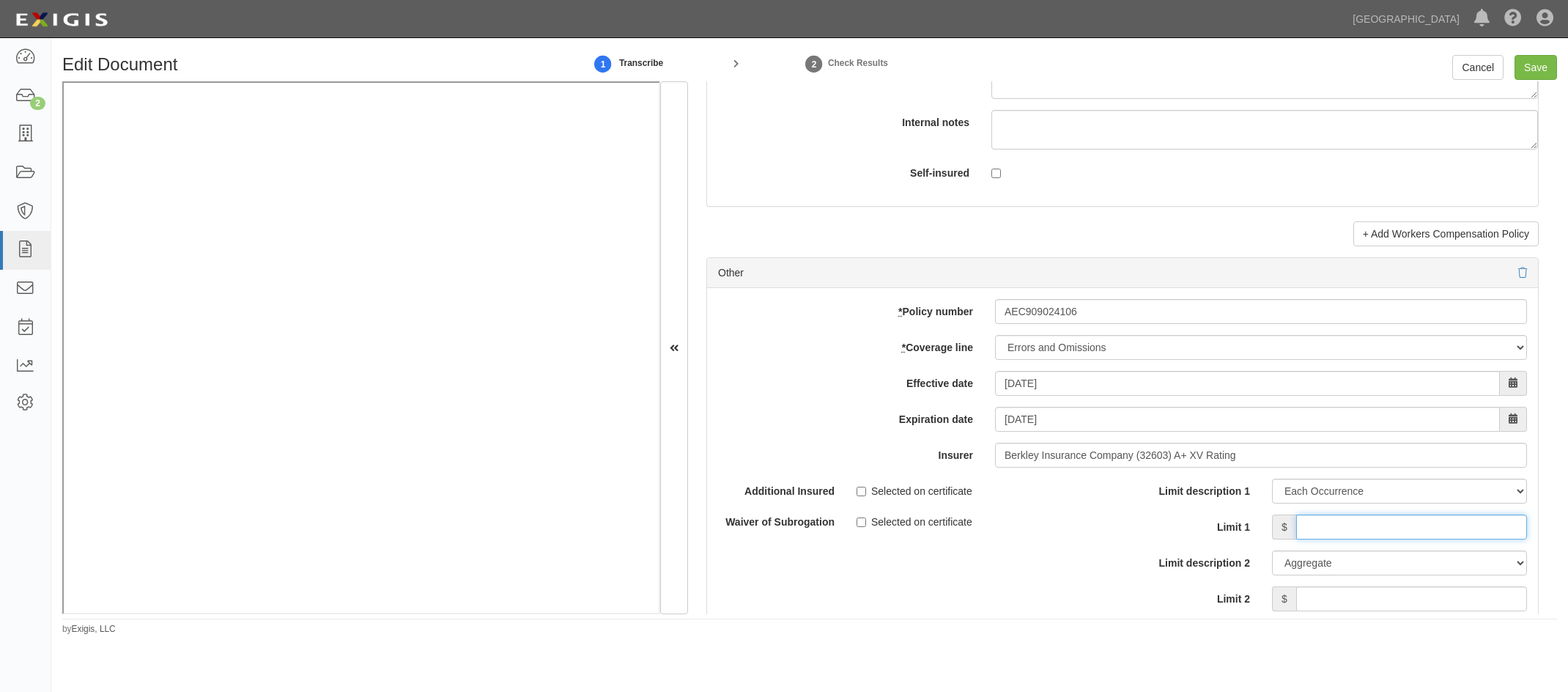
type input "5,000,000"
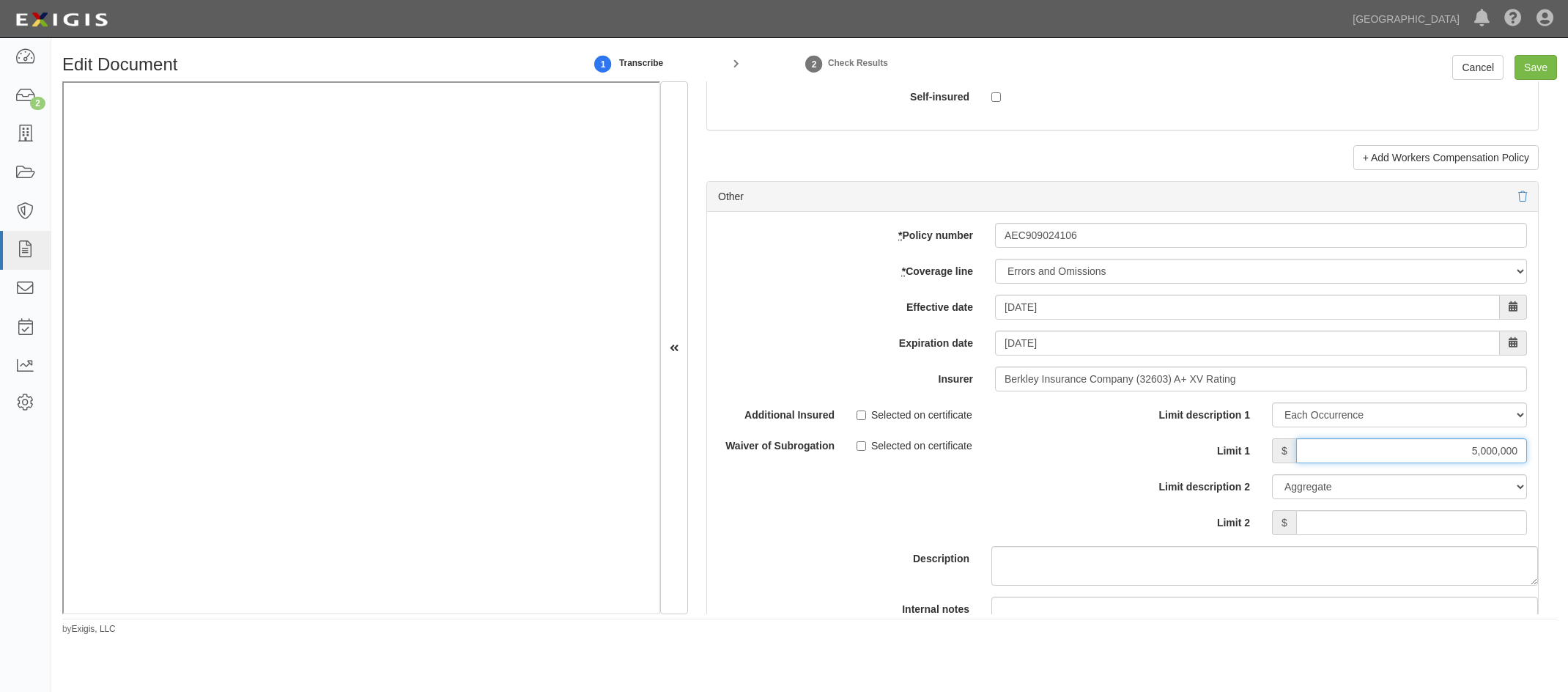
scroll to position [4595, 0]
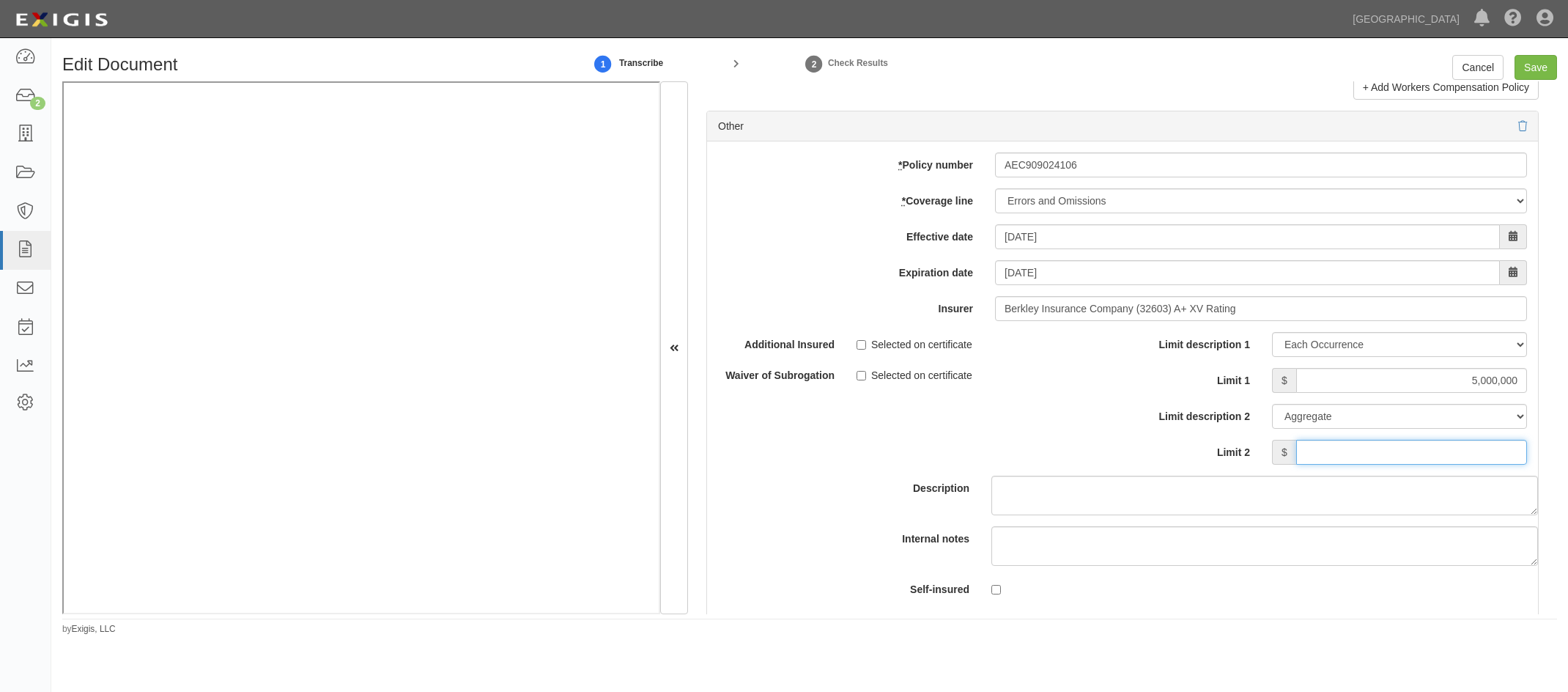
click at [891, 355] on input "Limit 2" at bounding box center [1412, 452] width 231 height 25
type input "5,000,000"
click at [891, 355] on div "Description" at bounding box center [1122, 423] width 853 height 183
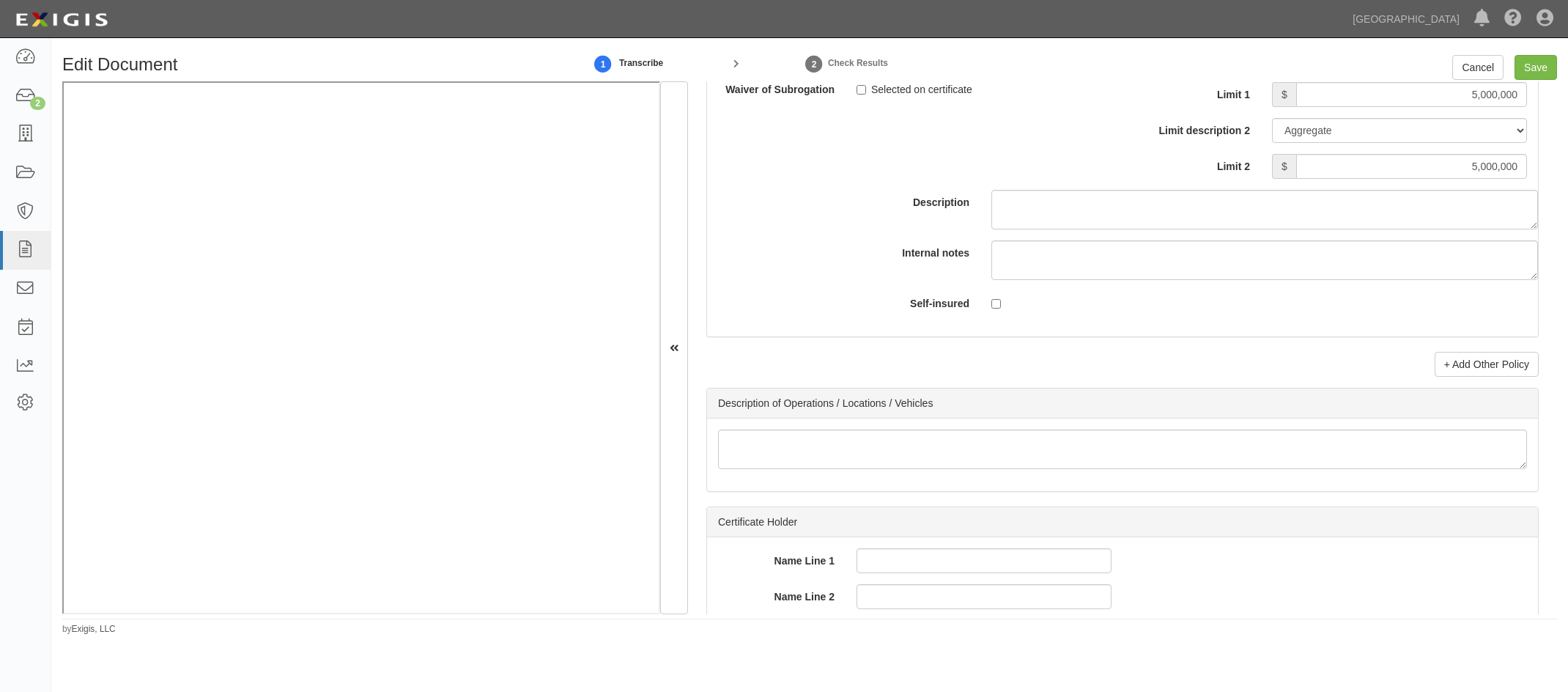
scroll to position [4888, 0]
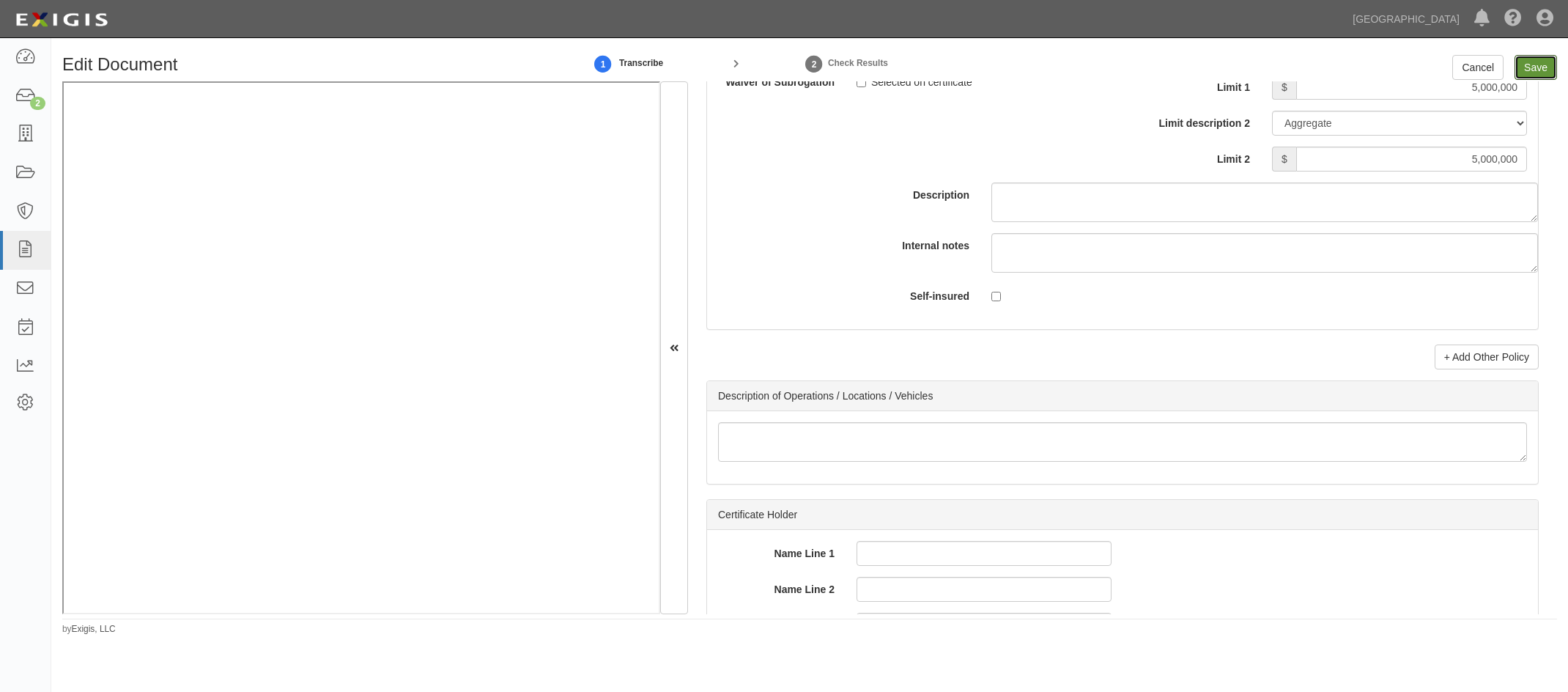
click at [891, 65] on input "Save" at bounding box center [1535, 67] width 43 height 25
type input "1000000"
type input "10000"
type input "1000000"
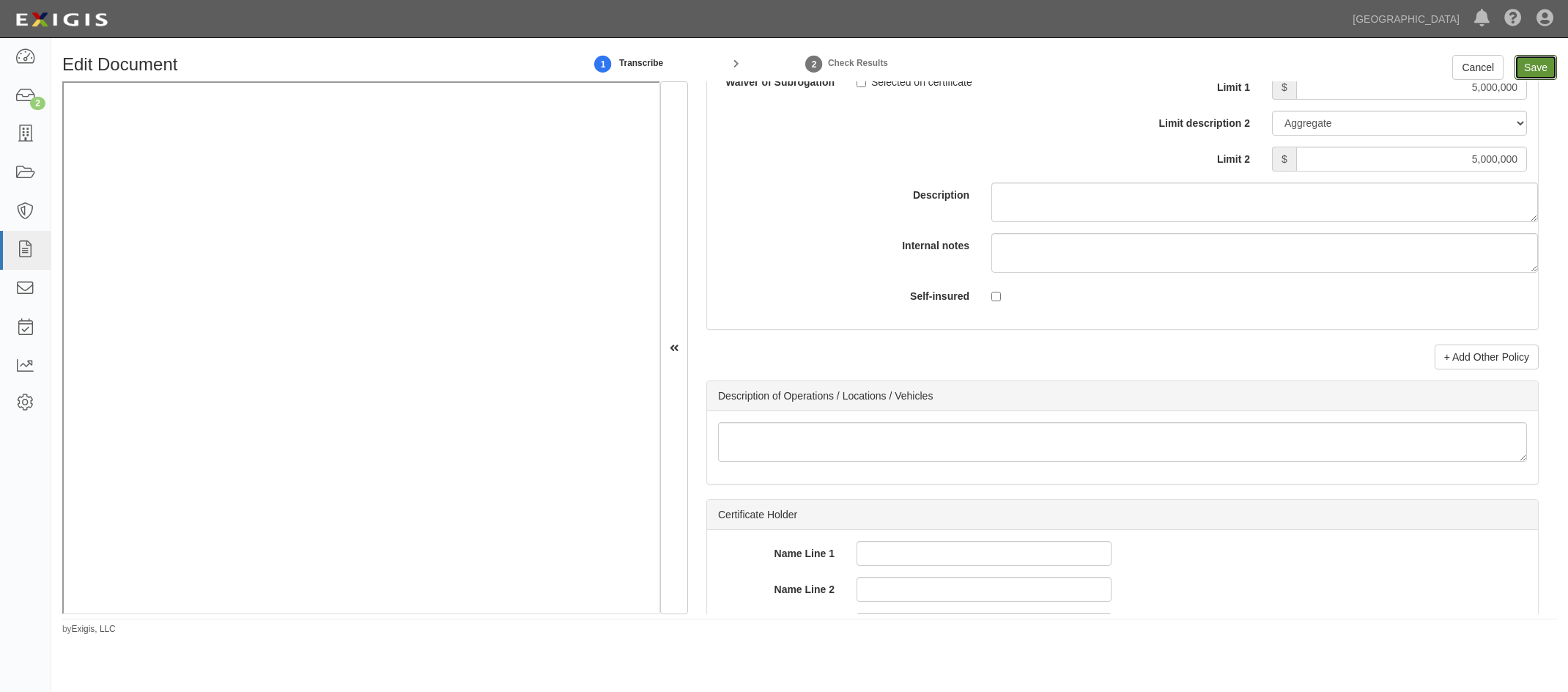
type input "2000000"
type input "1000000"
type input "5000000"
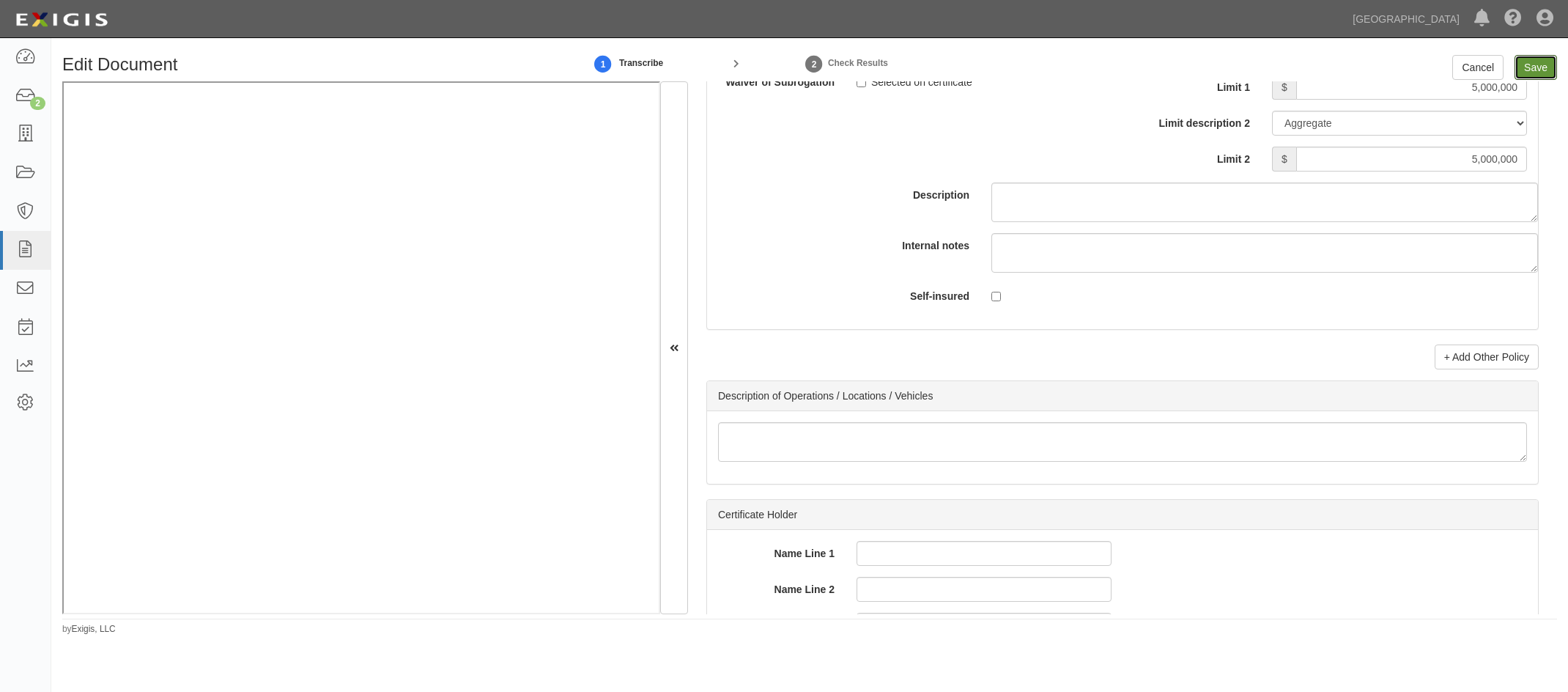
type input "1000000"
type input "5000000"
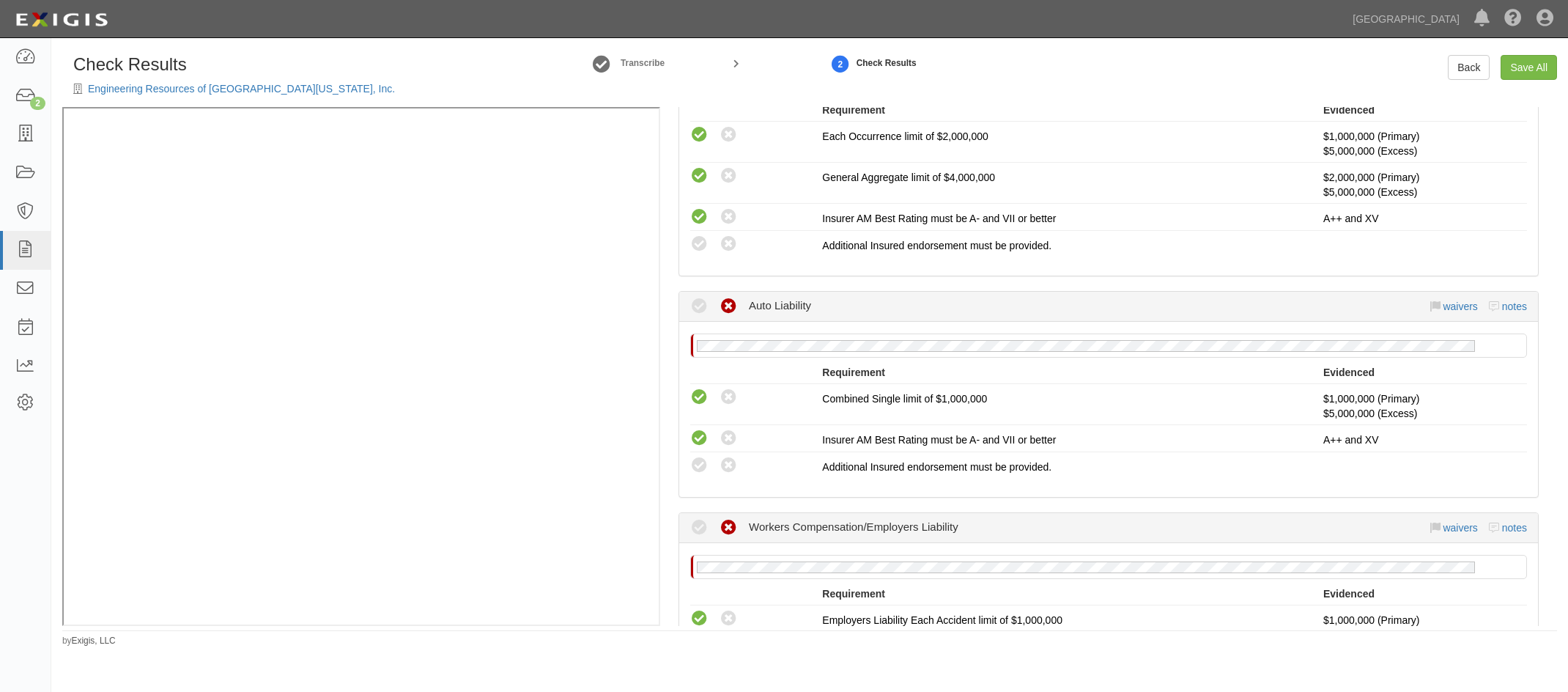
scroll to position [659, 0]
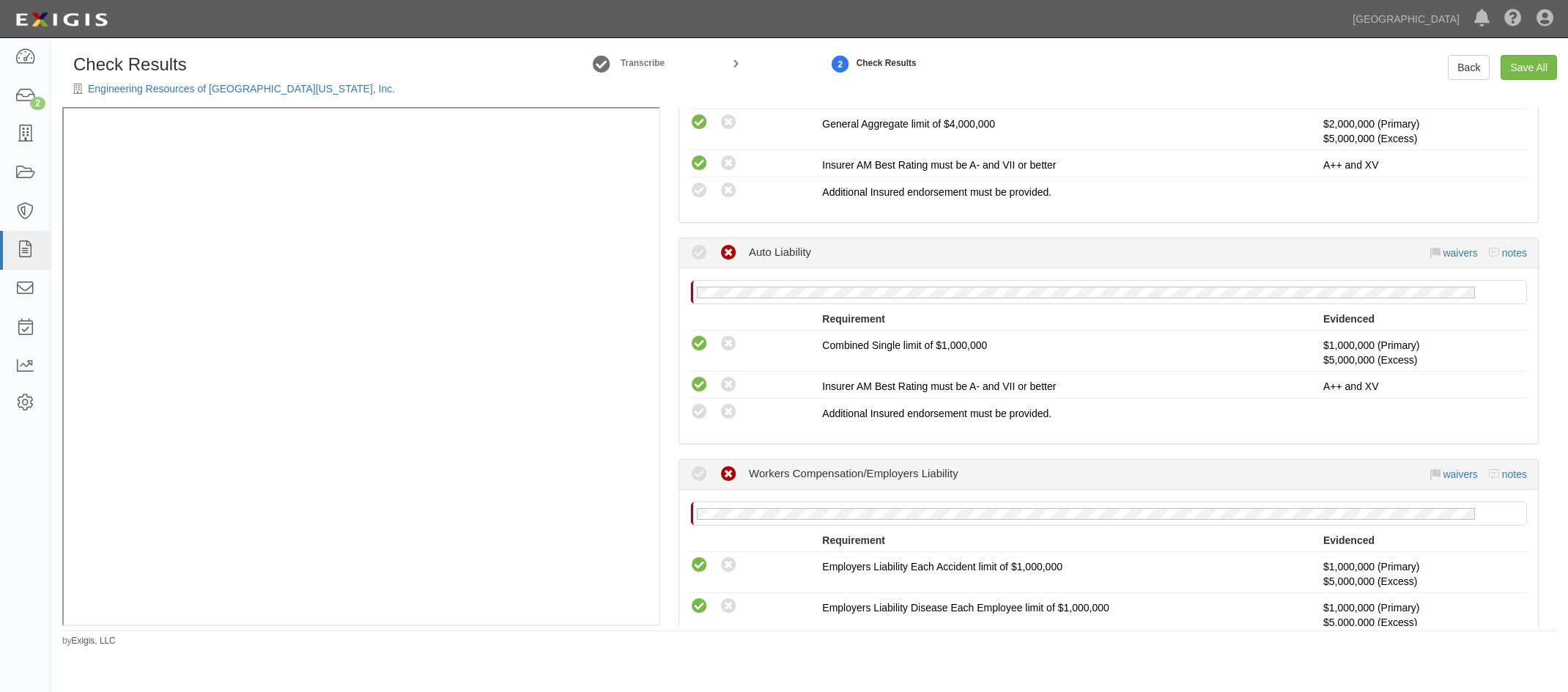
click at [700, 416] on icon at bounding box center [699, 412] width 18 height 18
radio input "true"
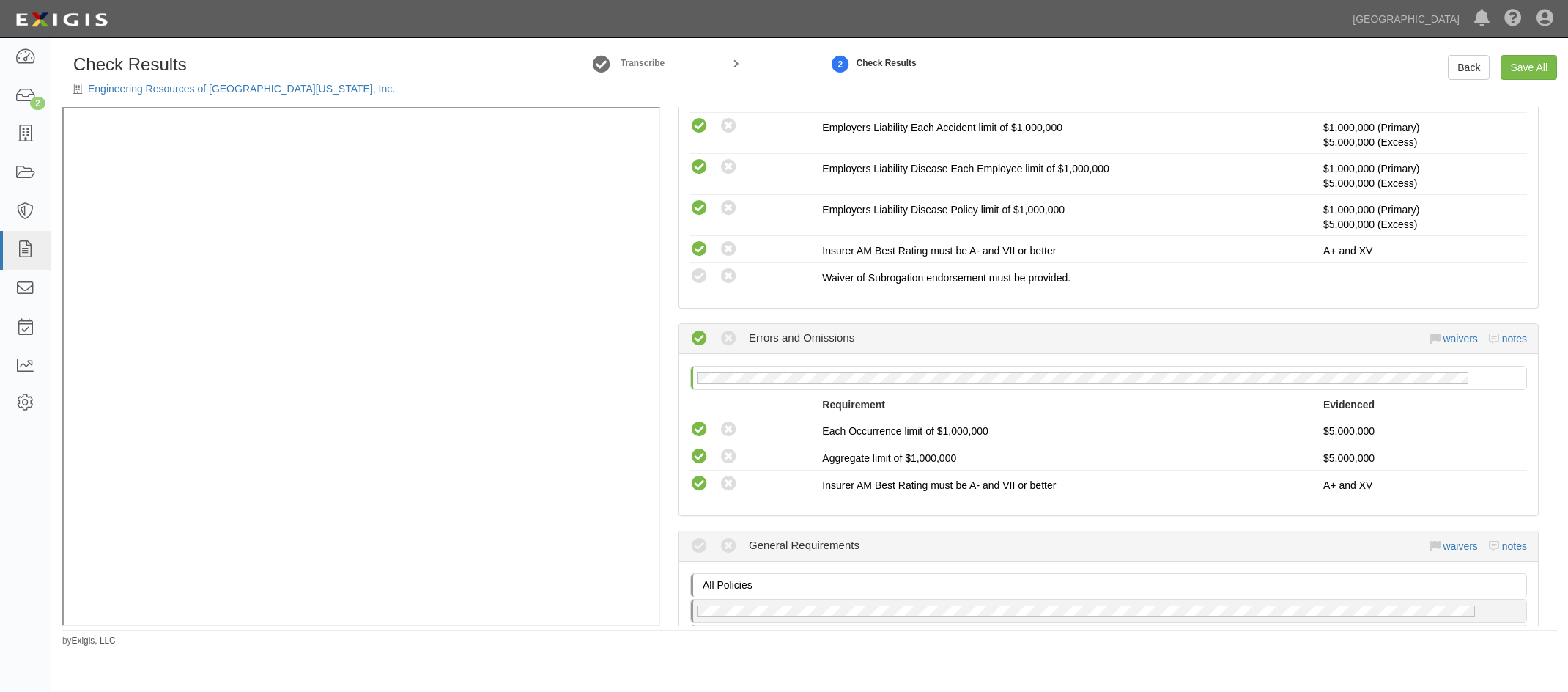
scroll to position [1099, 0]
click at [704, 273] on icon at bounding box center [699, 276] width 18 height 18
radio input "true"
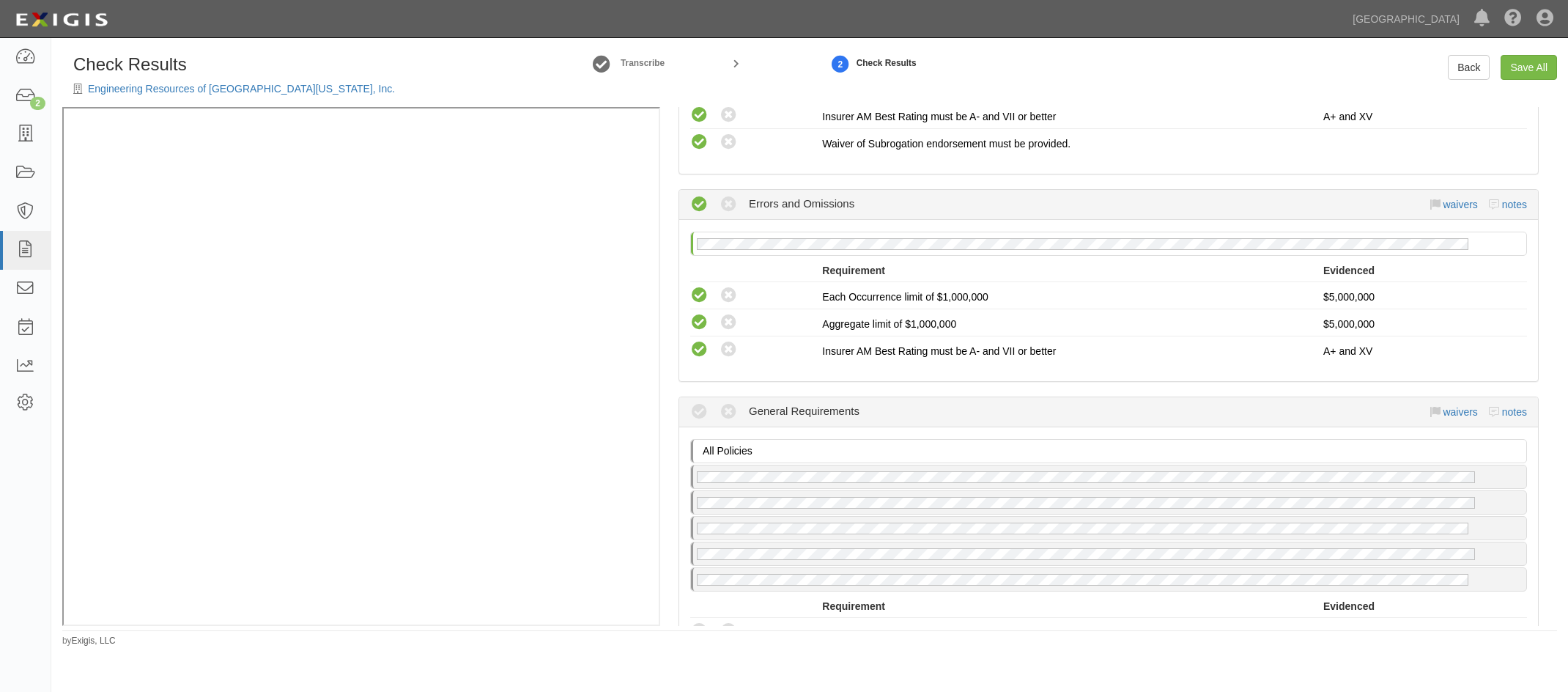
scroll to position [1246, 0]
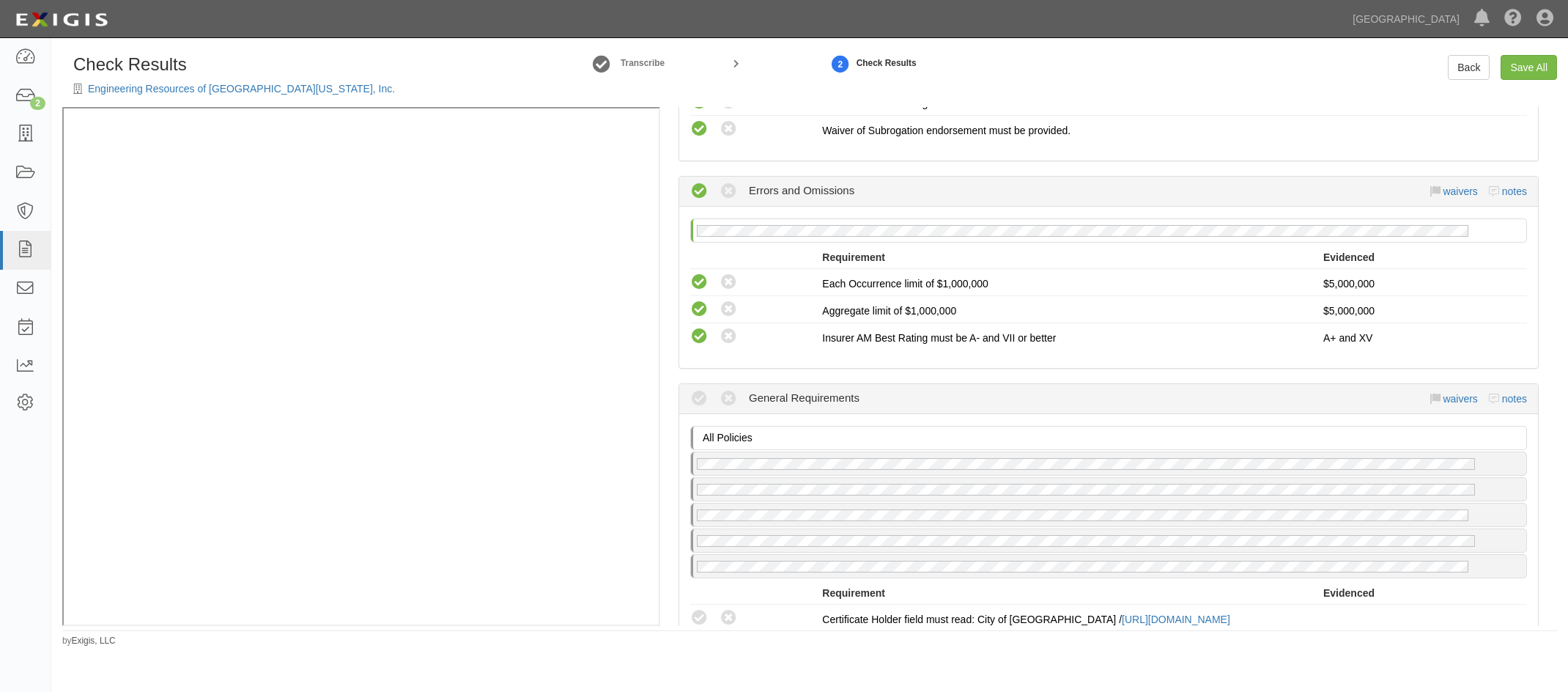
click at [701, 618] on icon at bounding box center [699, 618] width 18 height 18
radio input "true"
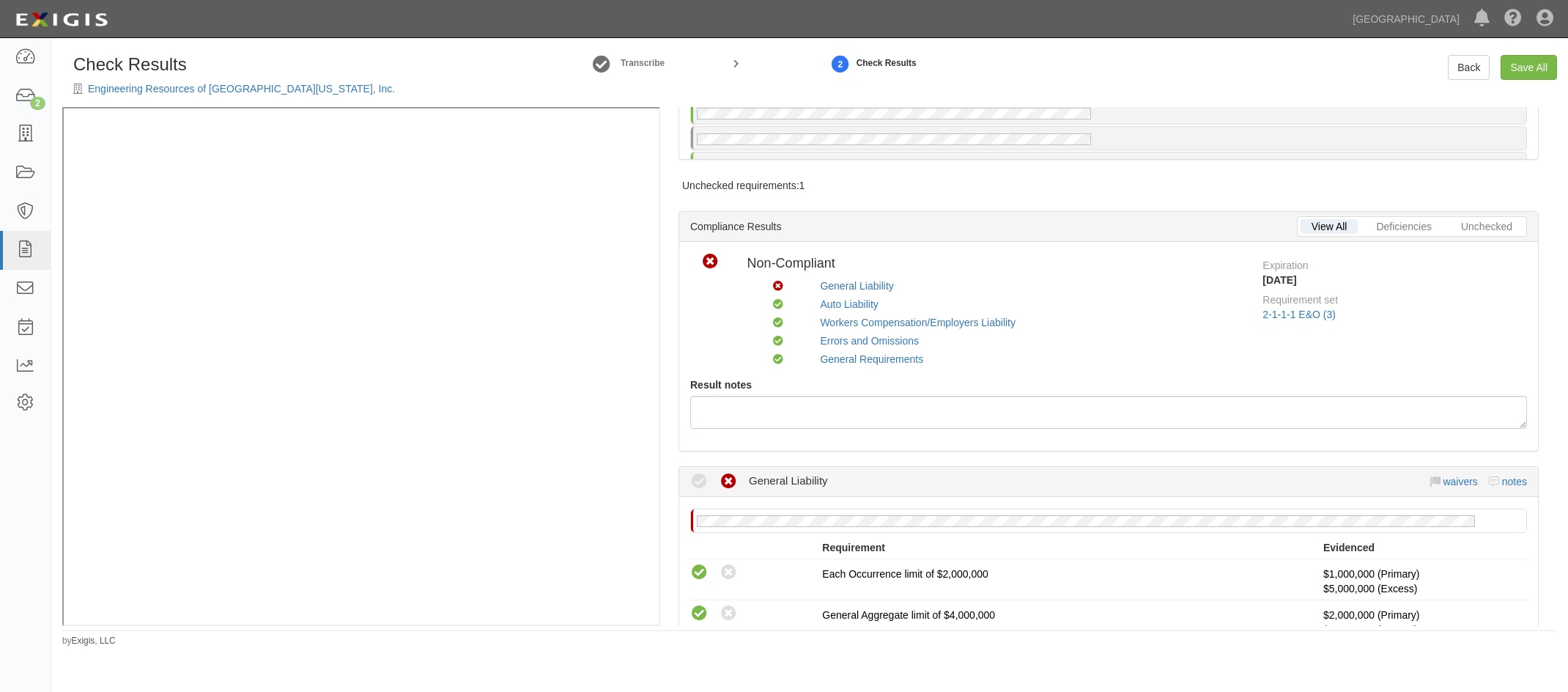
scroll to position [89, 0]
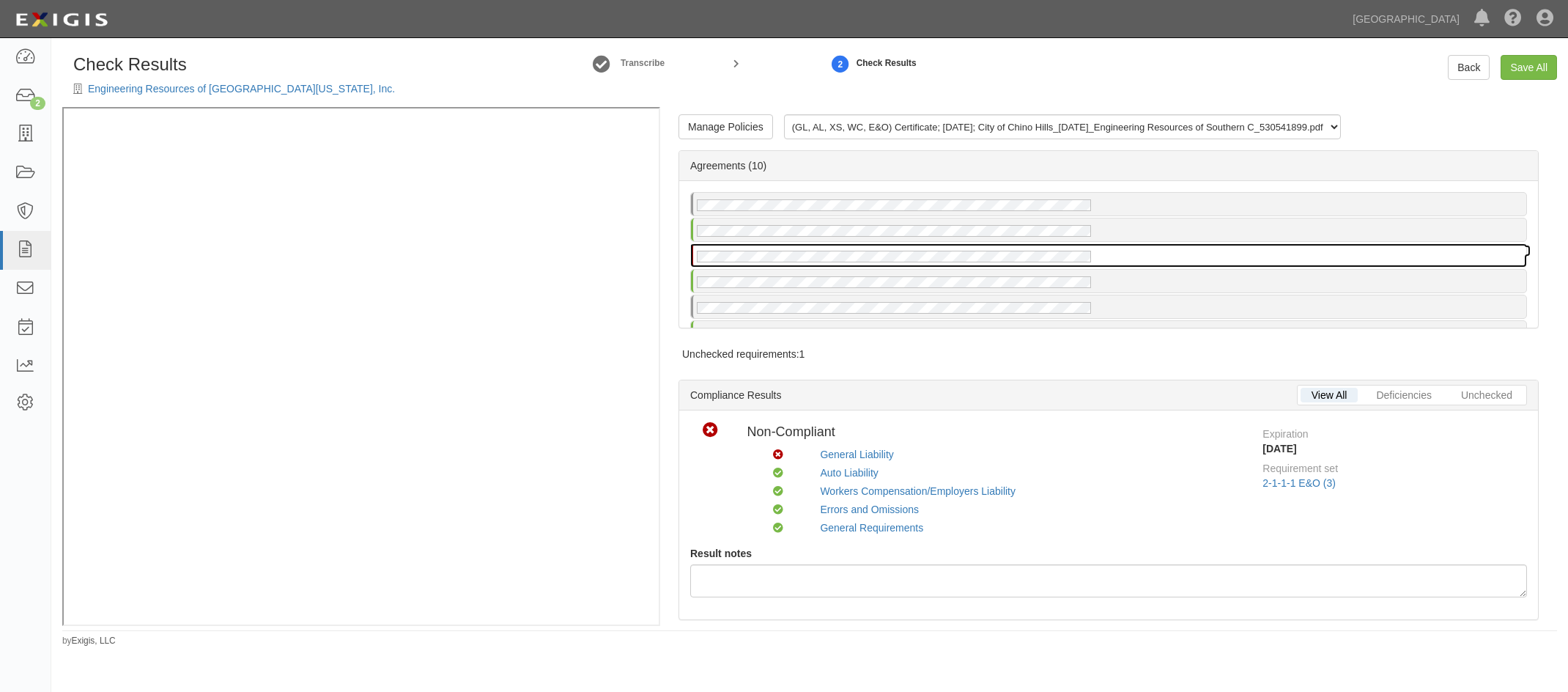
click at [1210, 256] on div at bounding box center [1109, 255] width 835 height 23
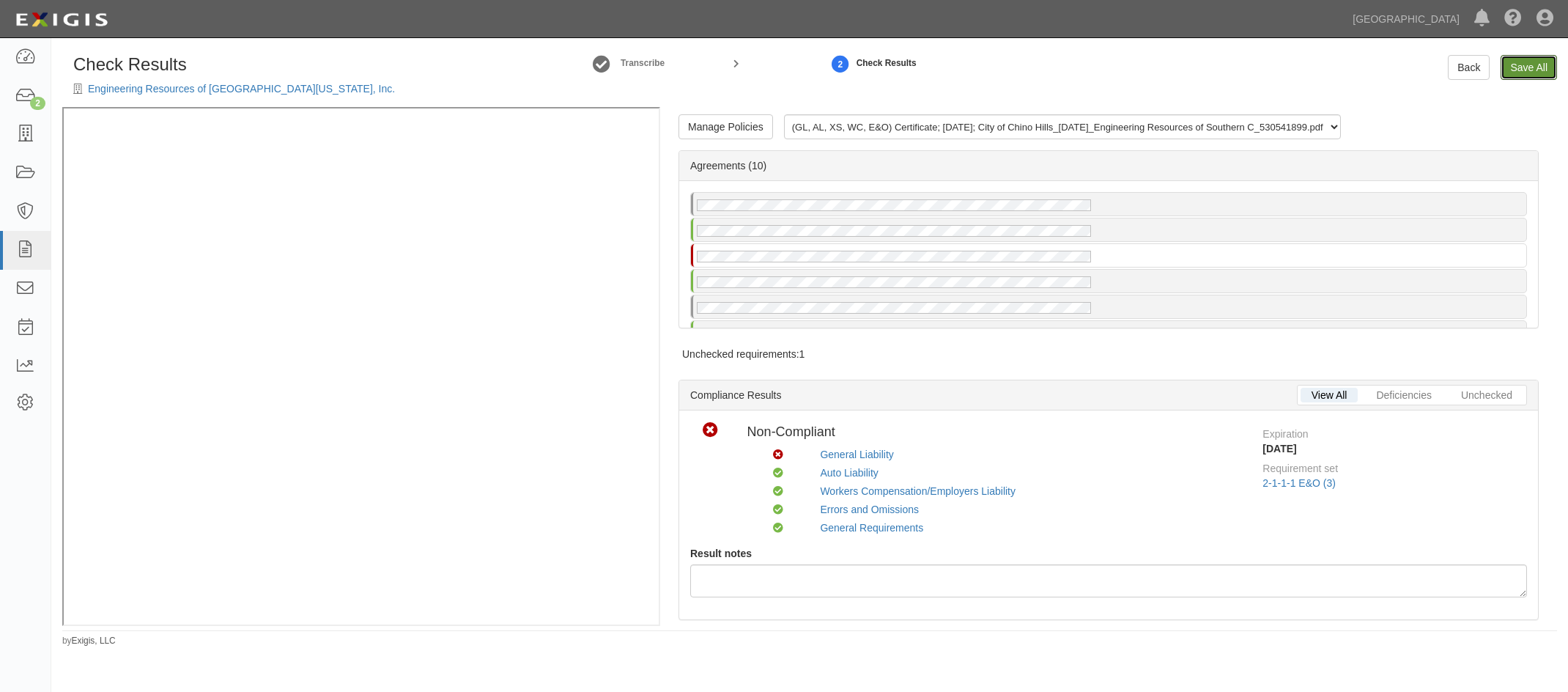
click at [1518, 67] on link "Save All" at bounding box center [1529, 67] width 56 height 25
radio input "false"
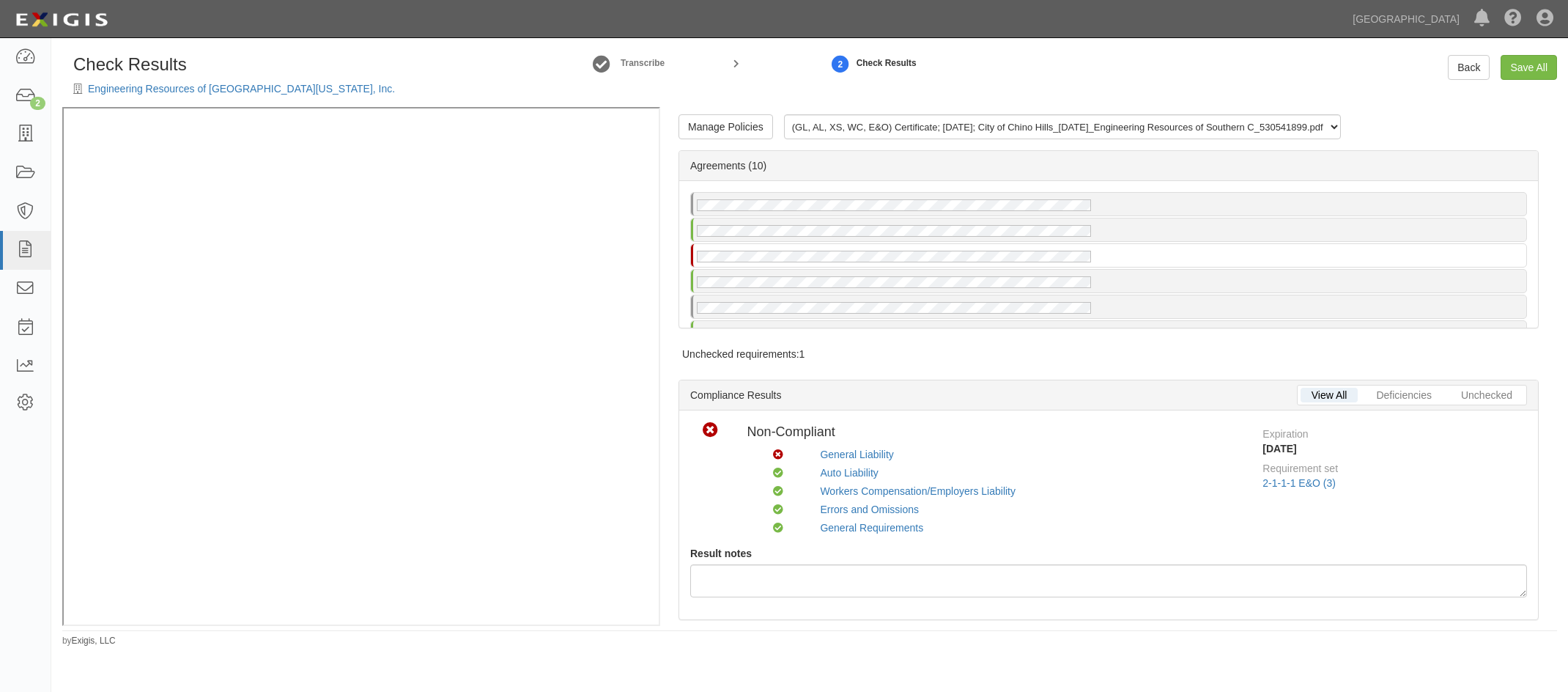
radio input "false"
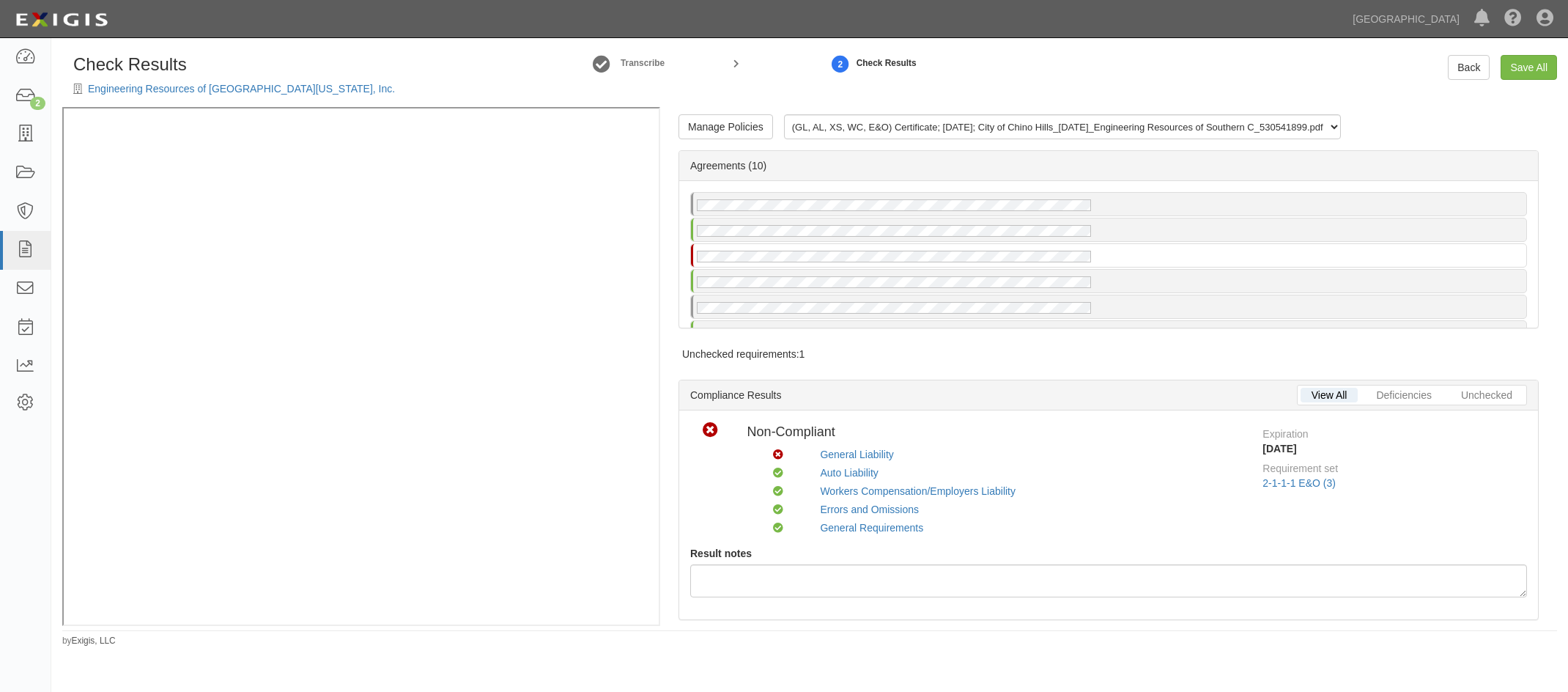
radio input "true"
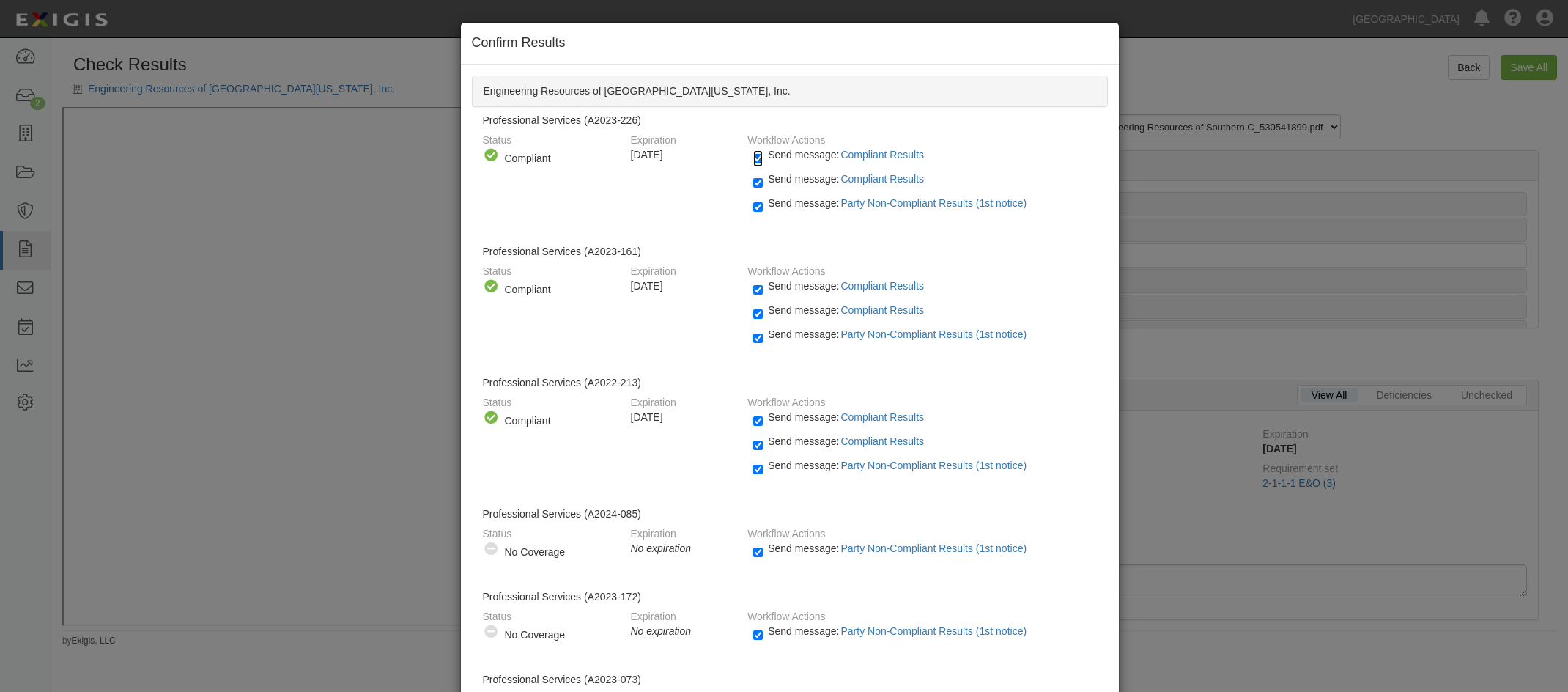
click at [753, 156] on input "Send message: Compliant Results" at bounding box center [758, 159] width 10 height 17
checkbox input "false"
click at [755, 177] on input "Send message: Compliant Results" at bounding box center [758, 183] width 10 height 17
checkbox input "false"
click at [753, 210] on input "Send message: Party Non-Compliant Results (1st notice)" at bounding box center [758, 207] width 10 height 17
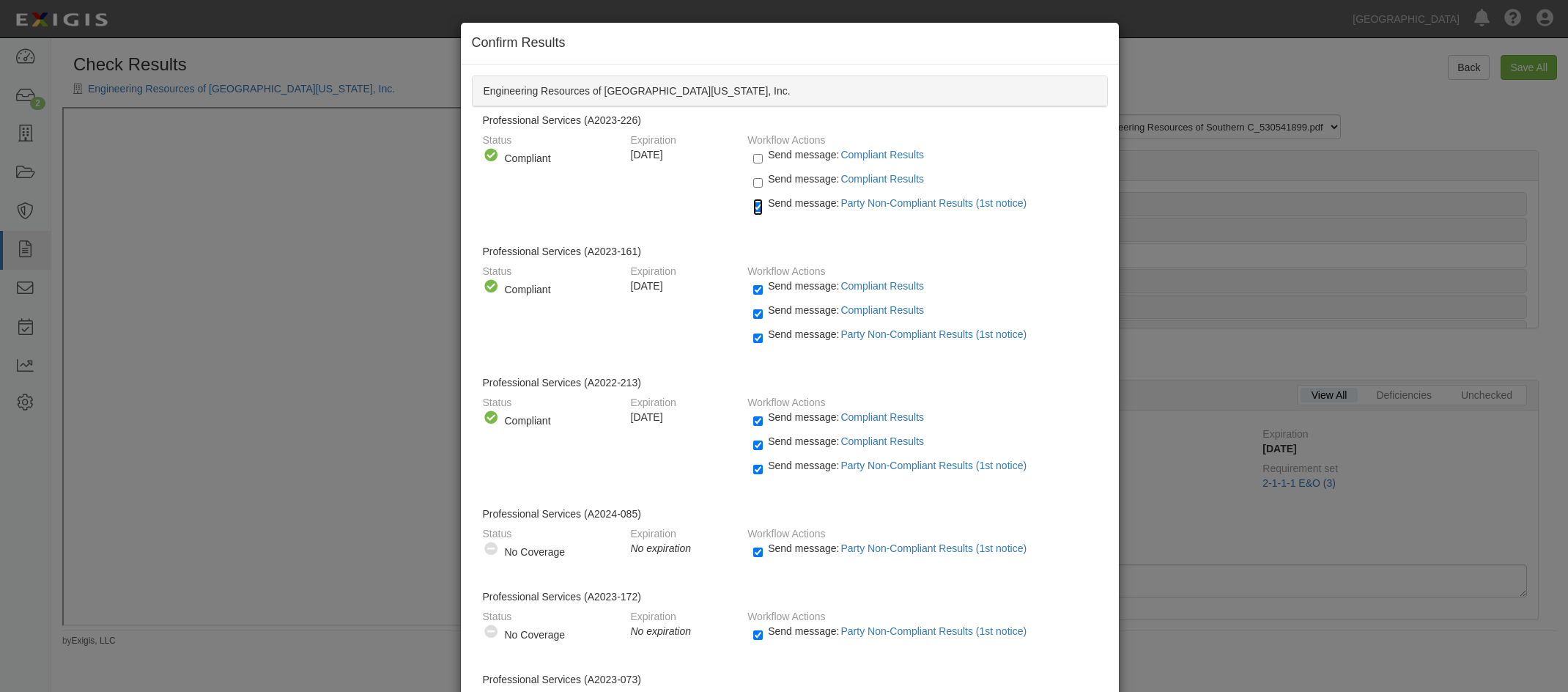
checkbox input "false"
click at [754, 291] on input "Send message: Compliant Results" at bounding box center [758, 289] width 10 height 17
checkbox input "false"
click at [753, 319] on input "Send message: Compliant Results" at bounding box center [758, 314] width 10 height 17
checkbox input "false"
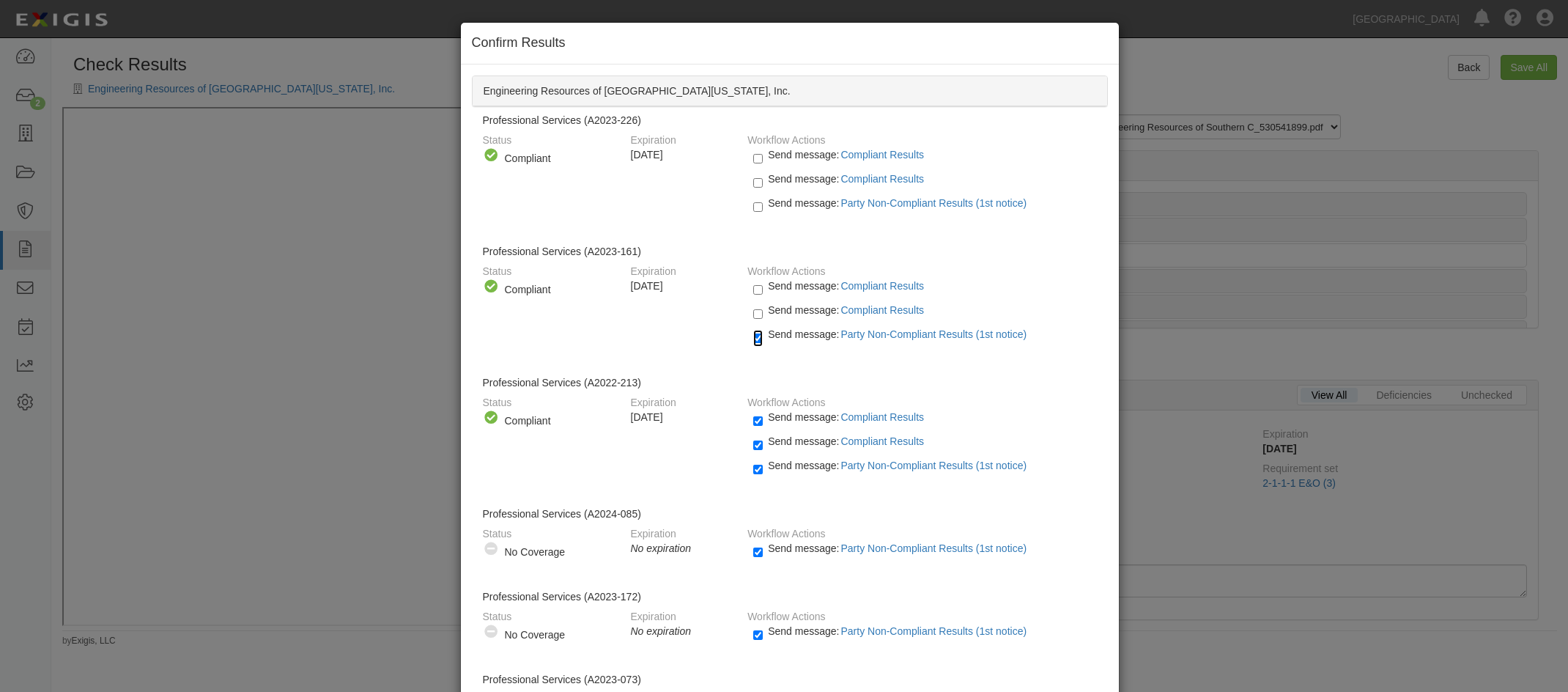
click at [753, 343] on input "Send message: Party Non-Compliant Results (1st notice)" at bounding box center [758, 338] width 10 height 17
checkbox input "false"
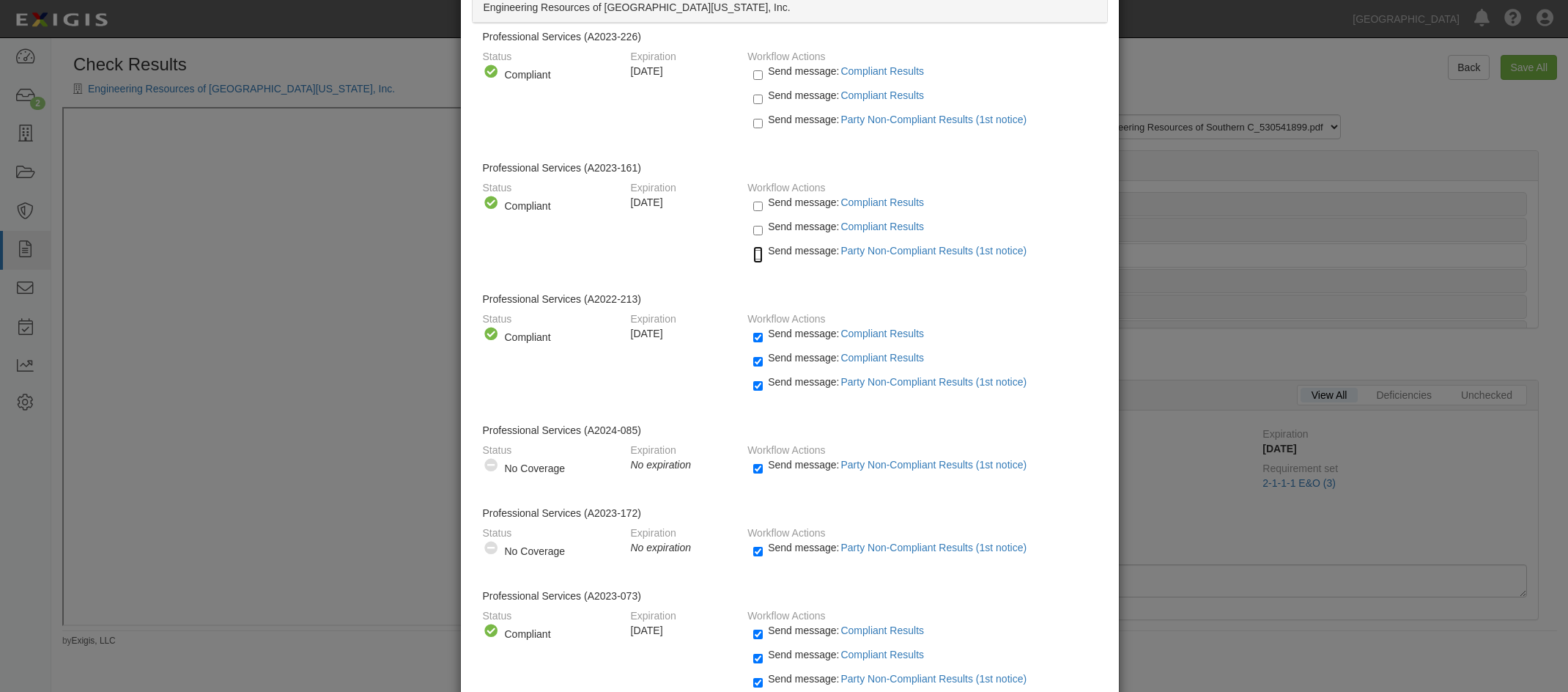
scroll to position [147, 0]
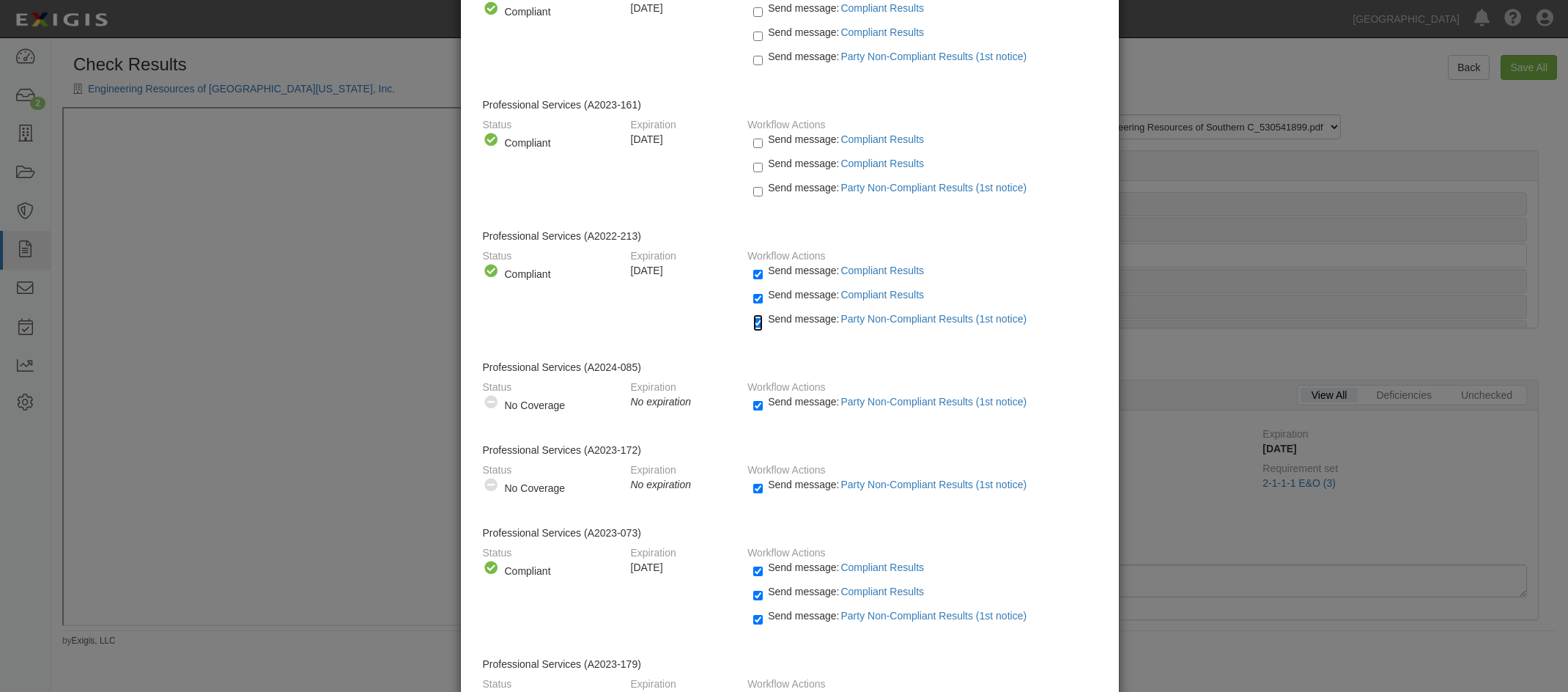
click at [754, 322] on input "Send message: Party Non-Compliant Results (1st notice)" at bounding box center [758, 323] width 10 height 17
checkbox input "false"
click at [755, 406] on input "Send message: Party Non-Compliant Results (1st notice)" at bounding box center [758, 406] width 10 height 17
checkbox input "false"
click at [753, 492] on input "Send message: Party Non-Compliant Results (1st notice)" at bounding box center [758, 488] width 10 height 17
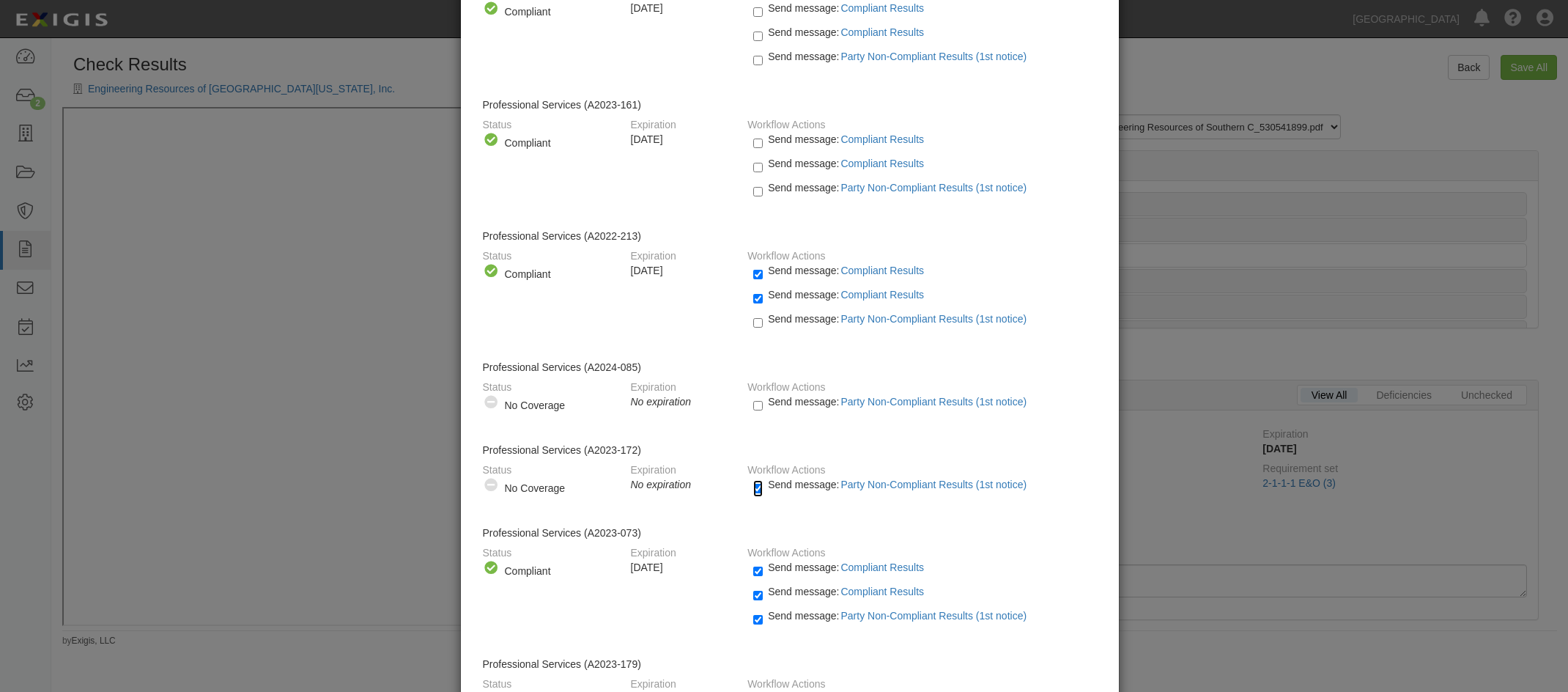
checkbox input "false"
click at [753, 571] on input "Send message: Compliant Results" at bounding box center [758, 571] width 10 height 17
checkbox input "false"
click at [753, 600] on input "Send message: Compliant Results" at bounding box center [758, 596] width 10 height 17
checkbox input "false"
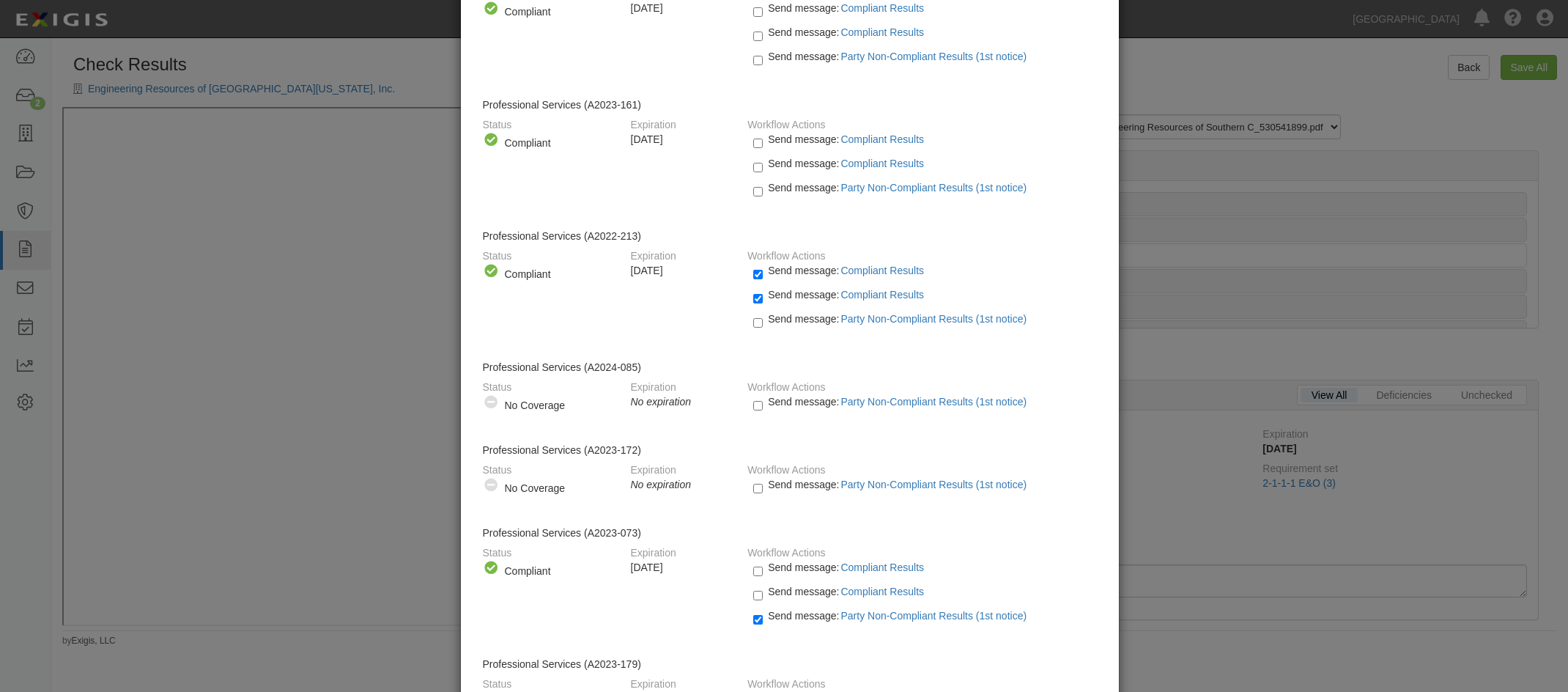
click at [759, 621] on label "Send message: Party Non-Compliant Results (1st notice)" at bounding box center [893, 623] width 279 height 19
click at [759, 621] on input "Send message: Party Non-Compliant Results (1st notice)" at bounding box center [758, 620] width 10 height 17
checkbox input "false"
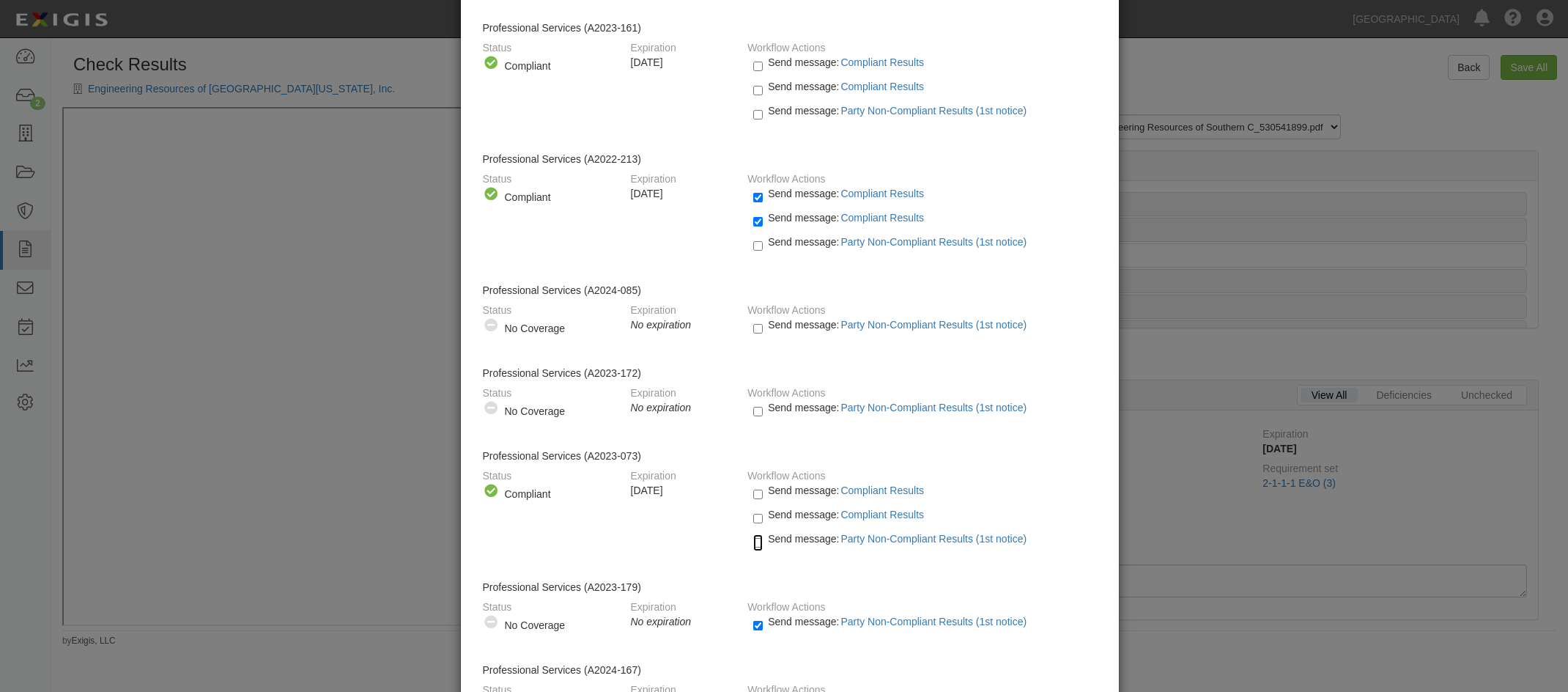
scroll to position [293, 0]
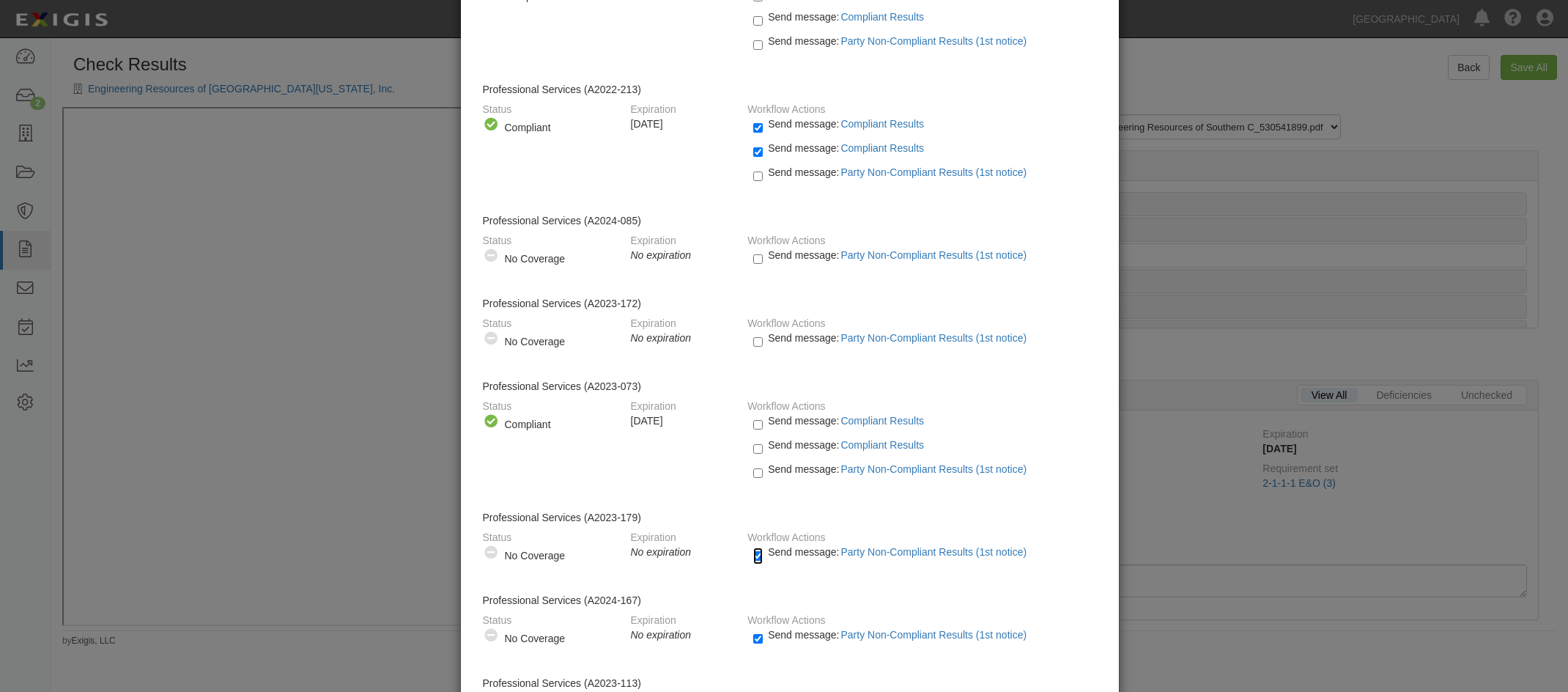
click at [753, 558] on input "Send message: Party Non-Compliant Results (1st notice)" at bounding box center [758, 556] width 10 height 17
checkbox input "false"
click at [753, 636] on input "Send message: Party Non-Compliant Results (1st notice)" at bounding box center [758, 639] width 10 height 17
checkbox input "false"
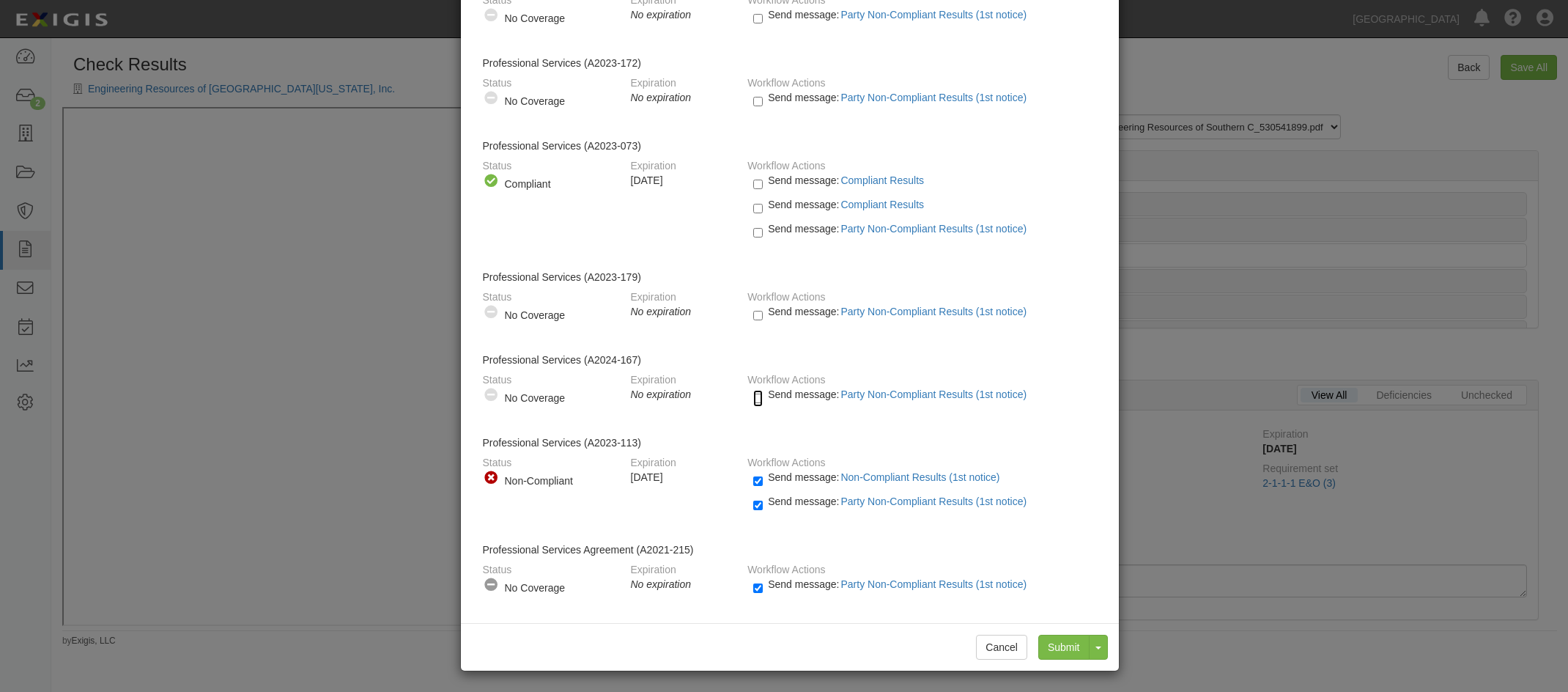
scroll to position [535, 0]
click at [746, 484] on div "Send message: Non-Compliant Results (1st notice)" at bounding box center [919, 481] width 354 height 24
click at [753, 482] on input "Send message: Non-Compliant Results (1st notice)" at bounding box center [758, 479] width 10 height 17
checkbox input "false"
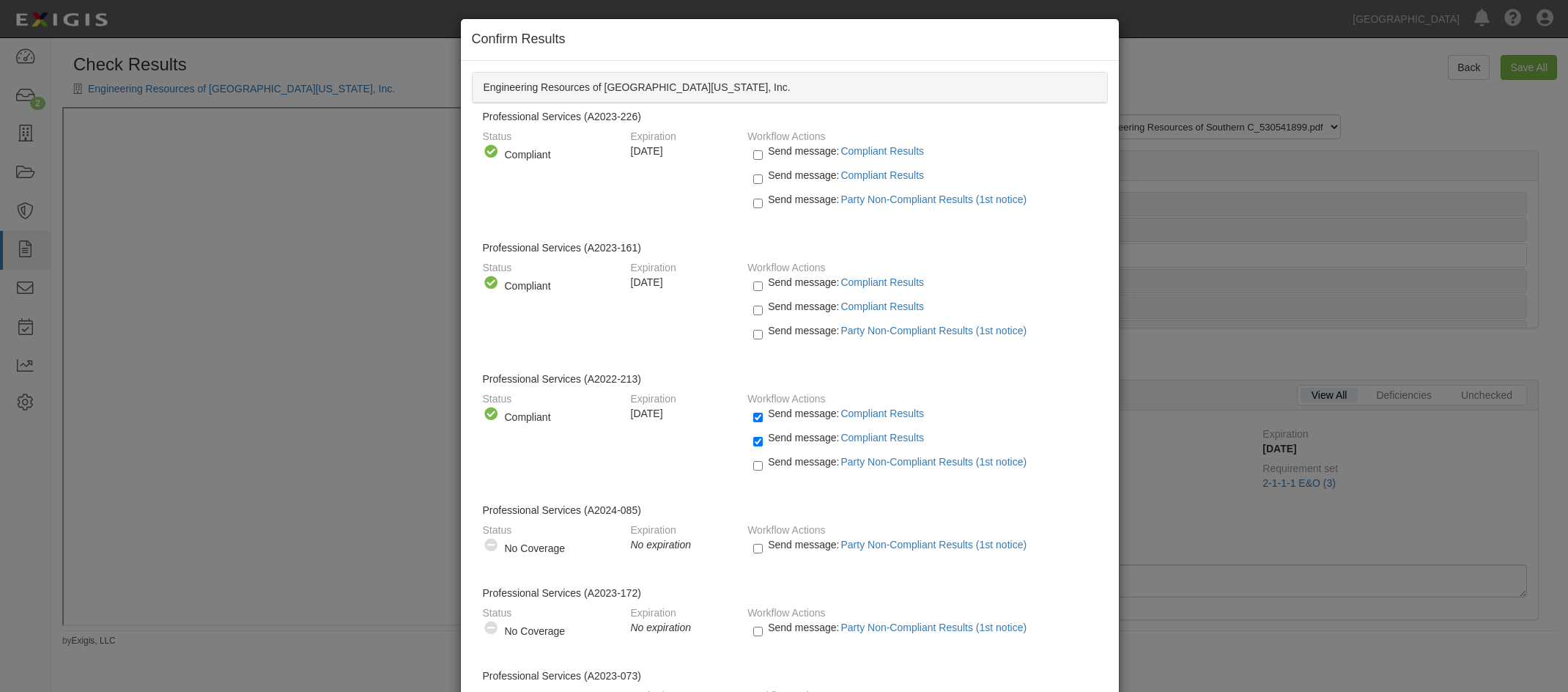
scroll to position [0, 0]
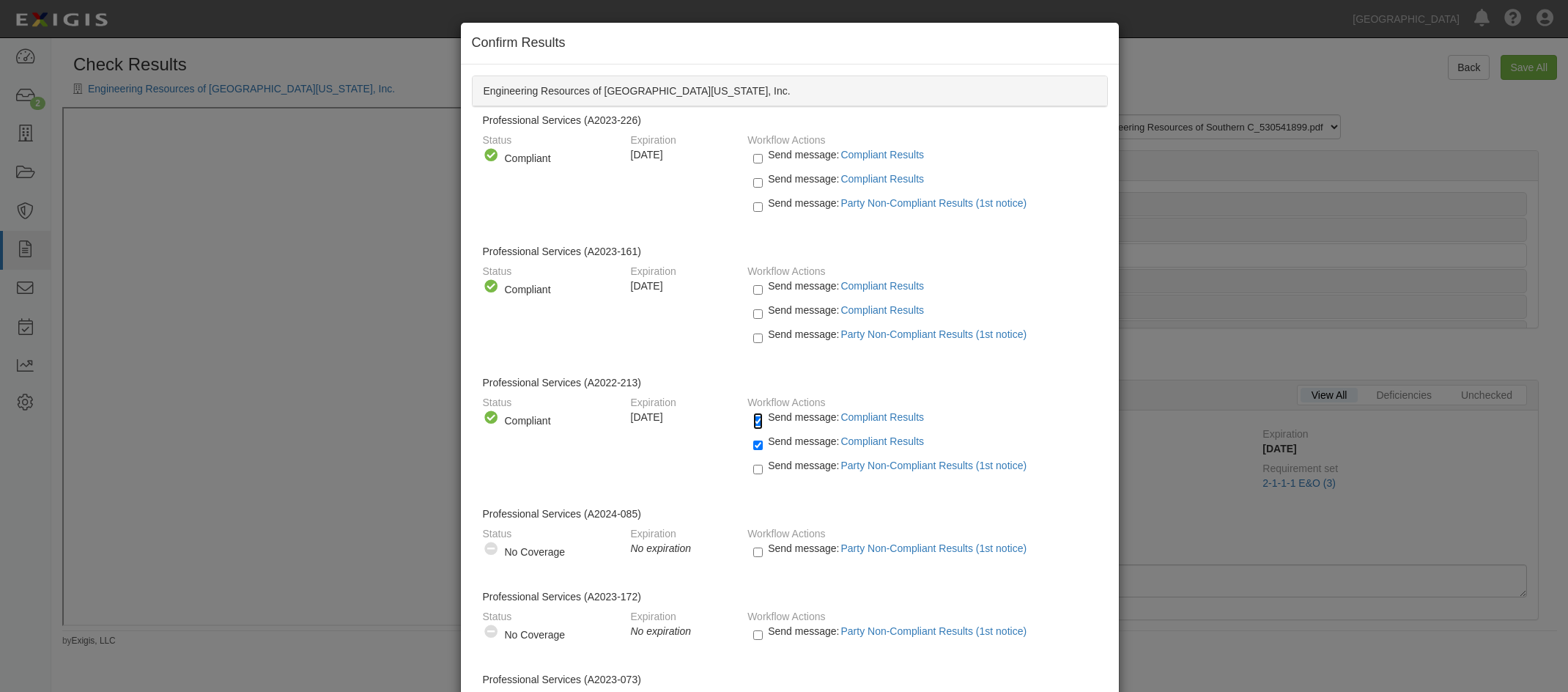
click at [756, 421] on input "Send message: Compliant Results" at bounding box center [758, 421] width 10 height 17
checkbox input "false"
click at [753, 447] on input "Send message: Compliant Results" at bounding box center [758, 445] width 10 height 17
checkbox input "false"
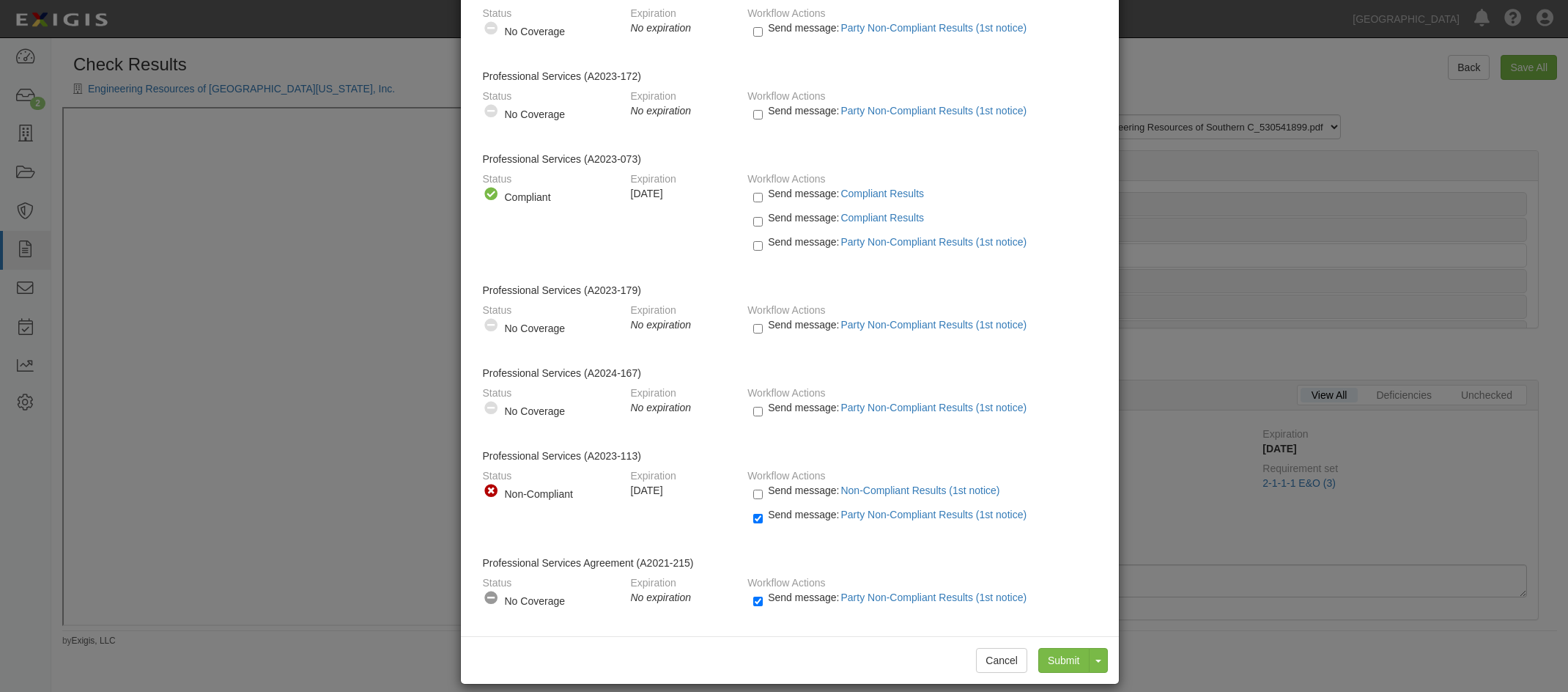
scroll to position [535, 0]
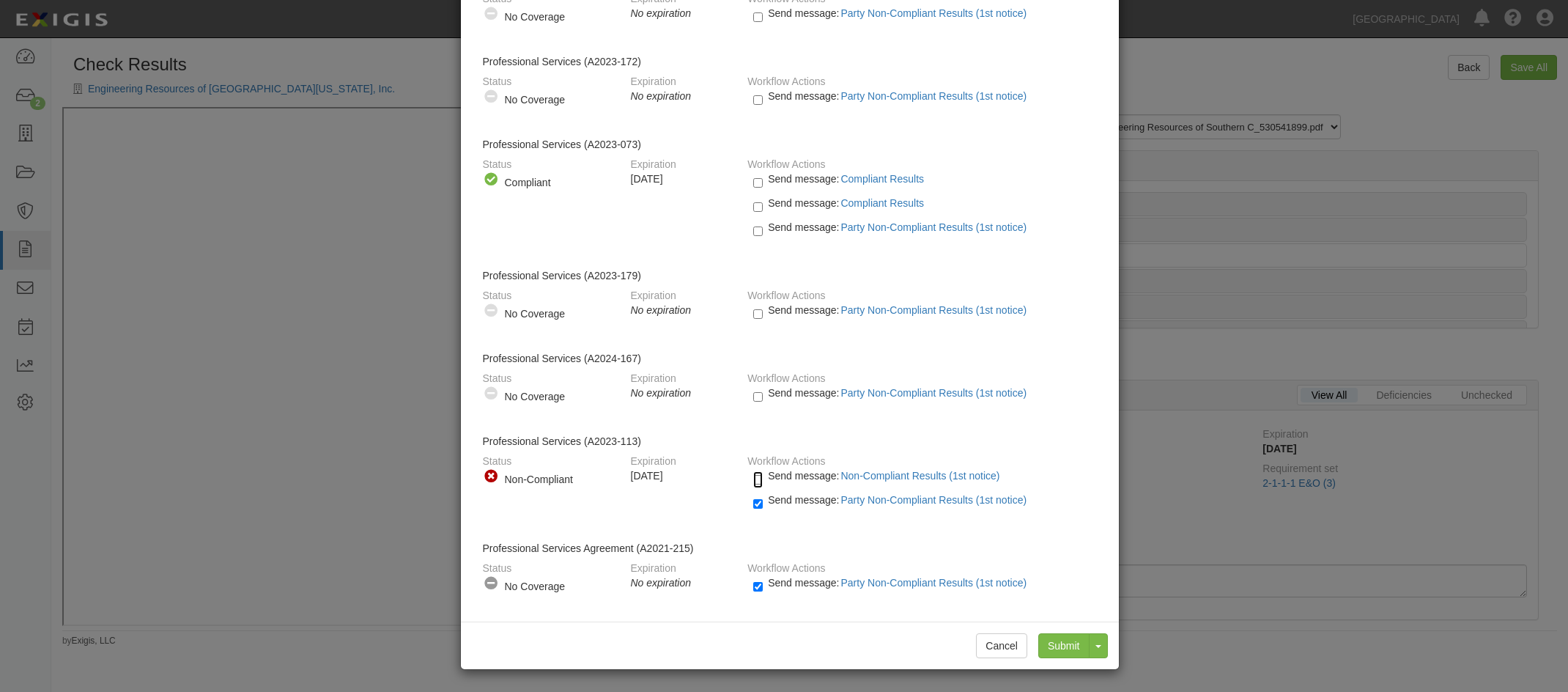
click at [753, 481] on input "Send message: Non-Compliant Results (1st notice)" at bounding box center [758, 479] width 10 height 17
checkbox input "true"
click at [753, 499] on input "Send message: Party Non-Compliant Results (1st notice)" at bounding box center [758, 504] width 10 height 17
checkbox input "false"
click at [754, 482] on input "Send message: Non-Compliant Results (1st notice)" at bounding box center [758, 479] width 10 height 17
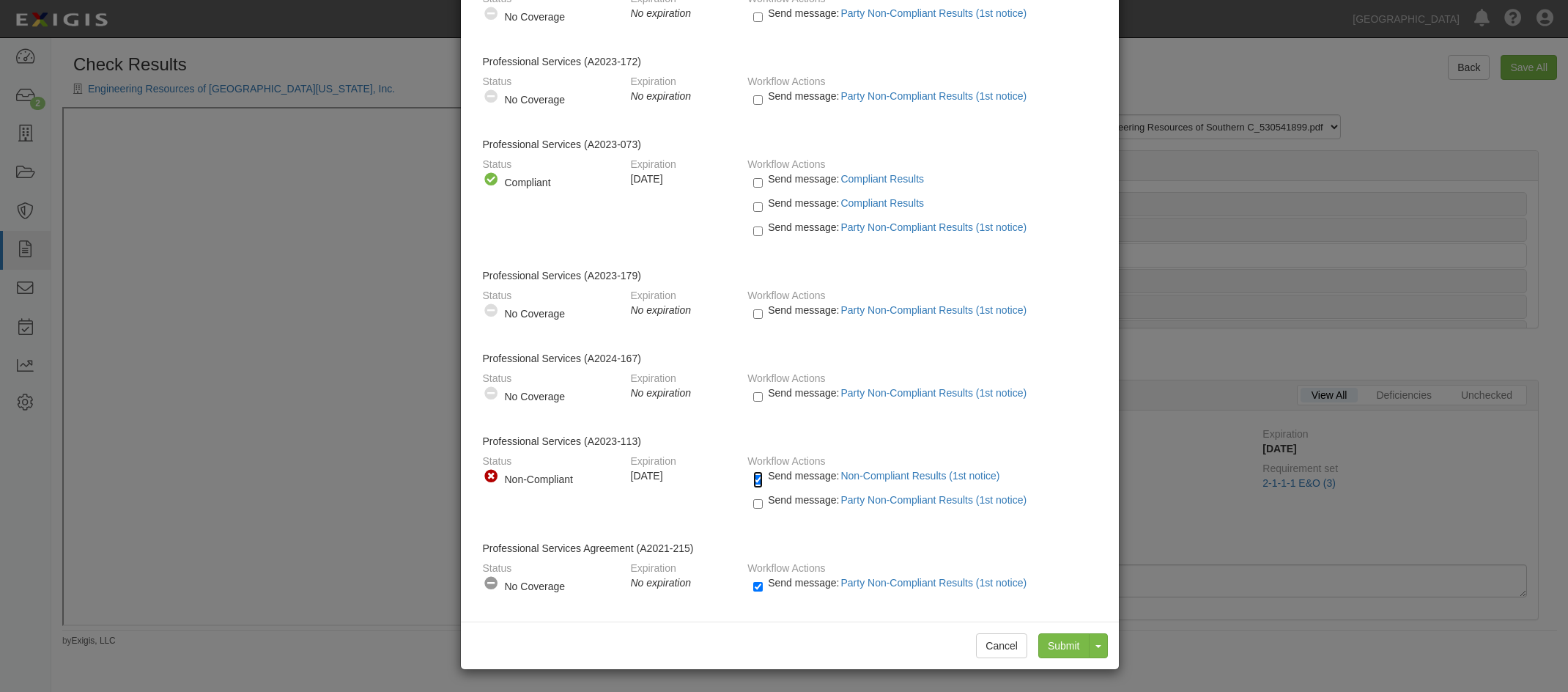
checkbox input "false"
click at [755, 590] on input "Send message: Party Non-Compliant Results (1st notice)" at bounding box center [758, 586] width 10 height 17
checkbox input "false"
click at [994, 640] on button "Cancel" at bounding box center [1002, 646] width 52 height 25
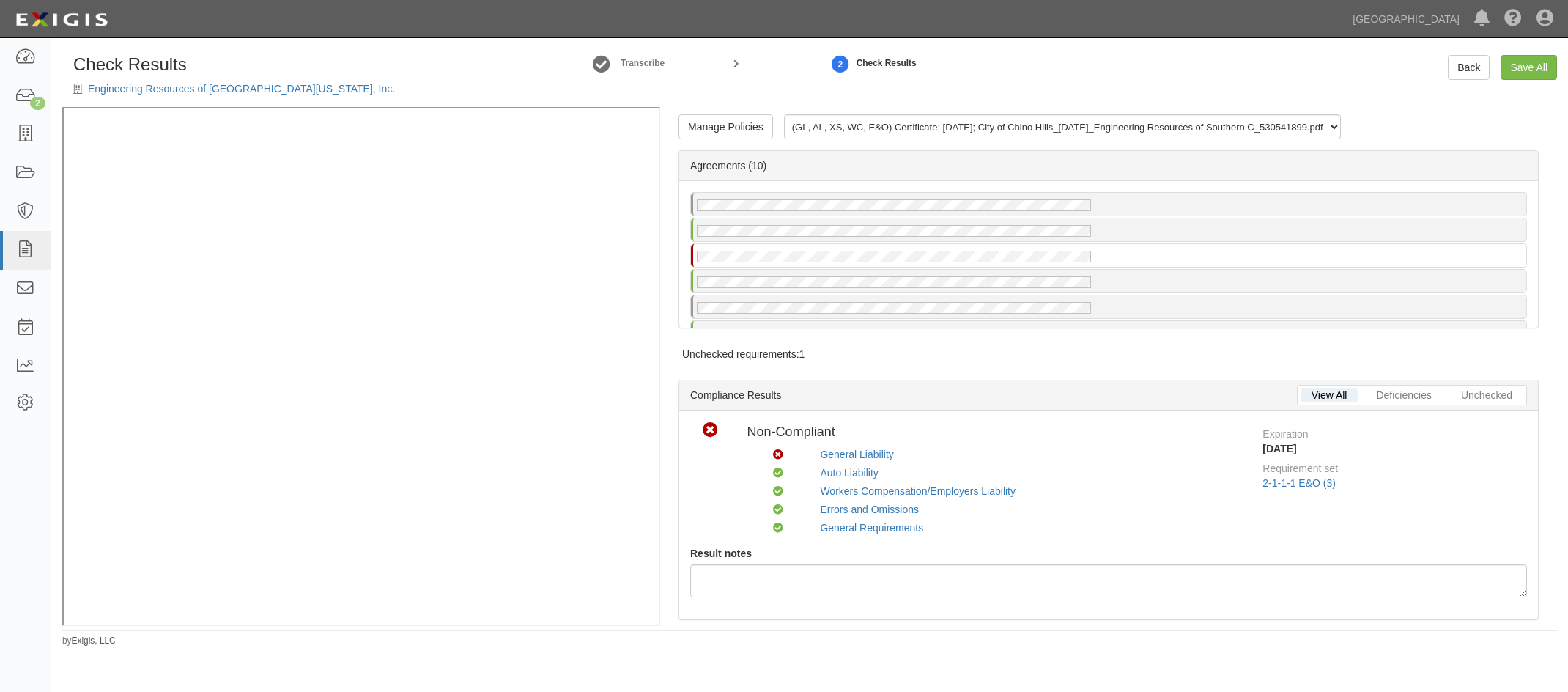
click at [1005, 485] on div "Workers Compensation/Employers Liability" at bounding box center [1030, 491] width 421 height 14
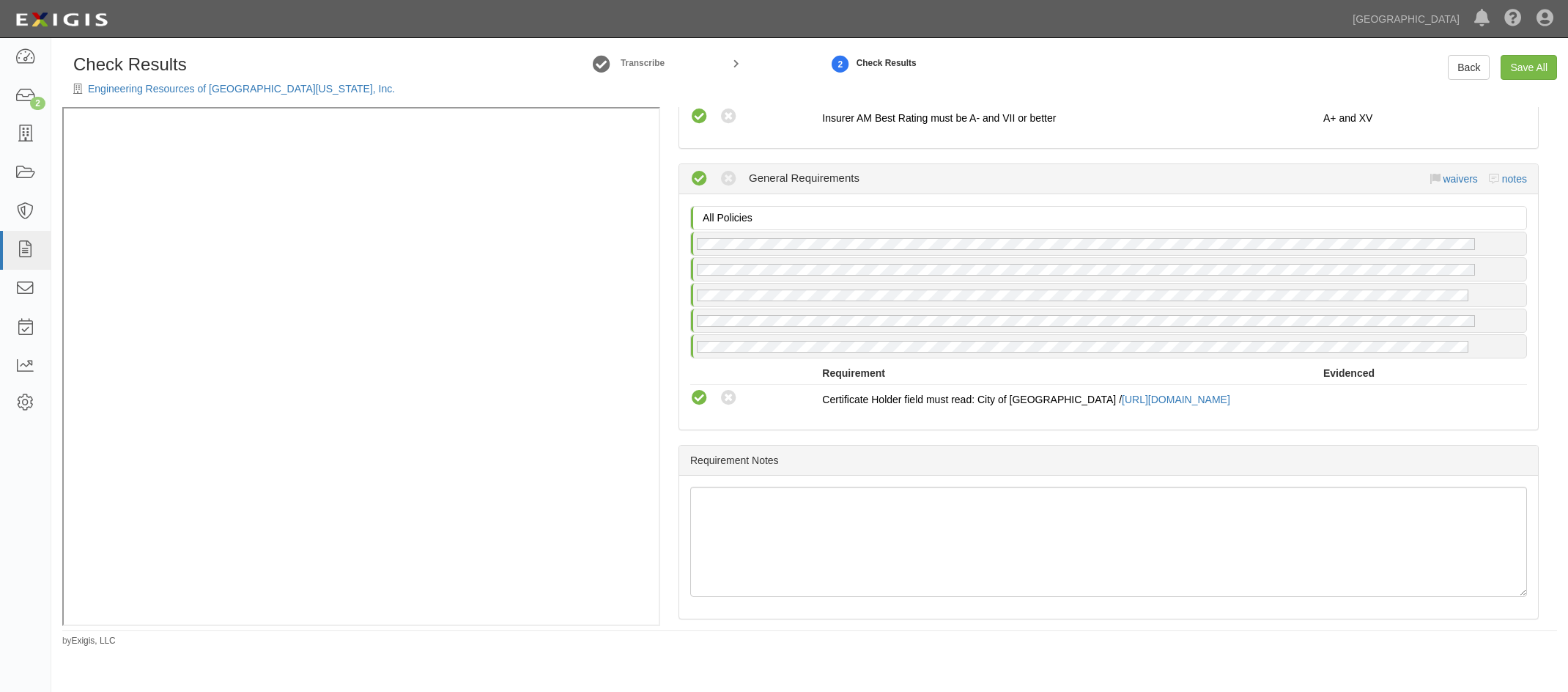
click at [674, 519] on div "Manage Policies (GL, AL, XS, WC, E&O) Certificate; 8/24/2025; City of Chino Hil…" at bounding box center [1108, 366] width 897 height 519
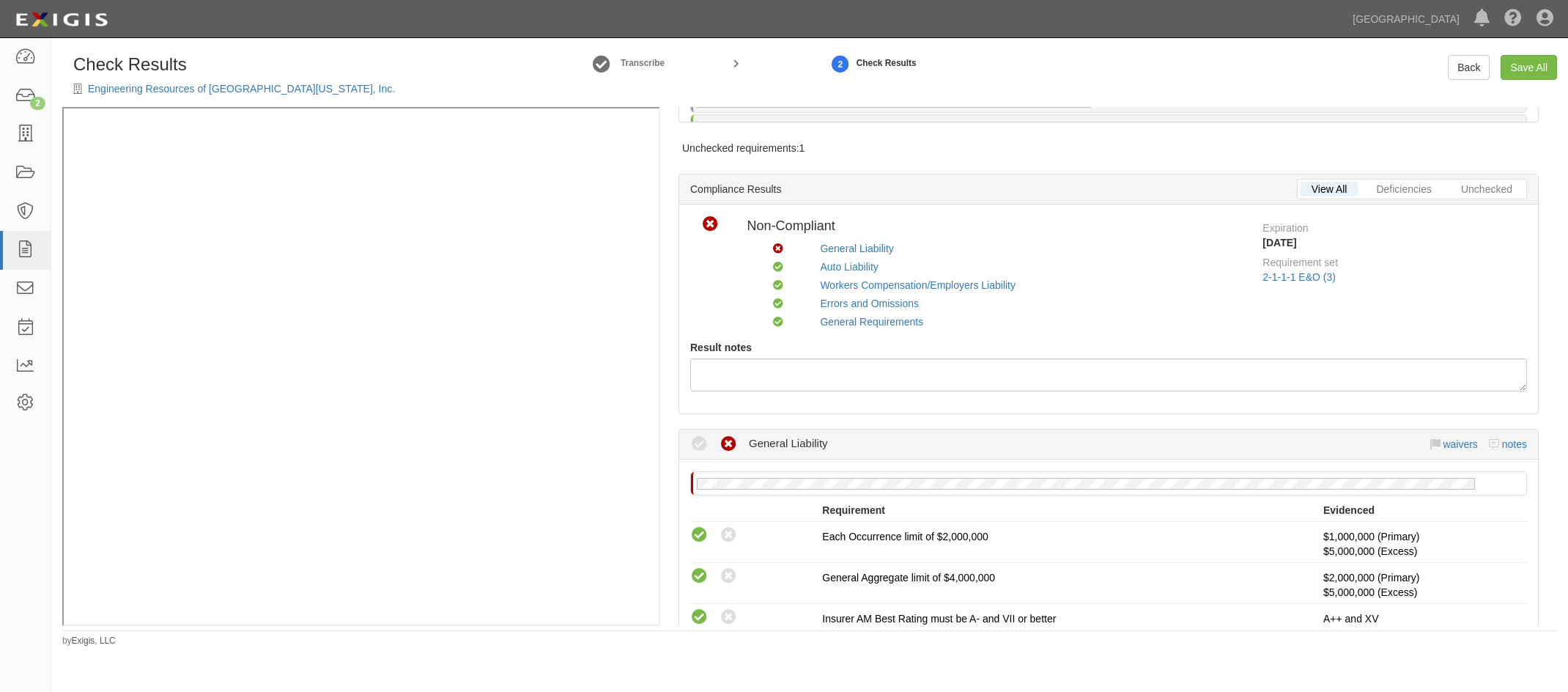
scroll to position [293, 0]
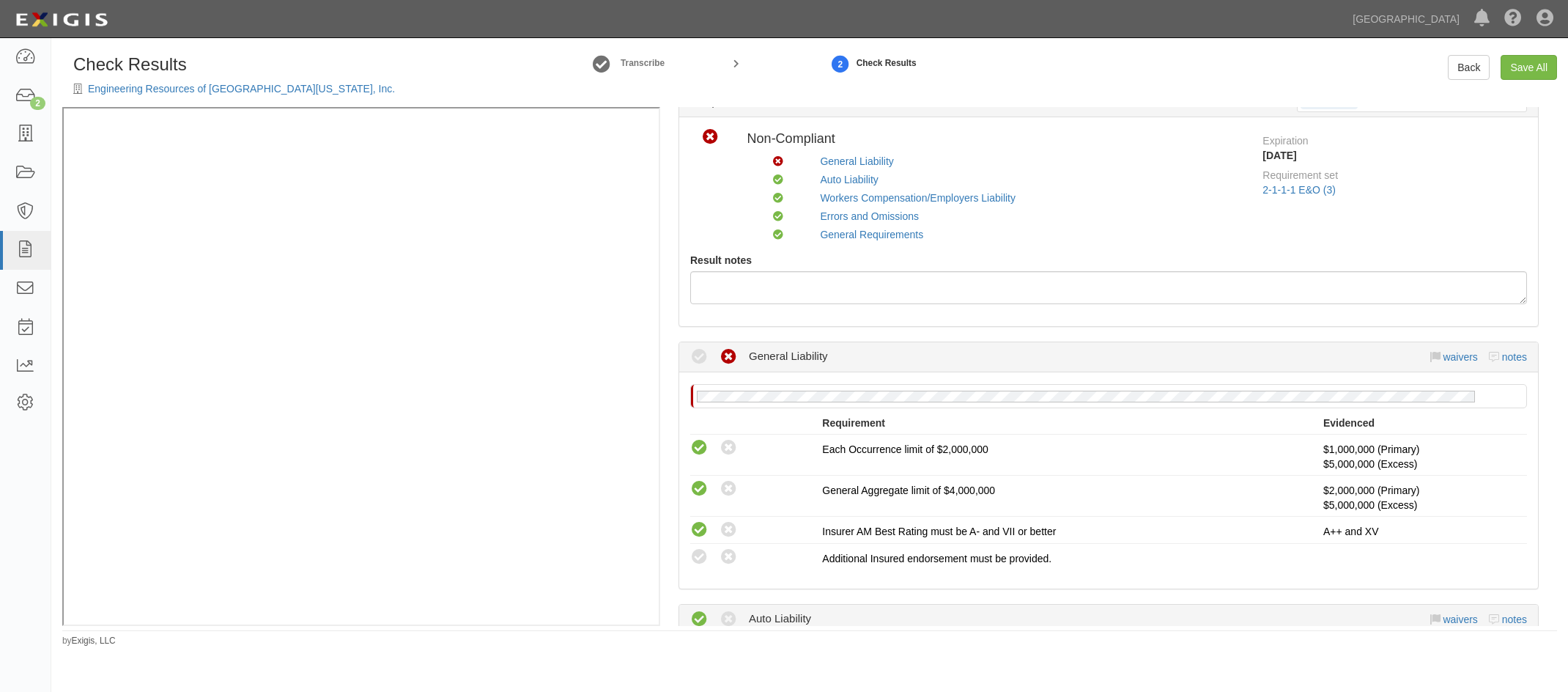
click at [705, 556] on icon at bounding box center [699, 558] width 18 height 18
radio input "true"
click at [1024, 377] on div "No General Liability policy on file Requirement Evidenced A policy must be adde…" at bounding box center [1108, 480] width 859 height 216
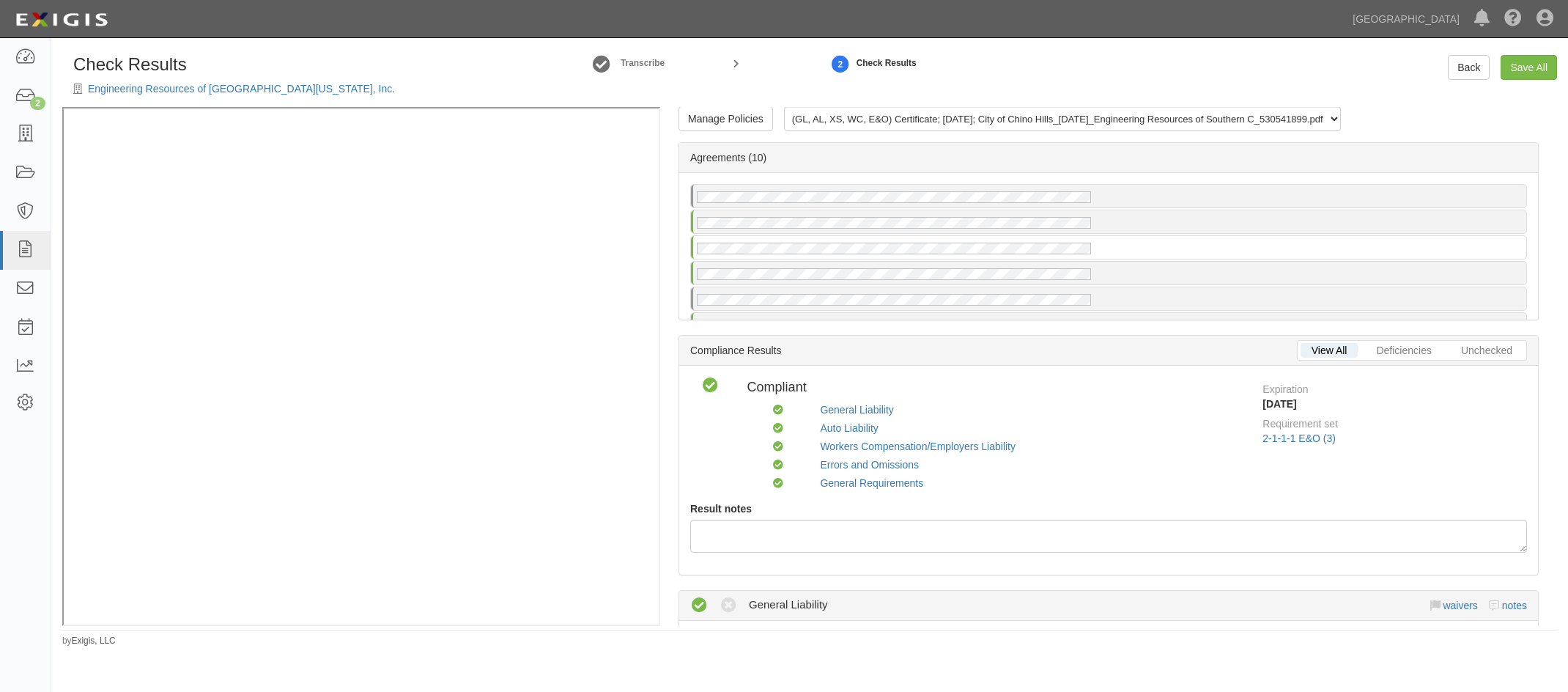
scroll to position [0, 0]
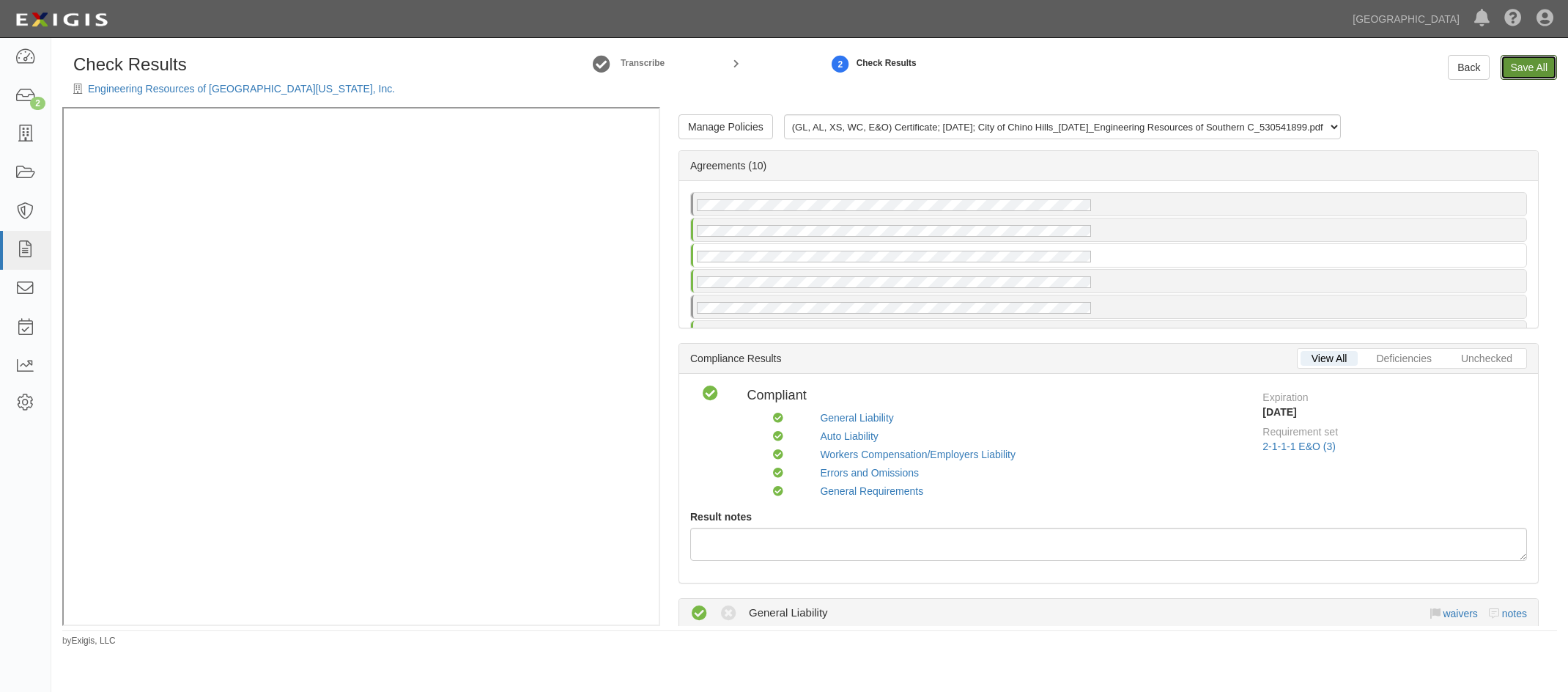
click at [1533, 68] on link "Save All" at bounding box center [1529, 67] width 56 height 25
radio input "false"
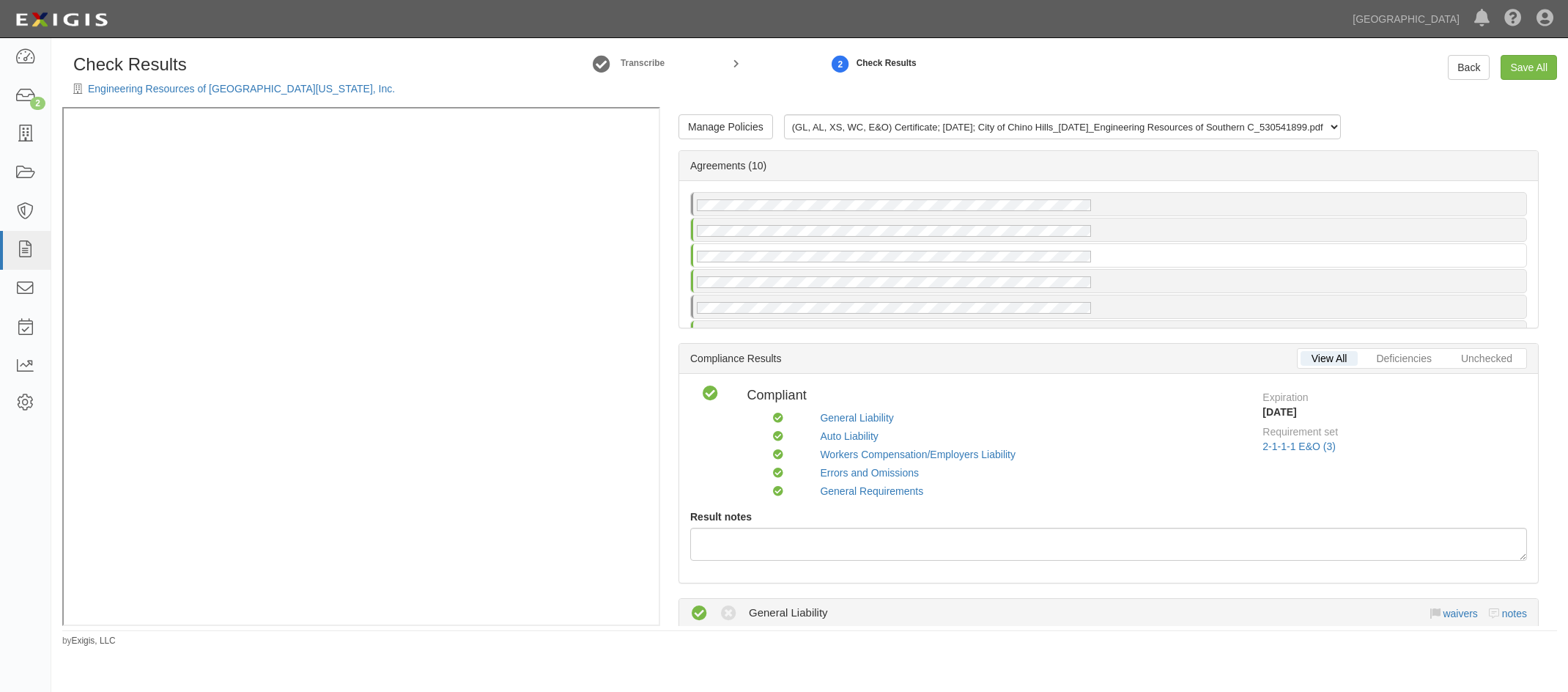
radio input "false"
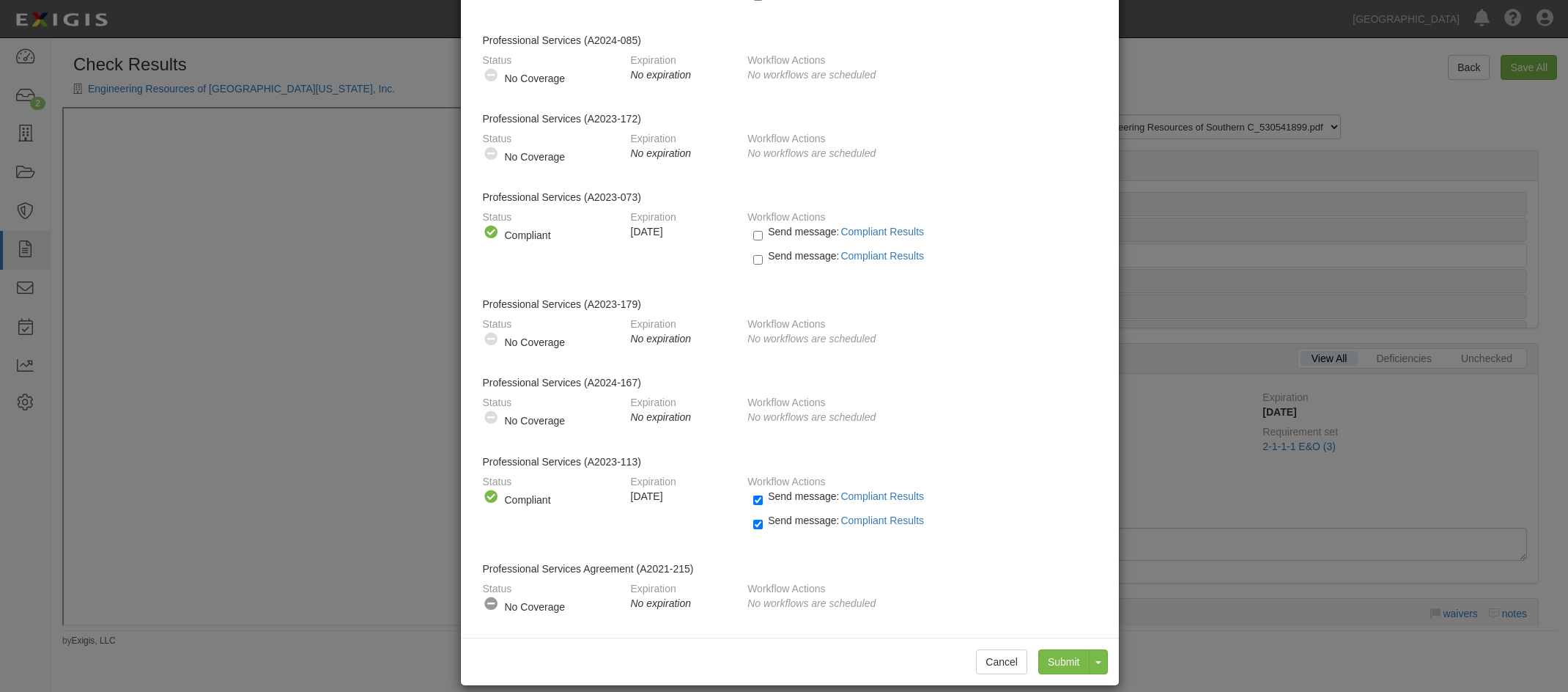
scroll to position [417, 0]
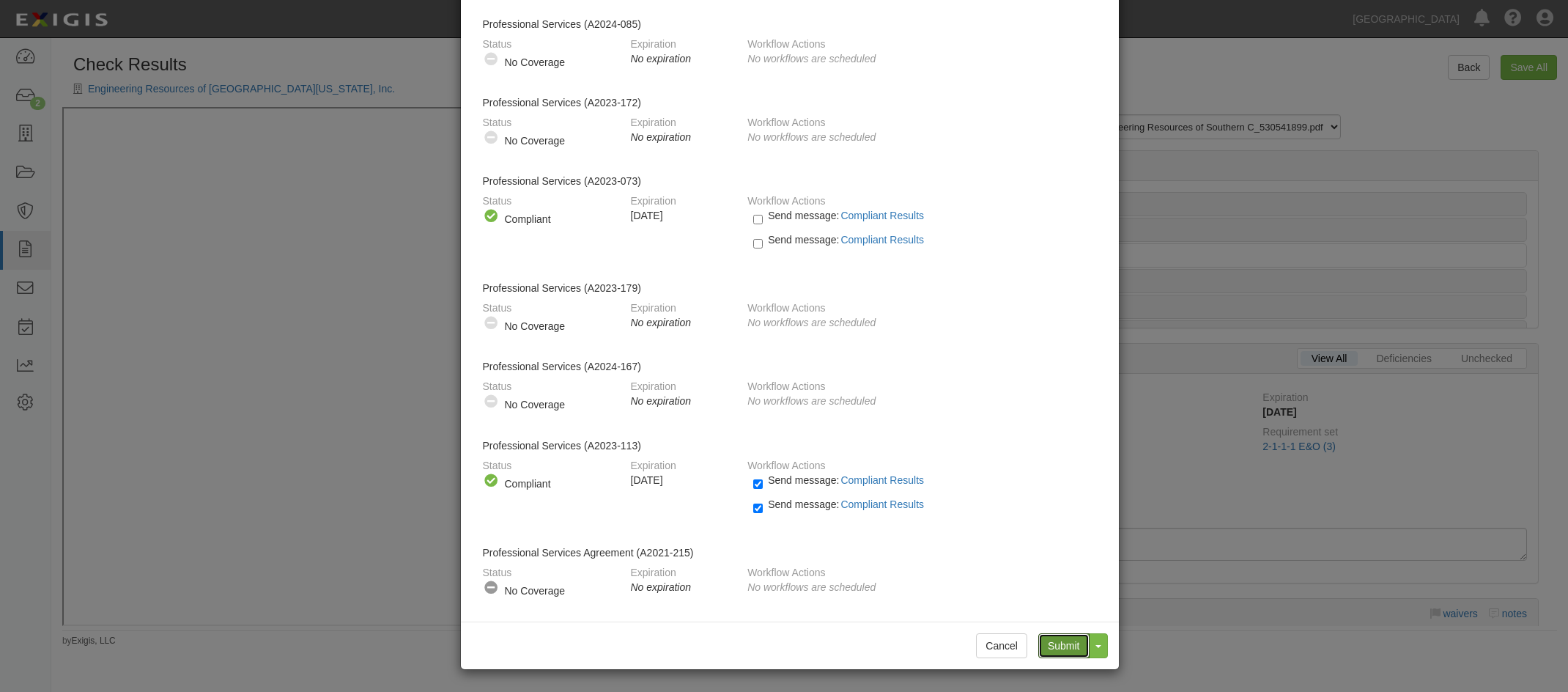
click at [1050, 656] on input "Submit" at bounding box center [1064, 646] width 52 height 25
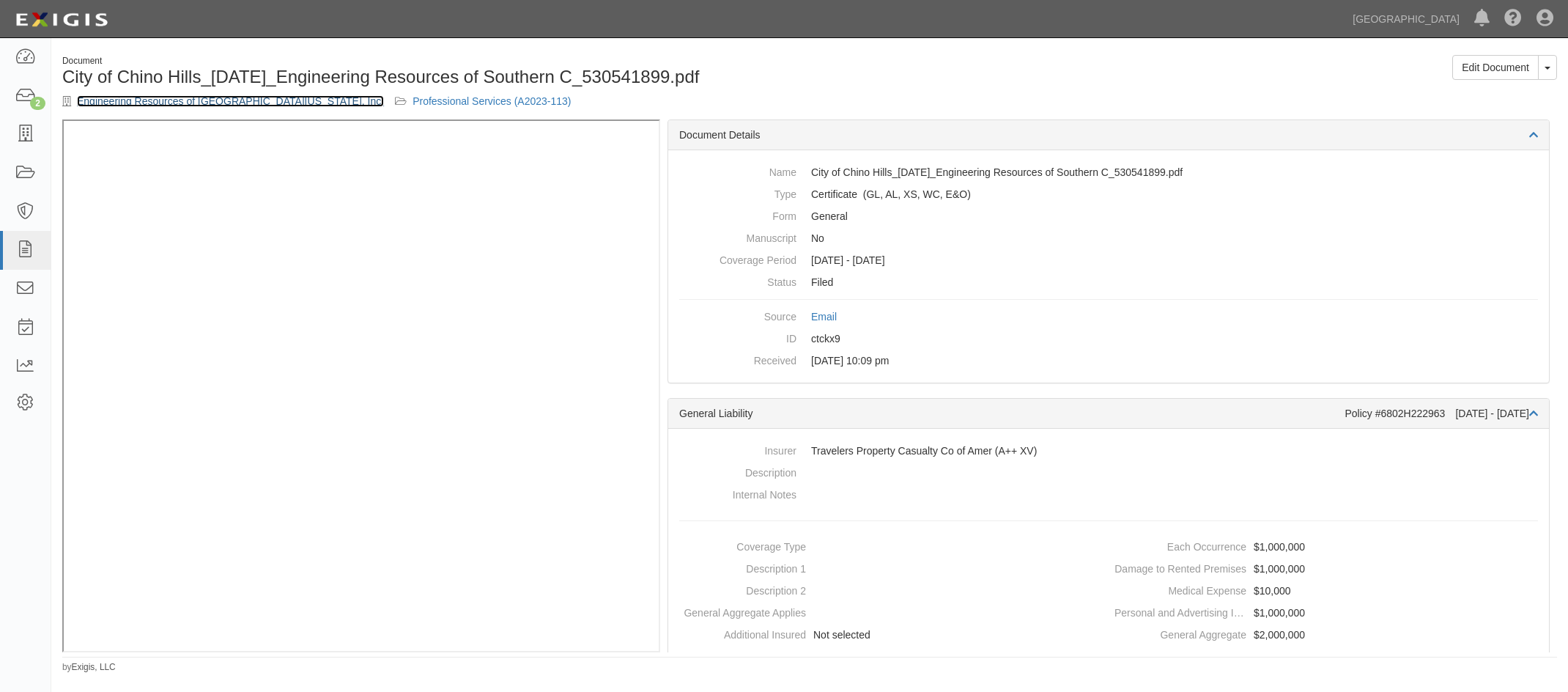
click at [167, 99] on link "Engineering Resources of [GEOGRAPHIC_DATA][US_STATE], Inc." at bounding box center [230, 100] width 307 height 11
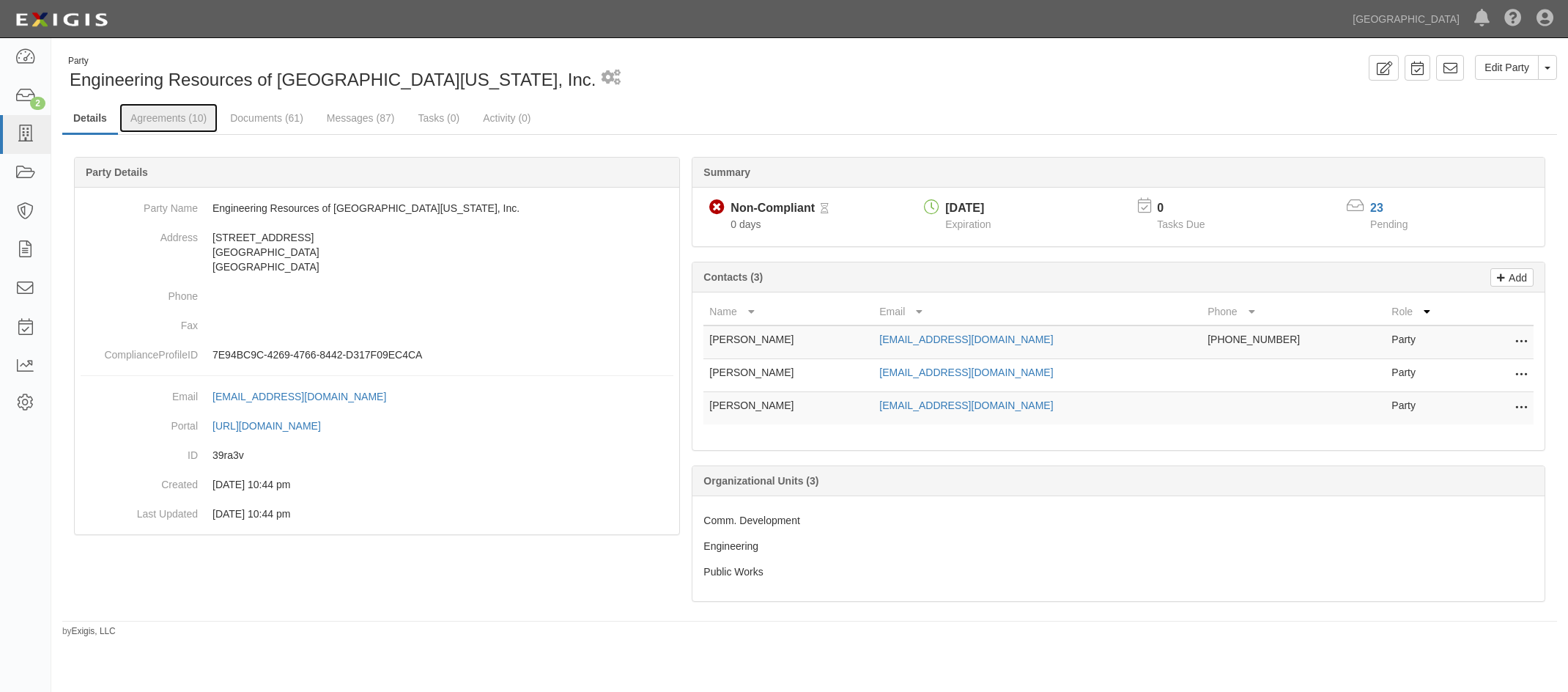
click at [191, 118] on link "Agreements (10)" at bounding box center [168, 118] width 98 height 30
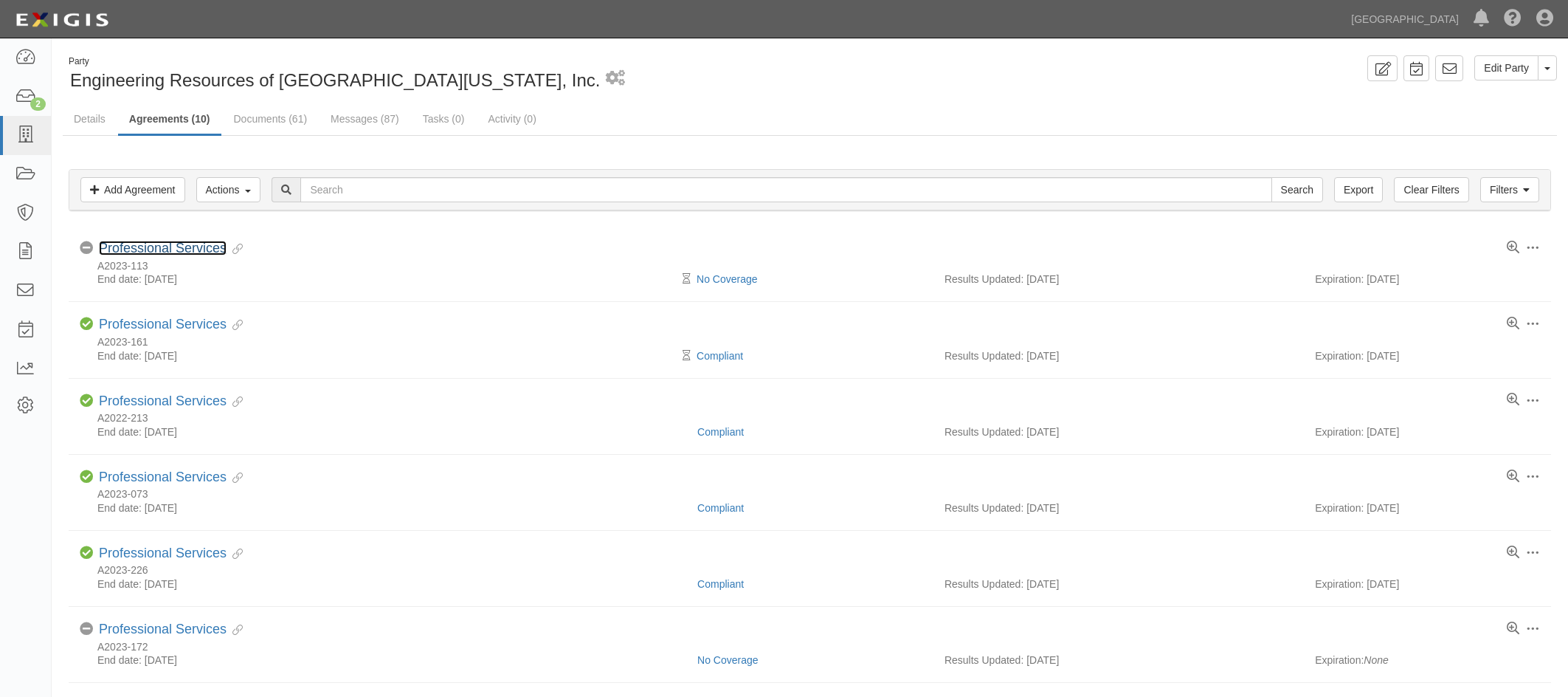
click at [179, 249] on link "Professional Services" at bounding box center [162, 248] width 128 height 15
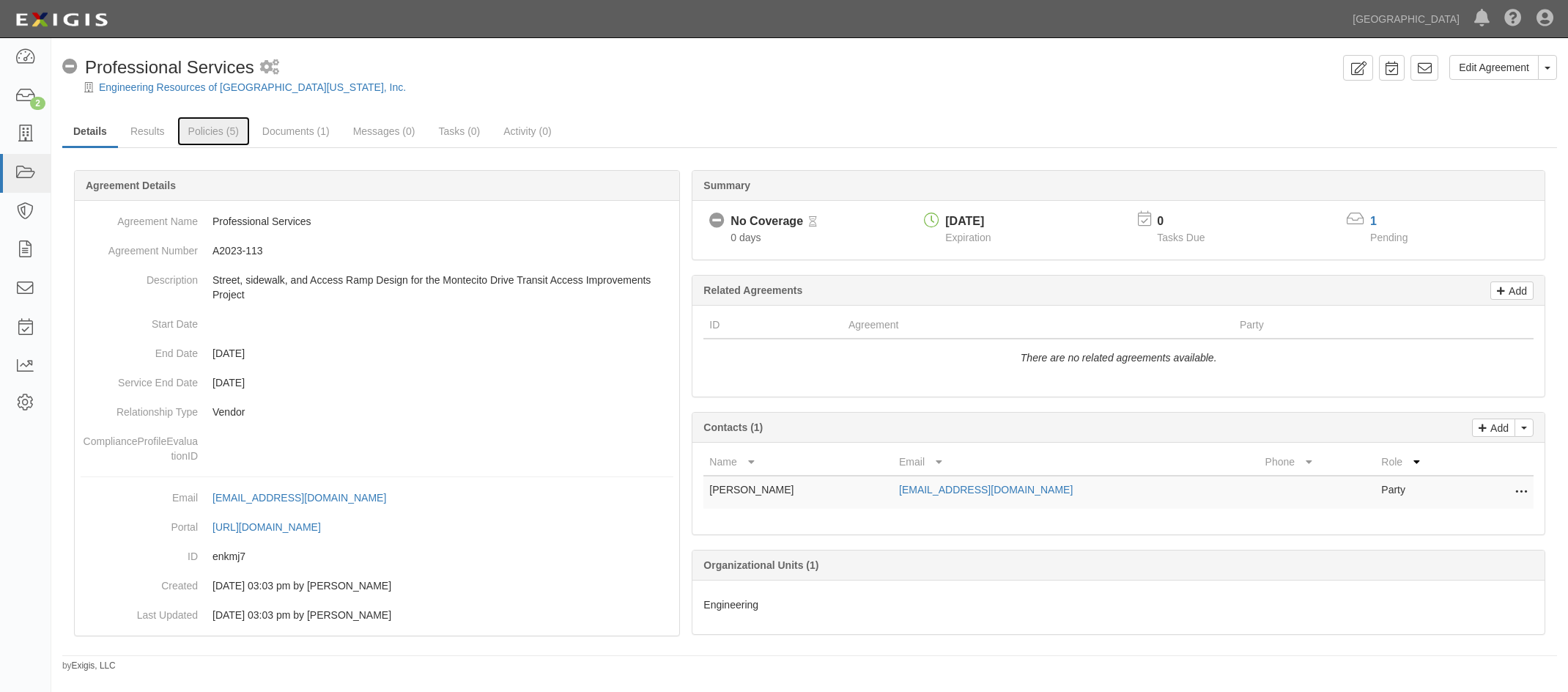
click at [201, 136] on link "Policies (5)" at bounding box center [213, 131] width 73 height 30
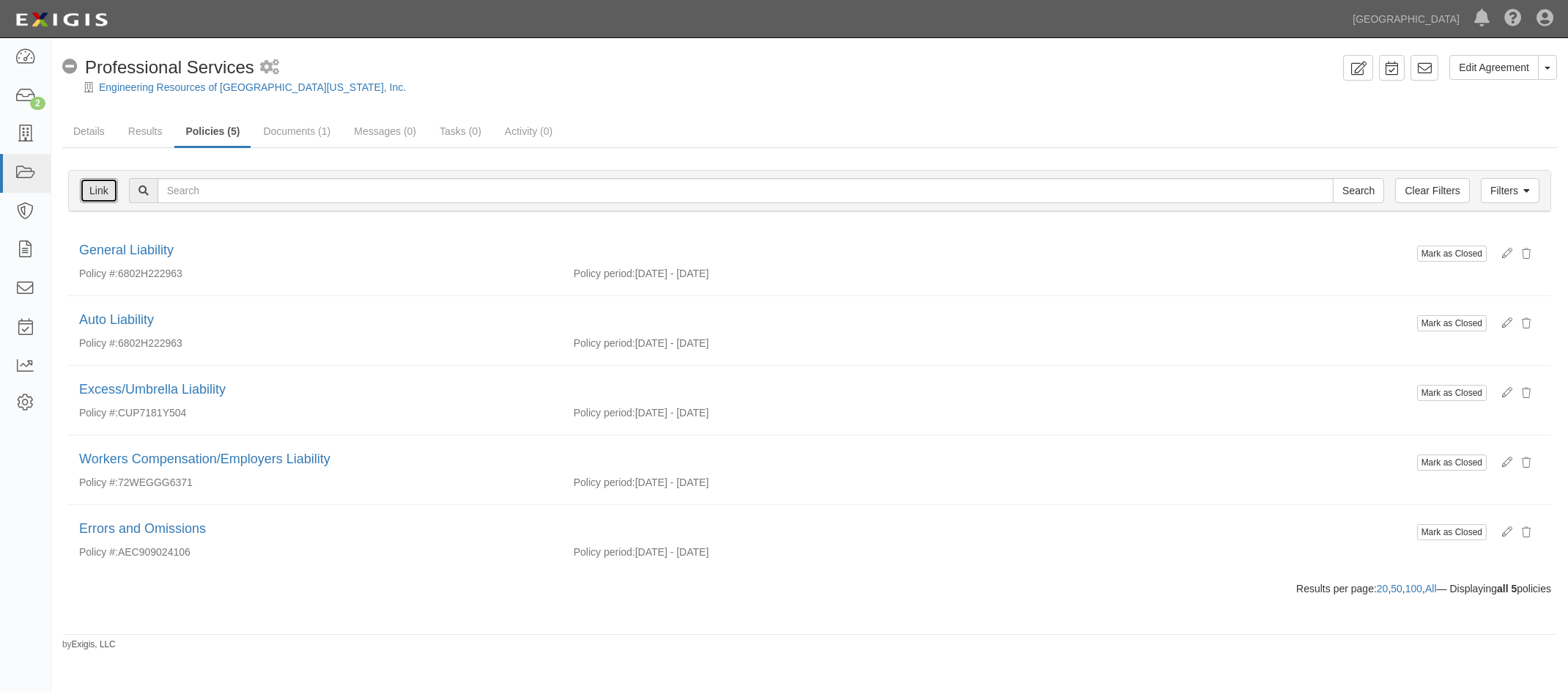
click at [93, 194] on link "Link" at bounding box center [99, 190] width 38 height 25
click at [147, 128] on link "Results" at bounding box center [145, 131] width 56 height 30
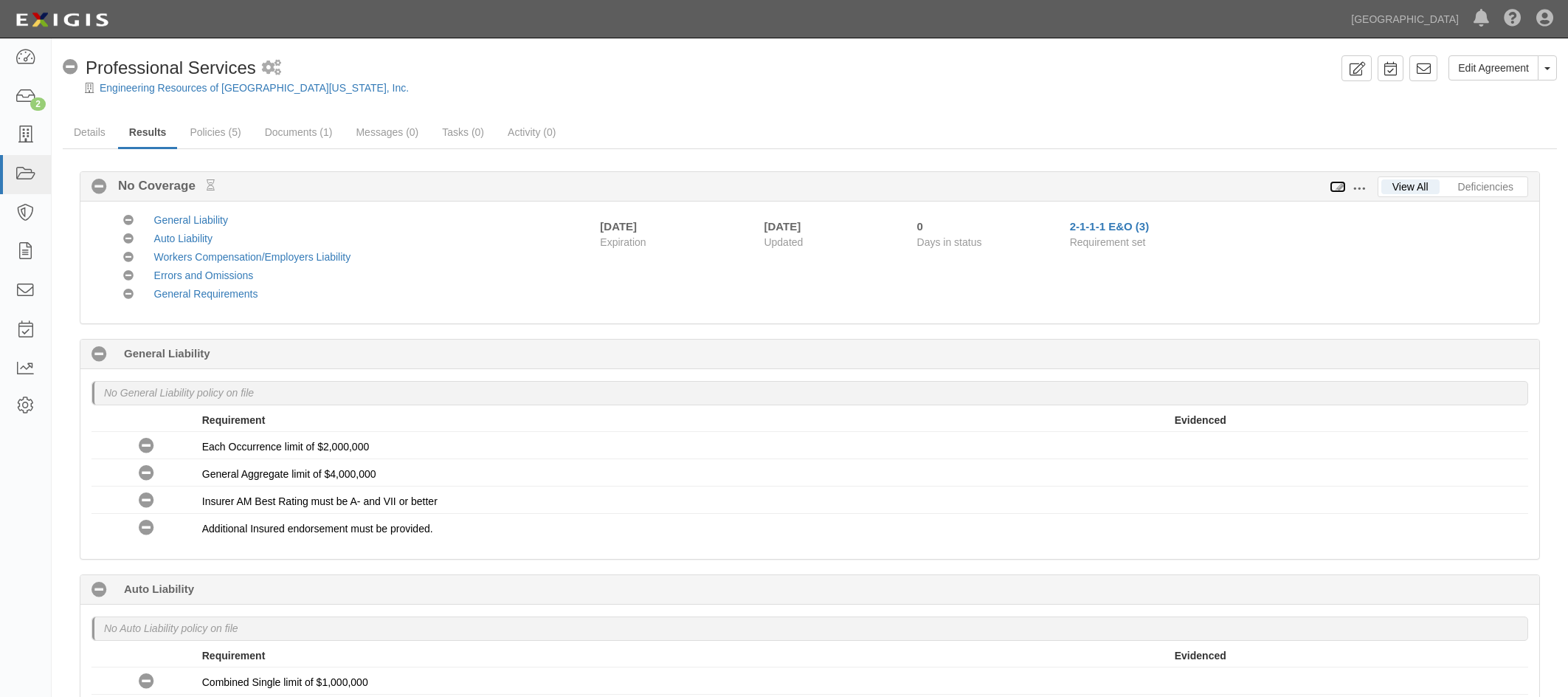
click at [1334, 184] on icon at bounding box center [1338, 187] width 16 height 11
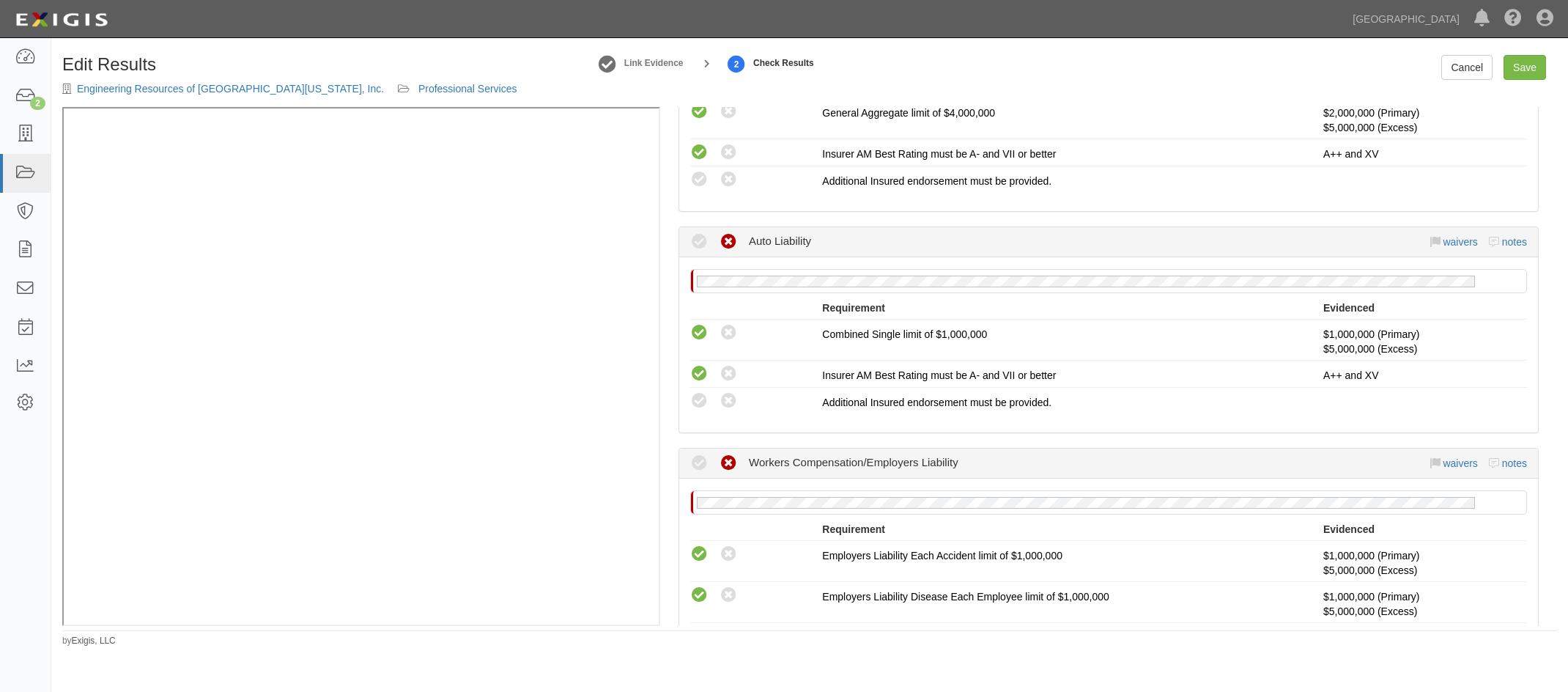
scroll to position [440, 0]
click at [703, 399] on icon at bounding box center [699, 397] width 18 height 18
radio input "true"
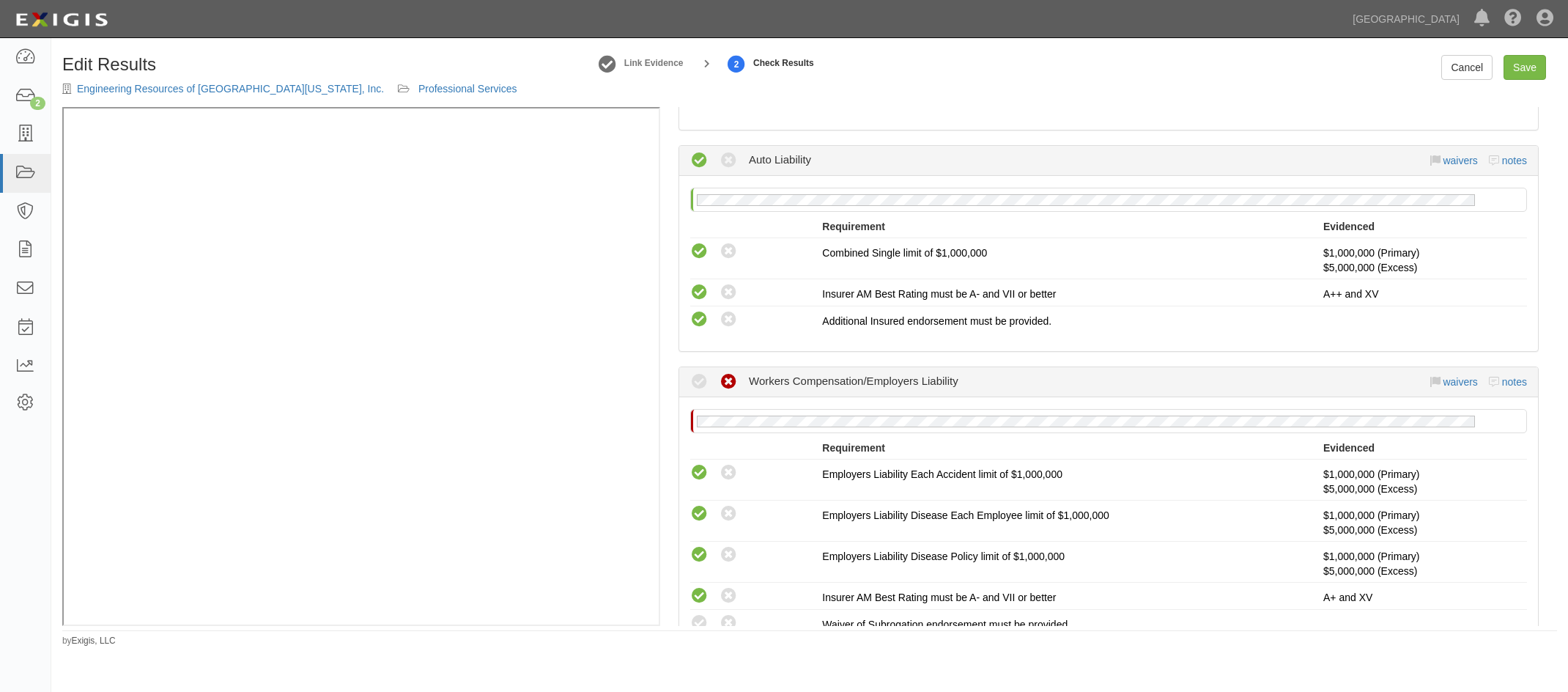
scroll to position [586, 0]
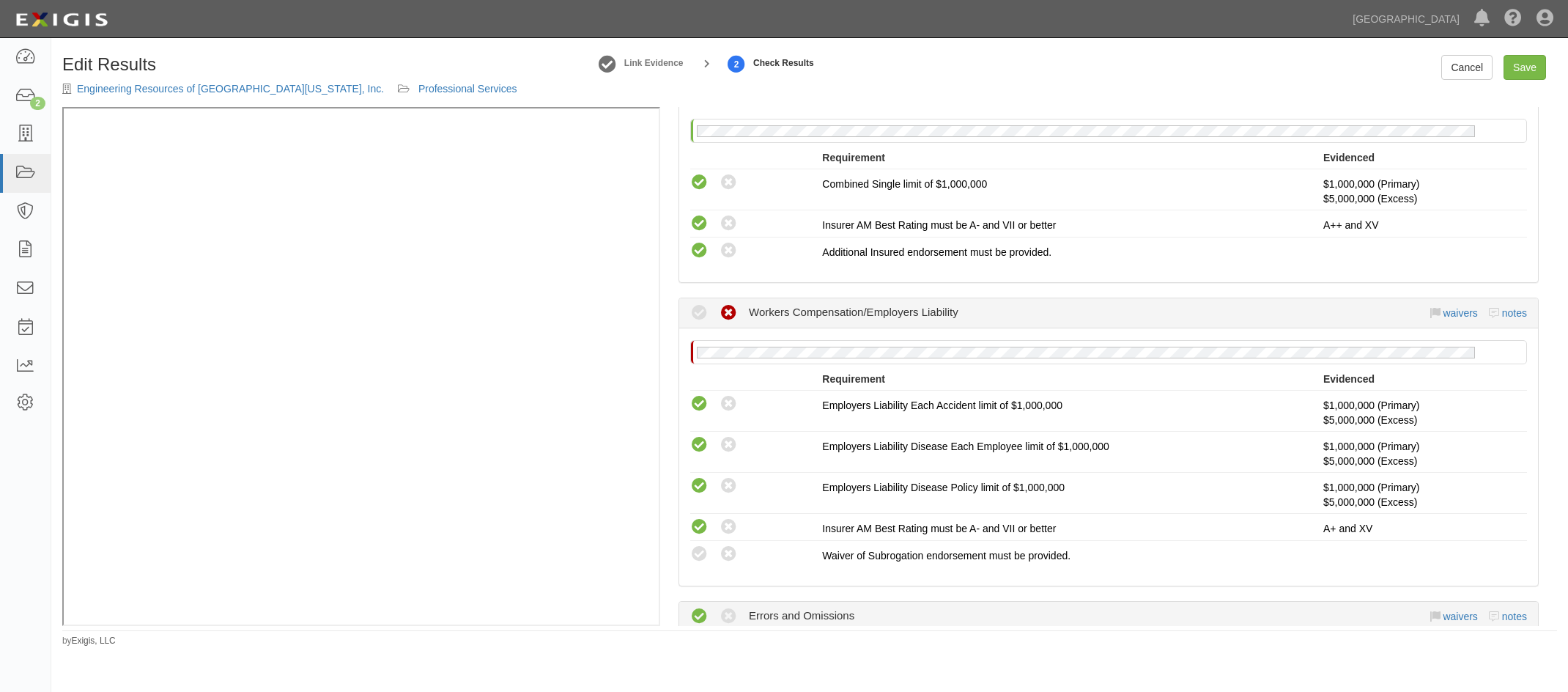
click at [703, 553] on icon at bounding box center [699, 555] width 18 height 18
radio input "true"
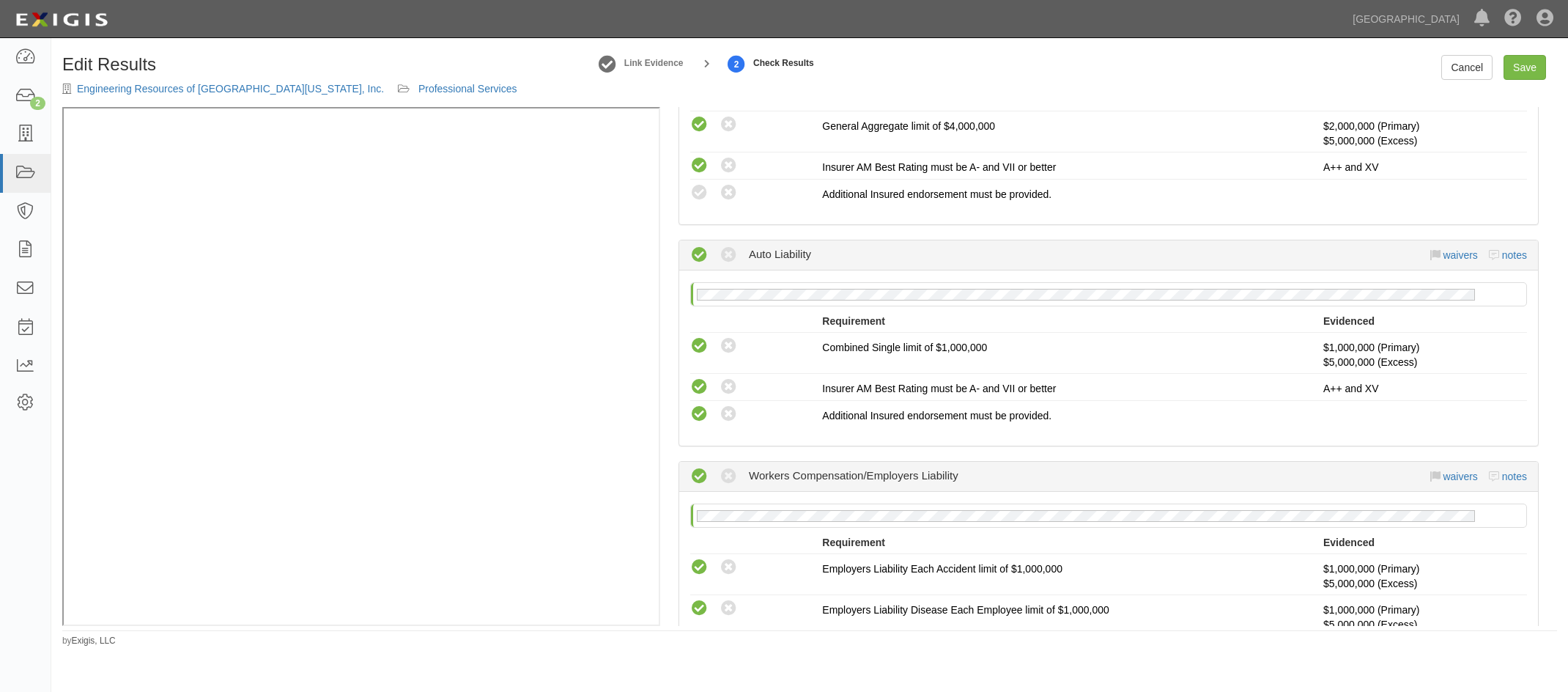
scroll to position [293, 0]
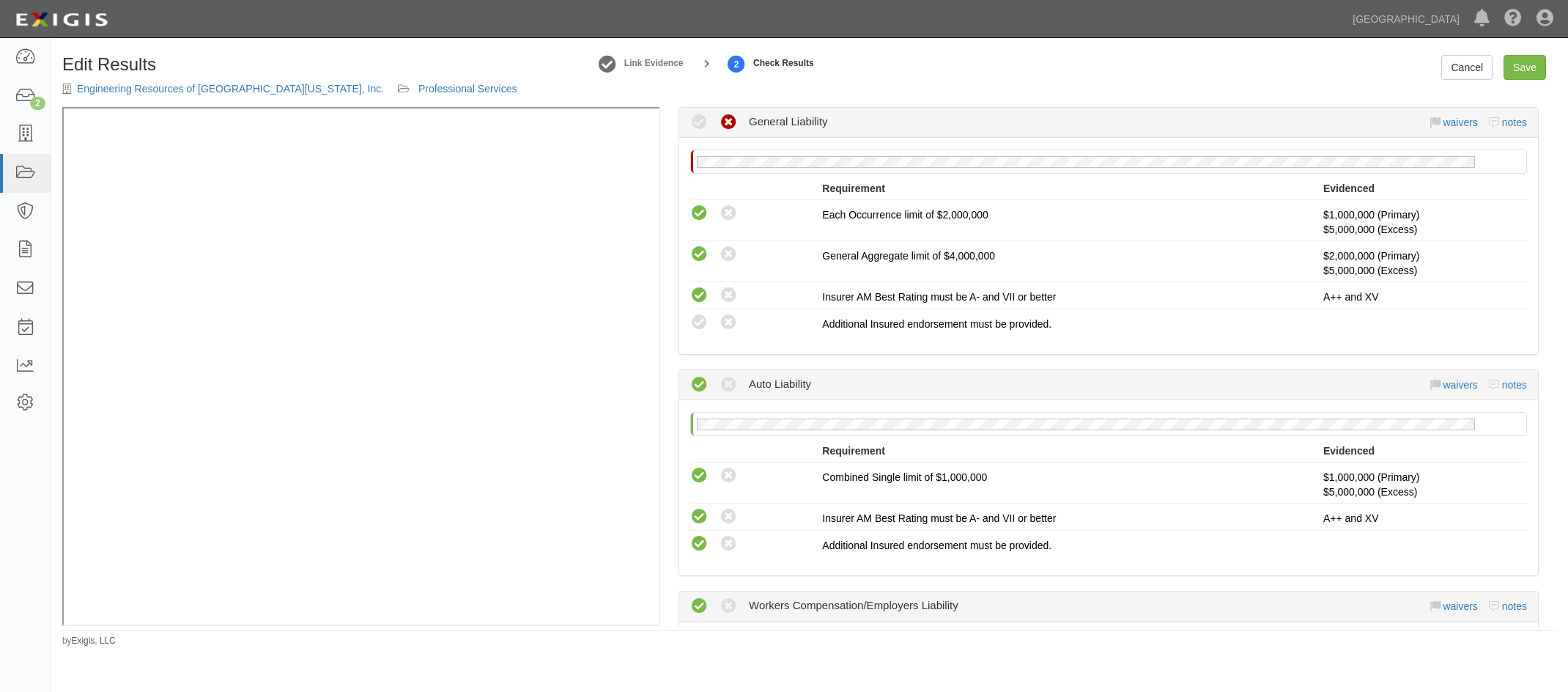
click at [699, 314] on icon at bounding box center [699, 323] width 18 height 18
radio input "true"
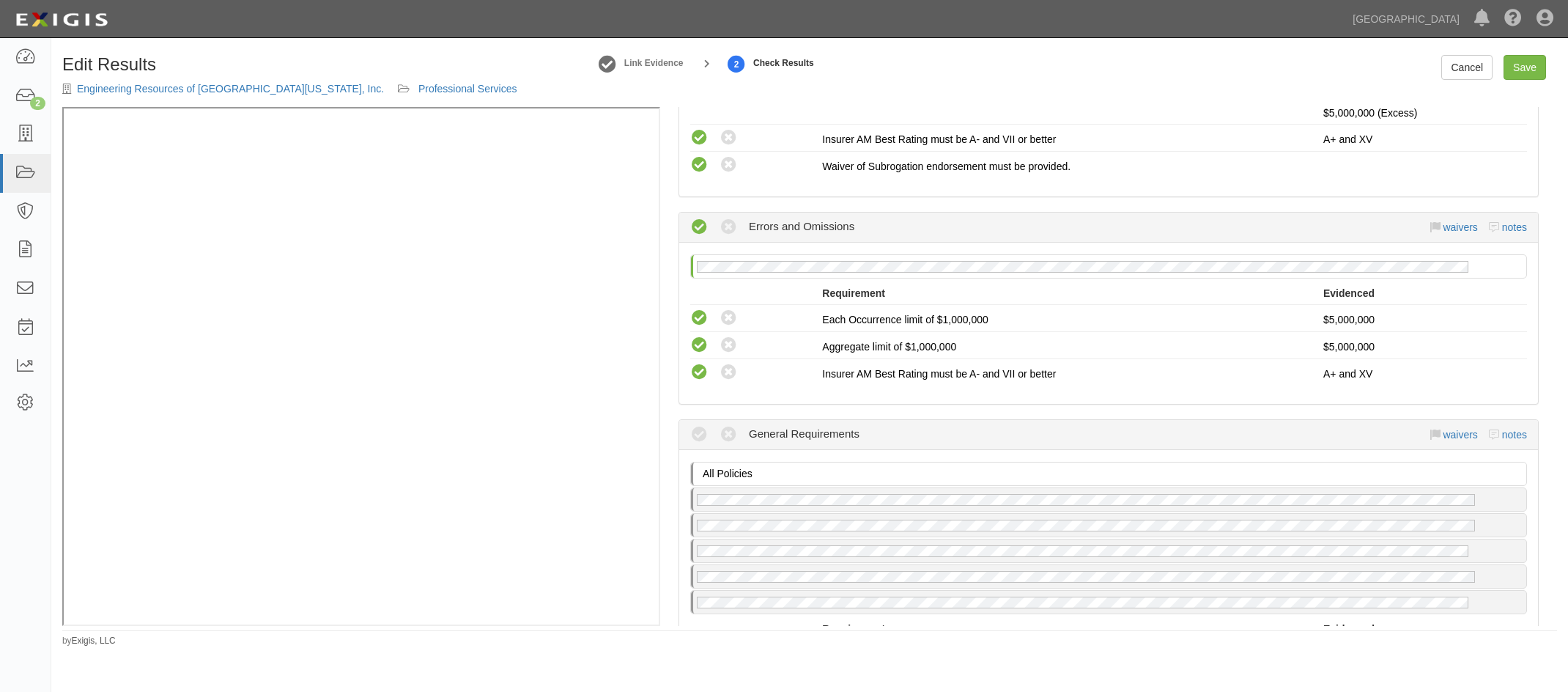
scroll to position [1246, 0]
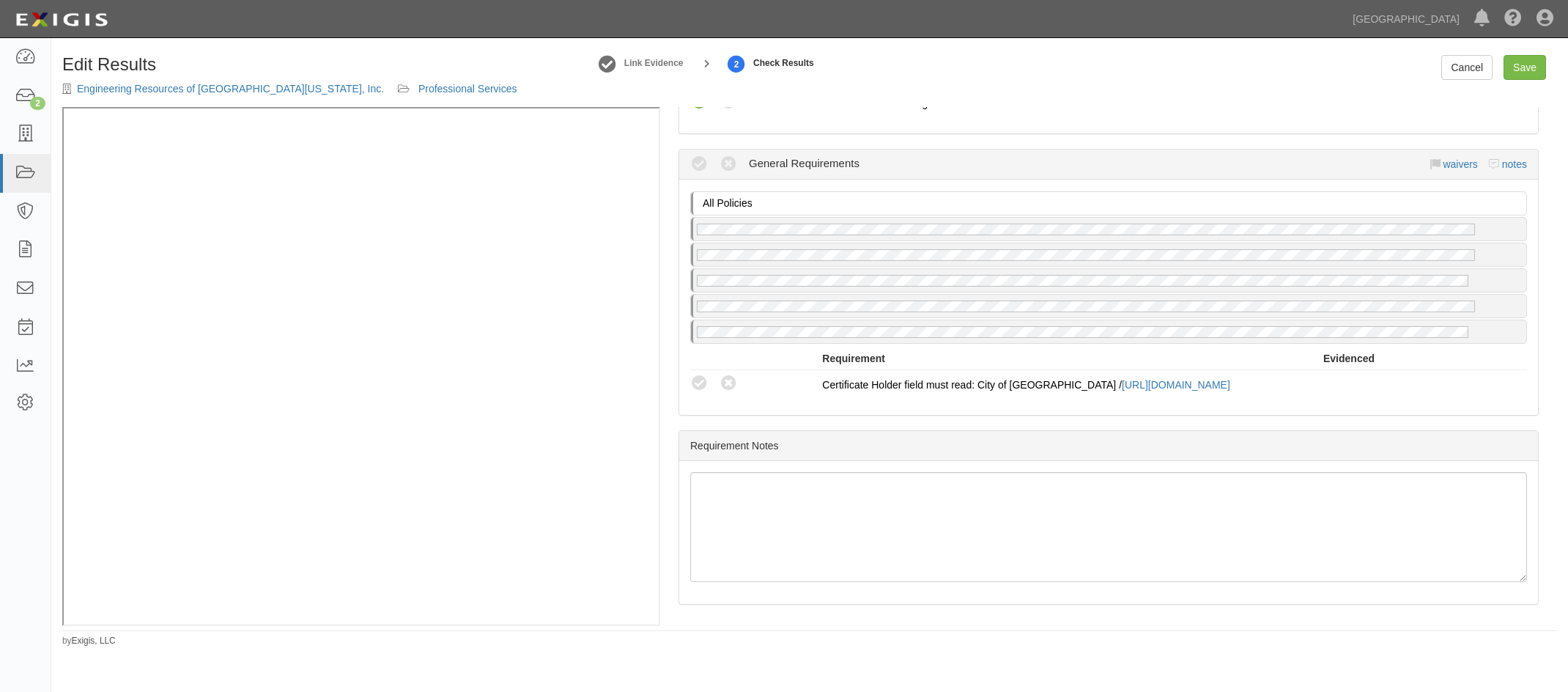
click at [706, 379] on icon at bounding box center [699, 384] width 18 height 18
radio input "true"
click at [792, 430] on div "Requirement Notes" at bounding box center [1108, 517] width 860 height 175
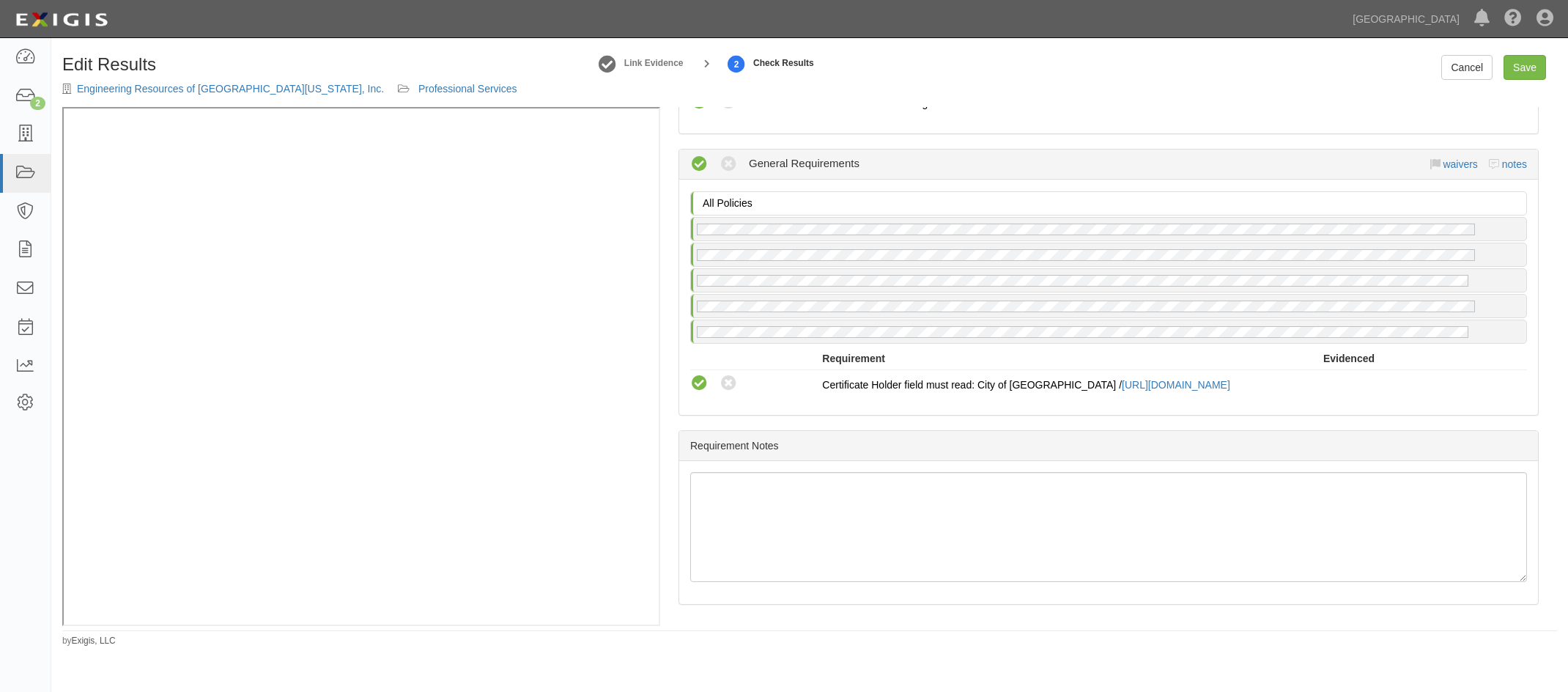
click at [853, 430] on div "Requirement Notes" at bounding box center [1108, 517] width 860 height 175
click at [1528, 71] on link "Save" at bounding box center [1525, 67] width 43 height 25
radio input "true"
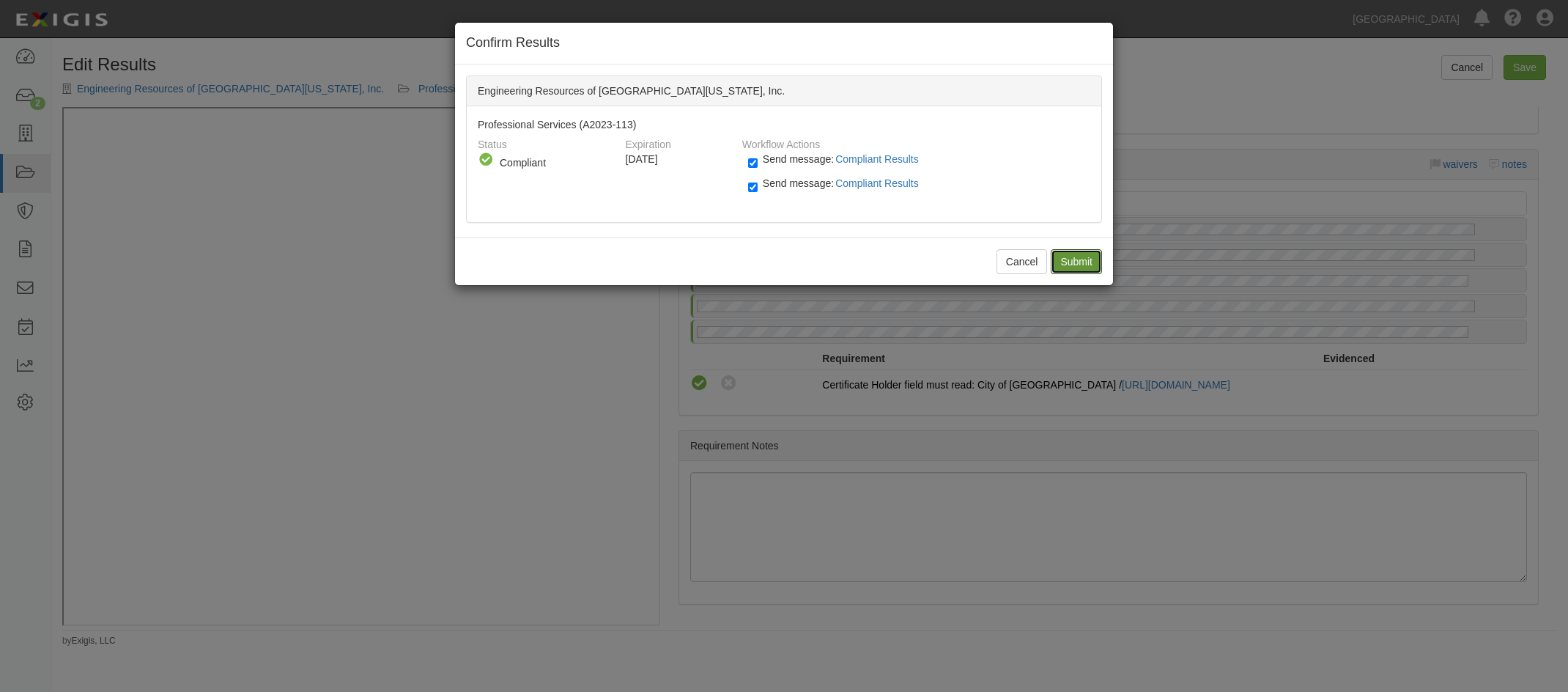
drag, startPoint x: 1077, startPoint y: 258, endPoint x: 1082, endPoint y: 251, distance: 8.6
click at [1076, 259] on input "Submit" at bounding box center [1077, 261] width 52 height 25
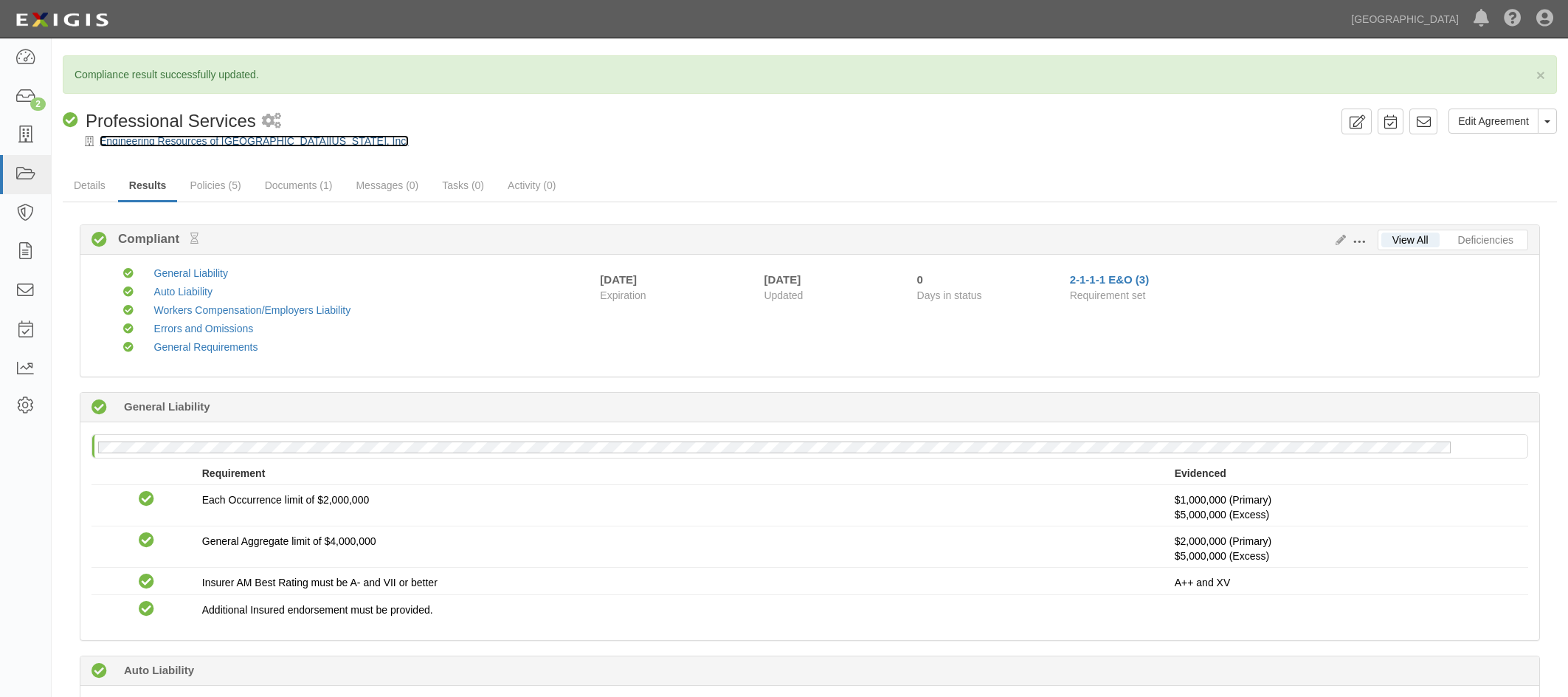
click at [135, 142] on link "Engineering Resources of [GEOGRAPHIC_DATA][US_STATE], Inc." at bounding box center [254, 141] width 309 height 11
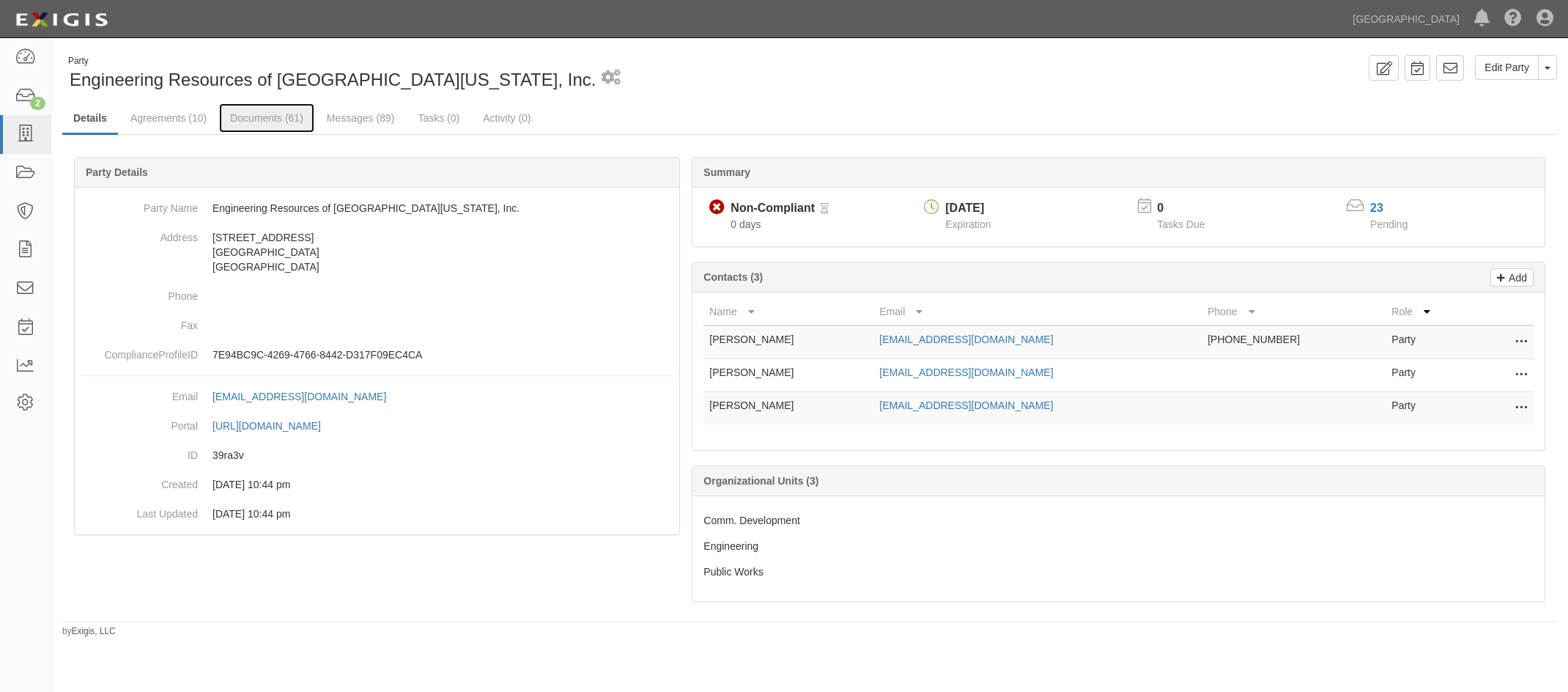
click at [241, 121] on link "Documents (61)" at bounding box center [266, 118] width 95 height 30
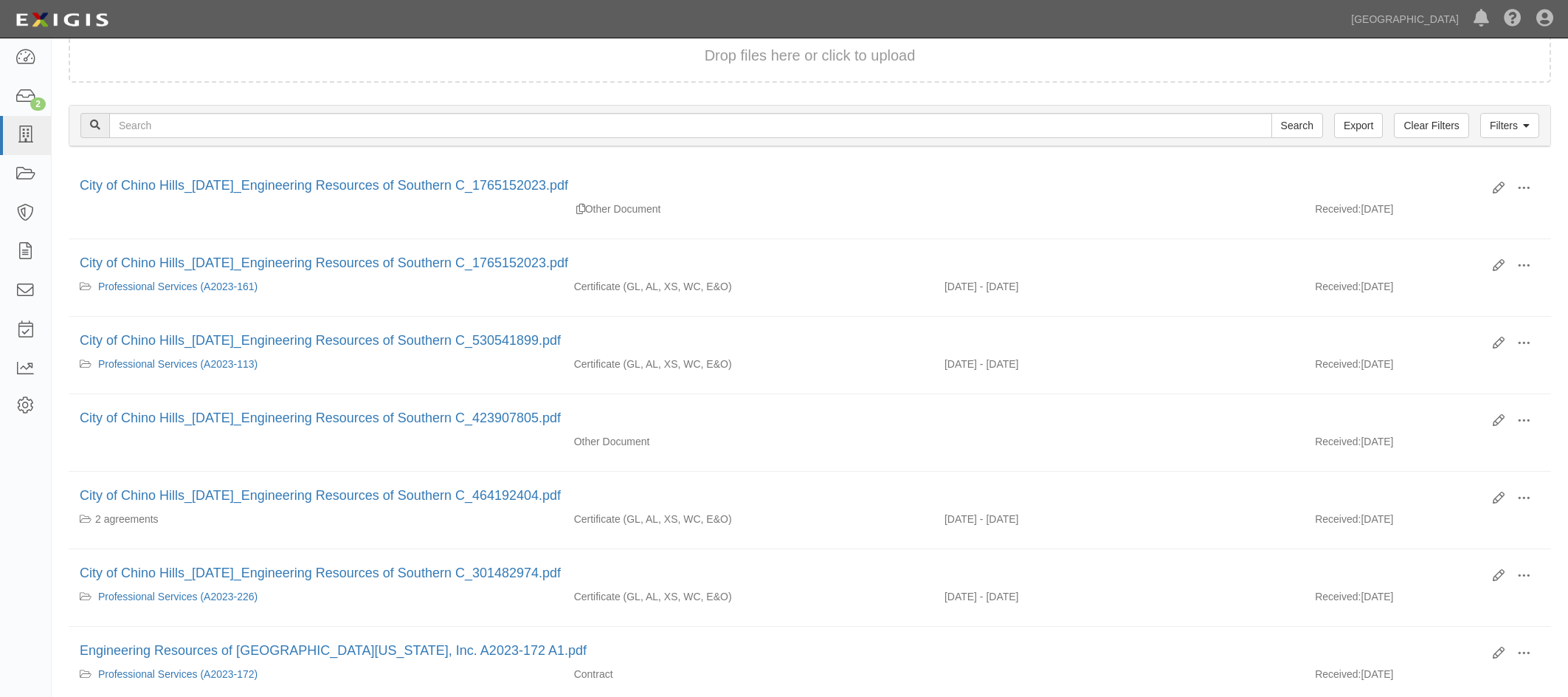
scroll to position [221, 0]
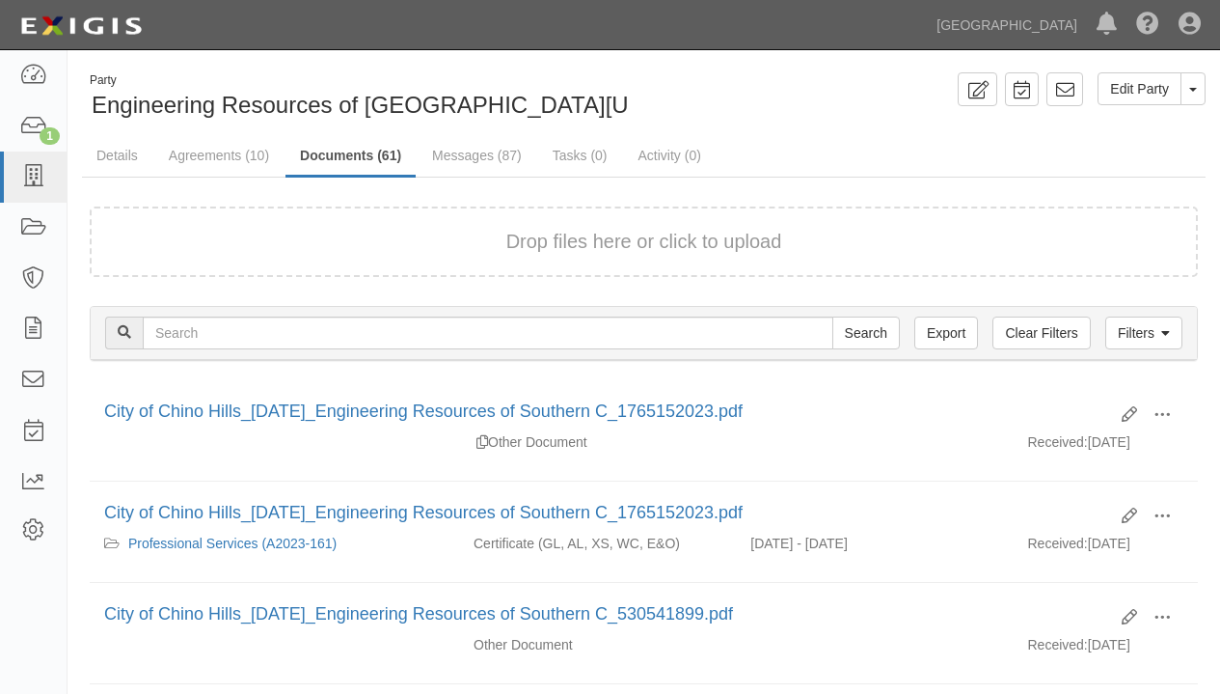
scroll to position [1254, 0]
